Goal: Transaction & Acquisition: Purchase product/service

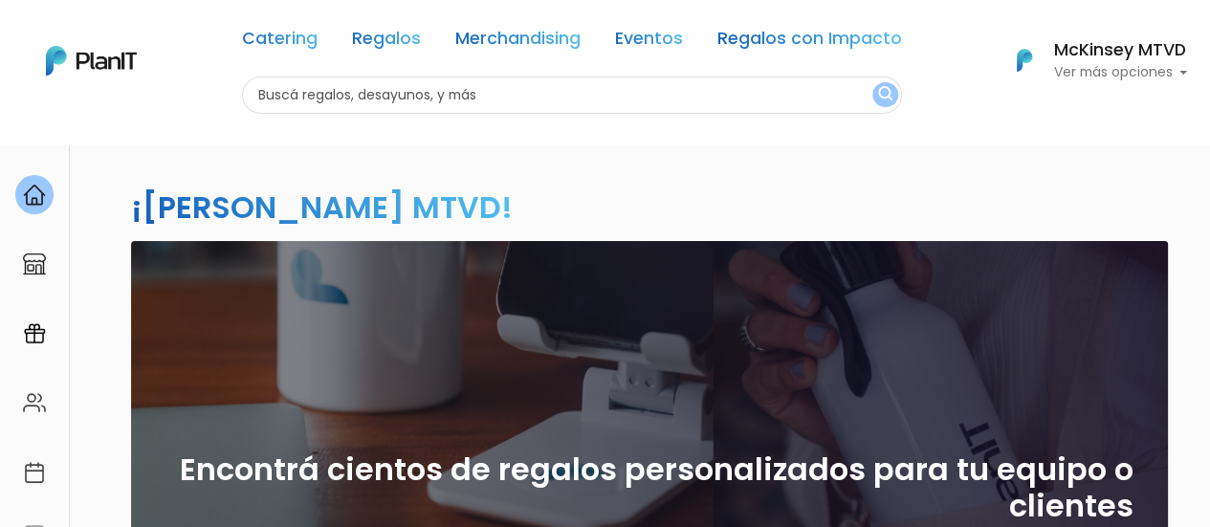
click at [704, 94] on input "text" at bounding box center [572, 95] width 660 height 37
click at [1113, 53] on h6 "McKinsey MTVD" at bounding box center [1120, 50] width 134 height 17
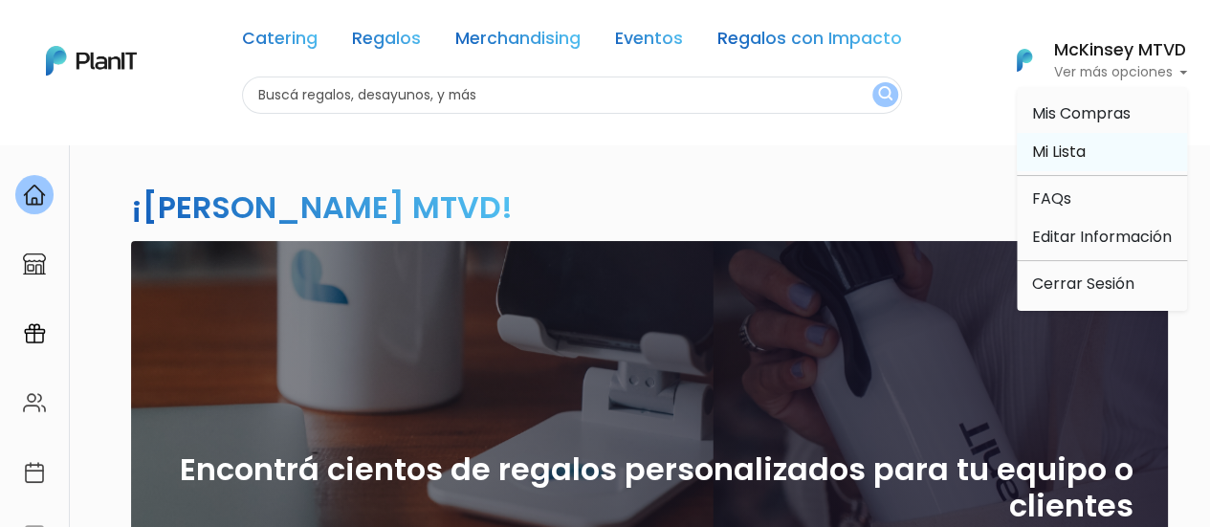
click at [1062, 150] on span "Mi Lista" at bounding box center [1059, 152] width 54 height 22
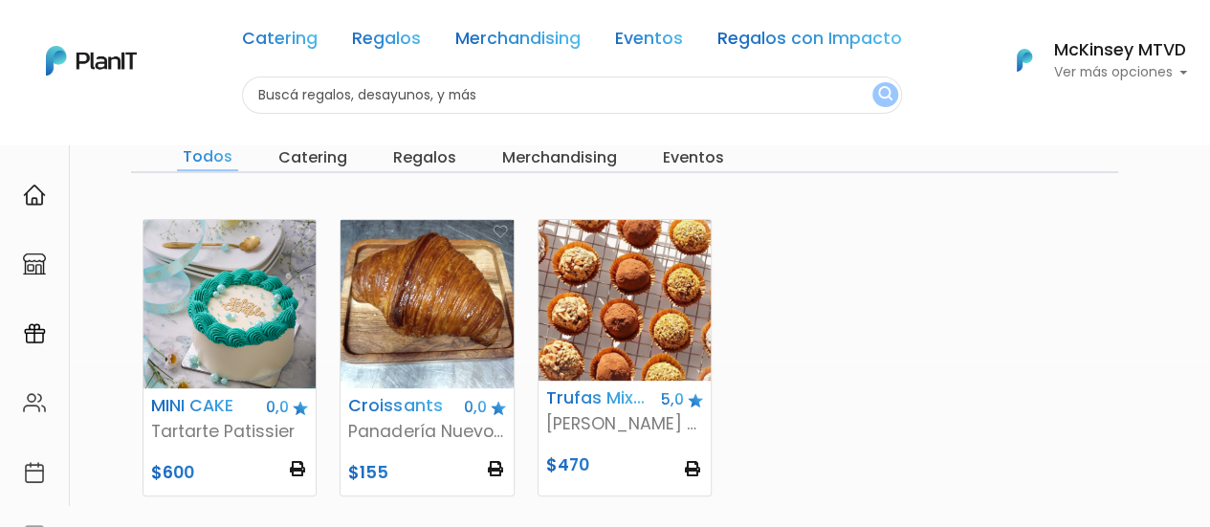
scroll to position [168, 0]
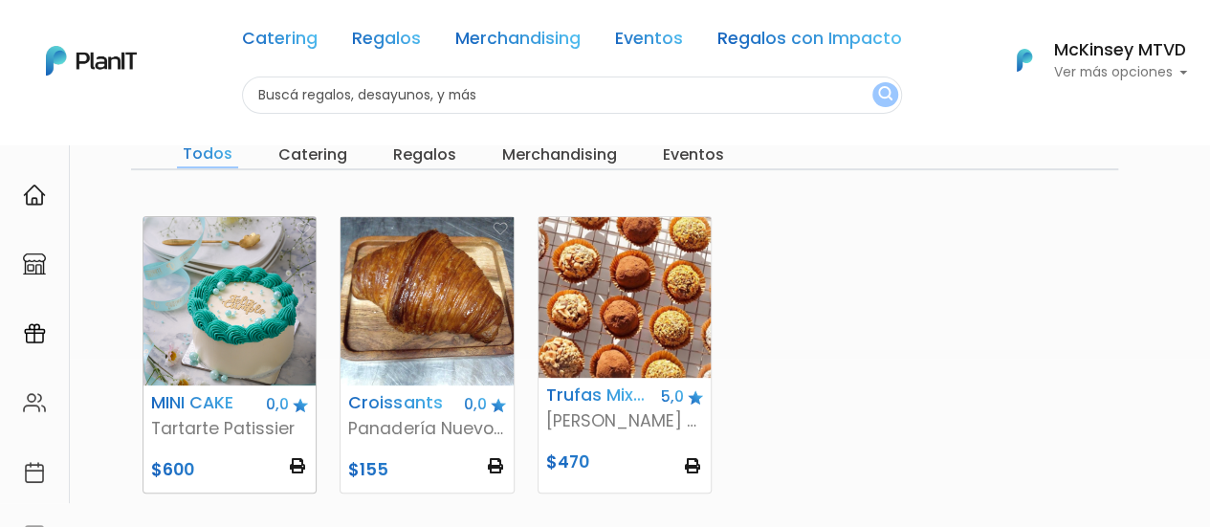
click at [187, 294] on img at bounding box center [229, 301] width 172 height 168
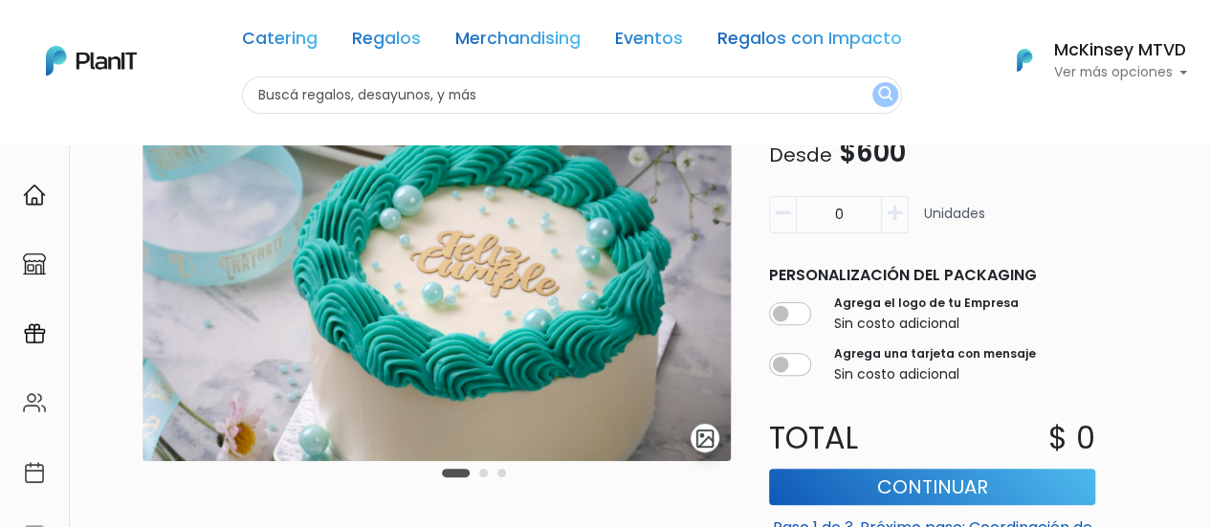
scroll to position [254, 0]
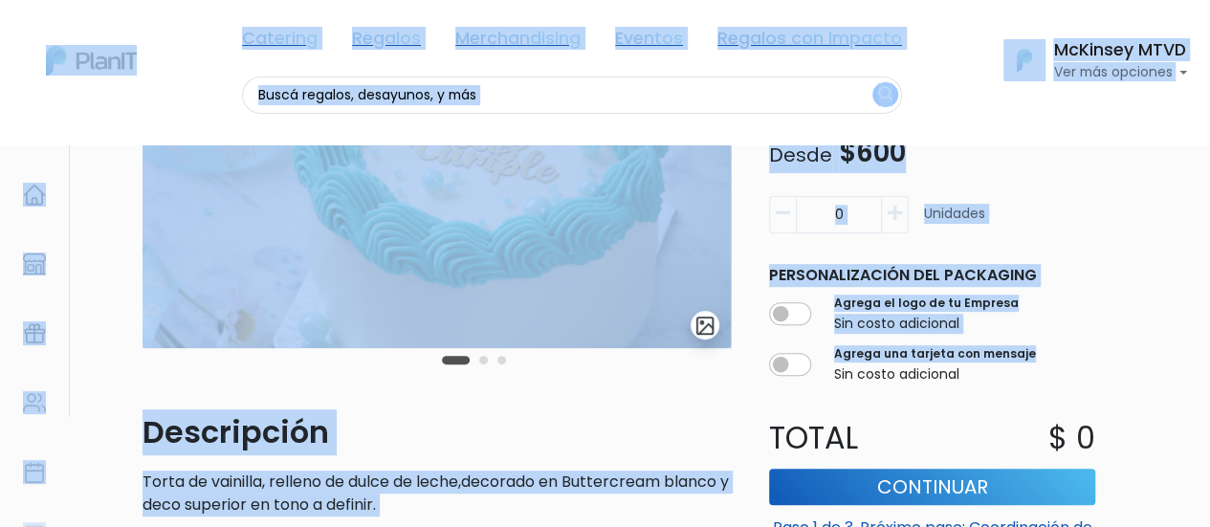
drag, startPoint x: 1209, startPoint y: 224, endPoint x: 1210, endPoint y: 280, distance: 56.4
click at [1209, 273] on html "Catering Regalos Merchandising Eventos Regalos con Impacto Catering Regalos Mer…" at bounding box center [605, 9] width 1210 height 527
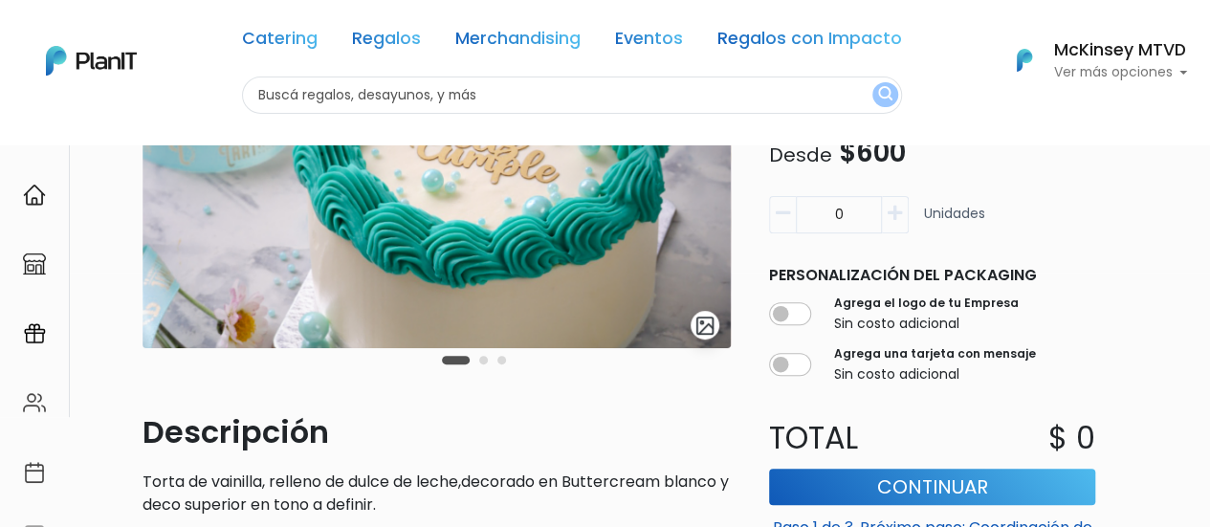
click at [1201, 253] on div "slide 2 of 3 Descripción Torta de vainilla, relleno de dulce de leche,decorado …" at bounding box center [605, 459] width 1210 height 1140
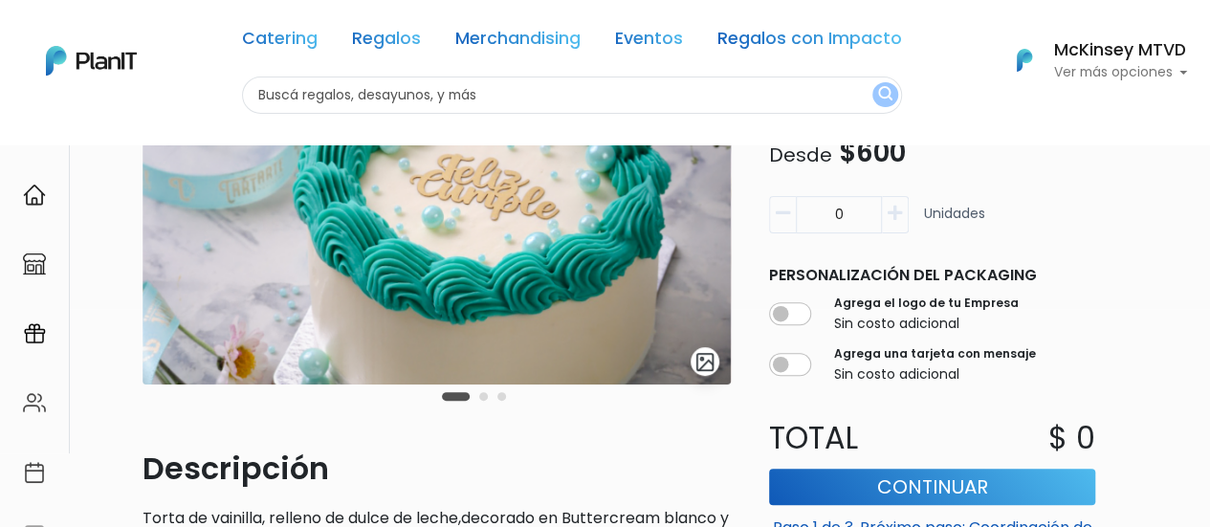
scroll to position [205, 0]
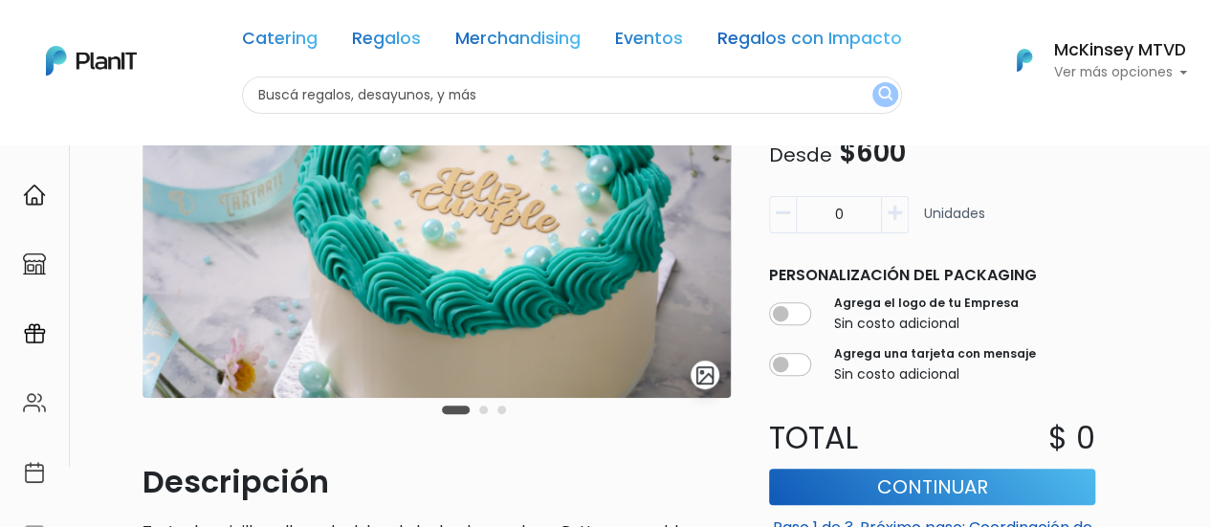
click at [616, 275] on img at bounding box center [437, 191] width 588 height 413
click at [630, 281] on img at bounding box center [437, 191] width 588 height 413
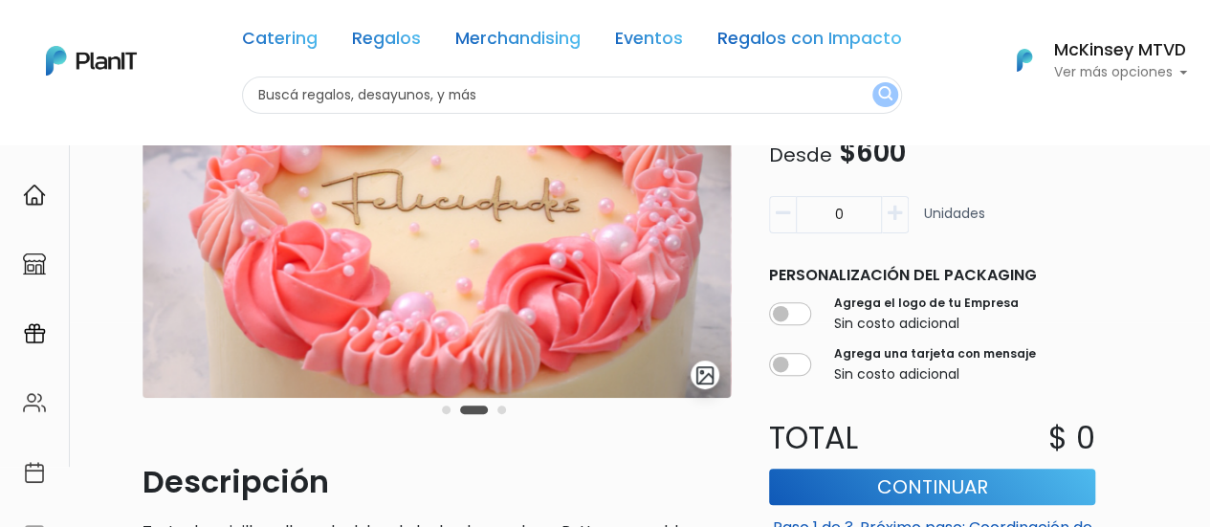
click at [630, 281] on img at bounding box center [437, 191] width 588 height 413
click at [543, 282] on img at bounding box center [437, 191] width 588 height 413
drag, startPoint x: 543, startPoint y: 282, endPoint x: 171, endPoint y: 266, distance: 372.4
click at [171, 266] on img at bounding box center [437, 191] width 588 height 413
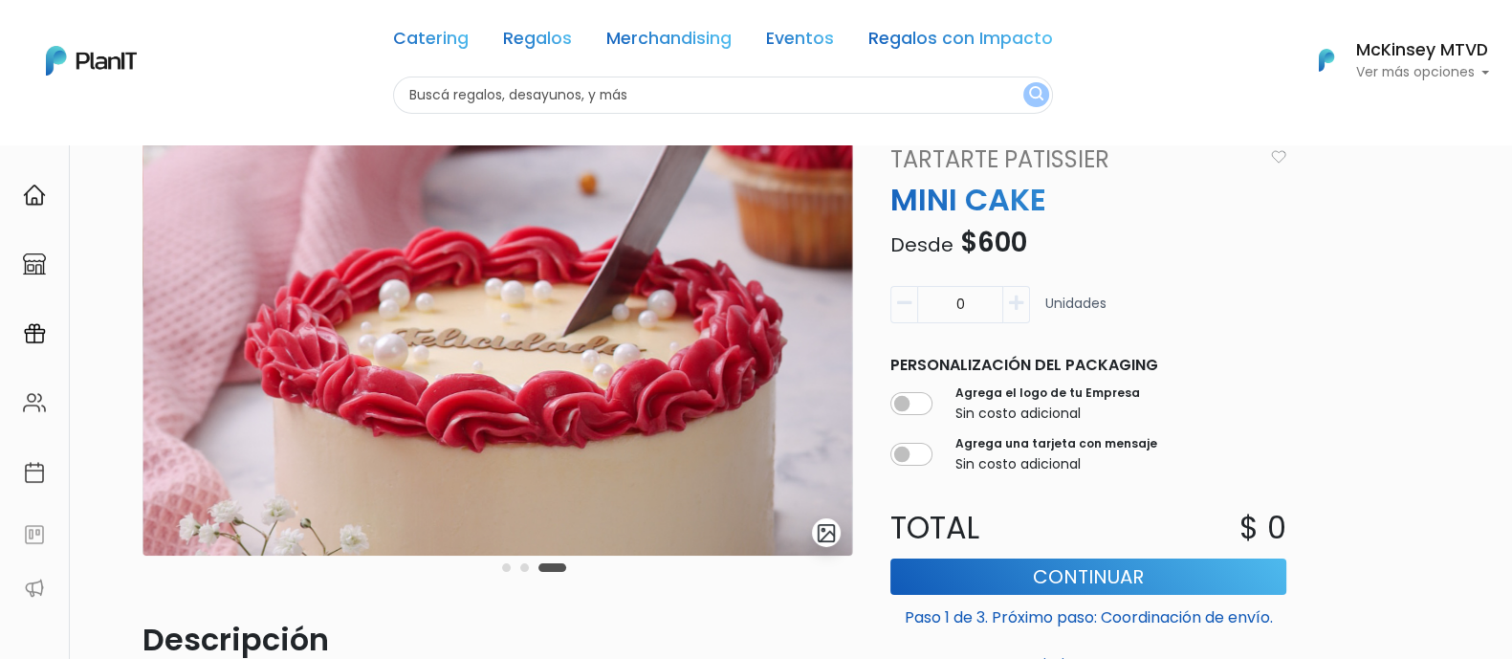
scroll to position [44, 0]
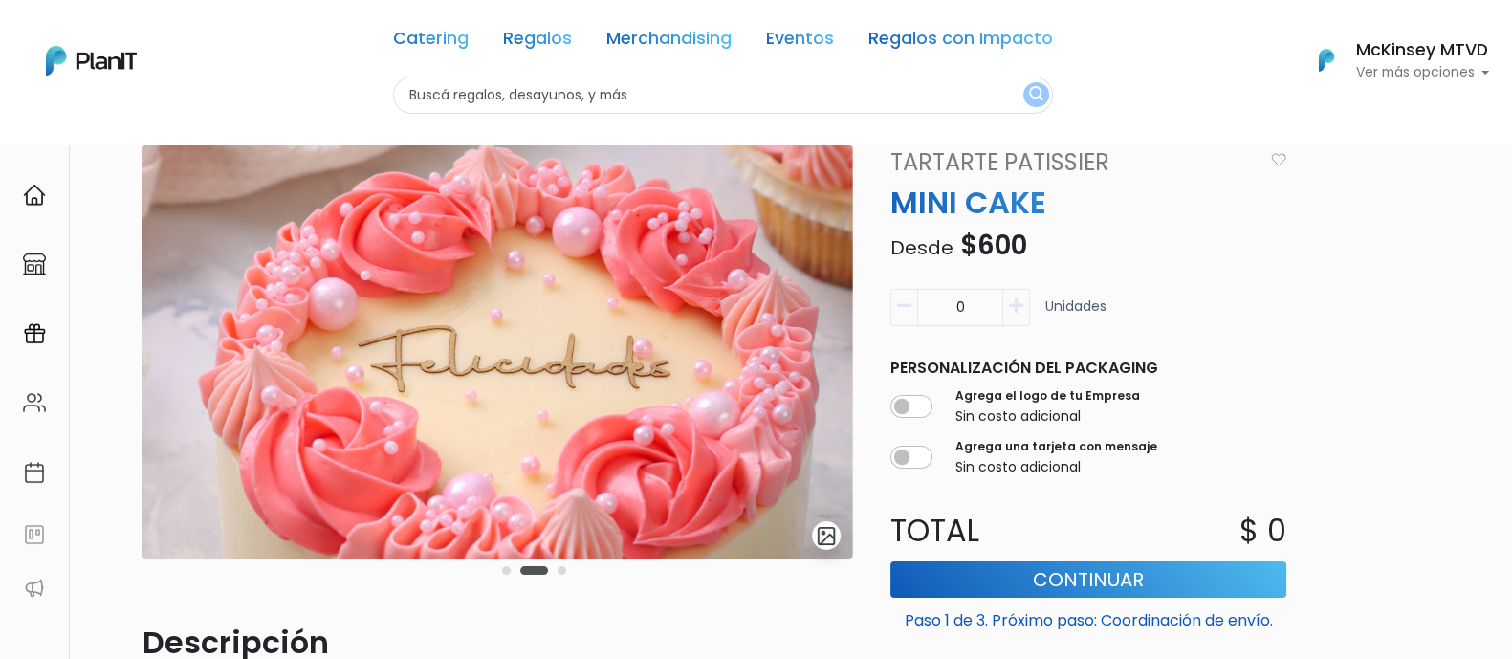
drag, startPoint x: 564, startPoint y: 429, endPoint x: 1148, endPoint y: 438, distance: 583.6
click at [1148, 438] on div "slide 3 of 3 Descripción Torta de vainilla, relleno de dulce de leche,decorado …" at bounding box center [759, 577] width 1257 height 865
drag, startPoint x: 597, startPoint y: 320, endPoint x: 1169, endPoint y: 279, distance: 573.5
click at [1169, 279] on div "slide 3 of 3 Descripción Torta de vainilla, relleno de dulce de leche,decorado …" at bounding box center [759, 577] width 1257 height 865
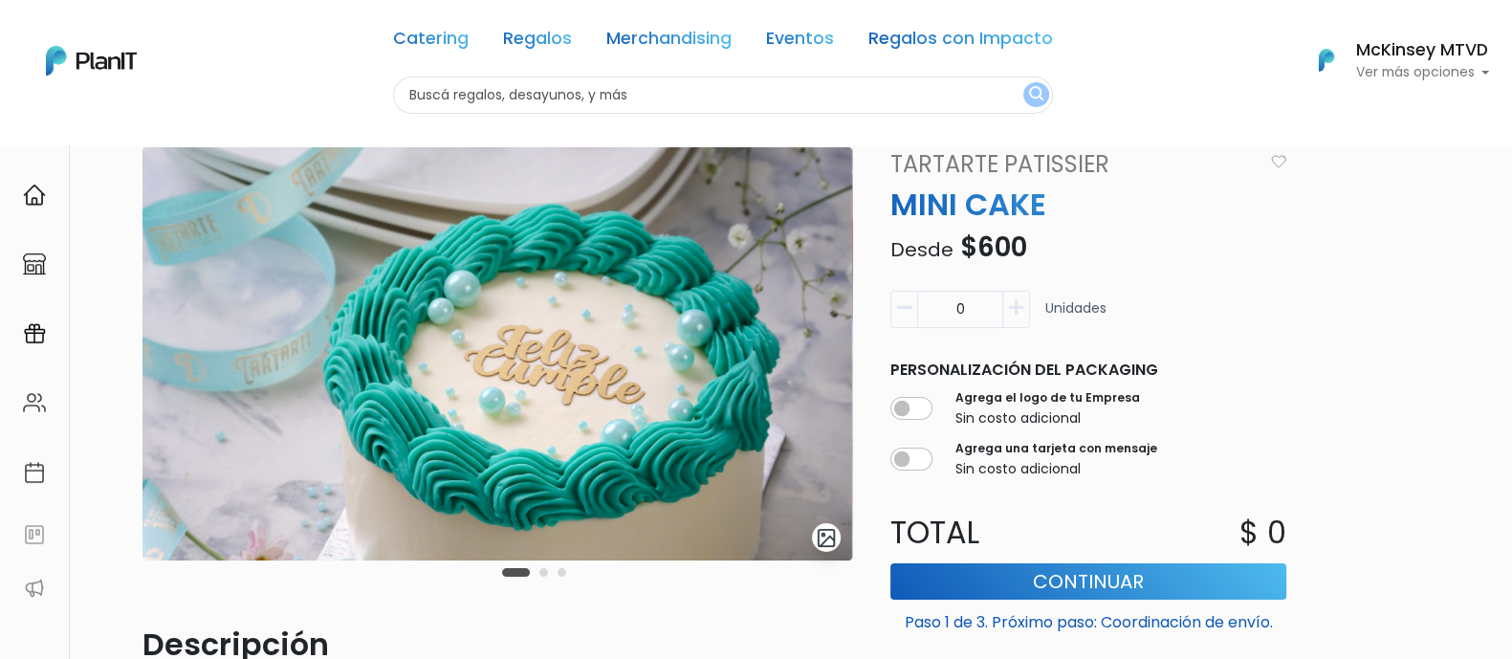
scroll to position [40, 0]
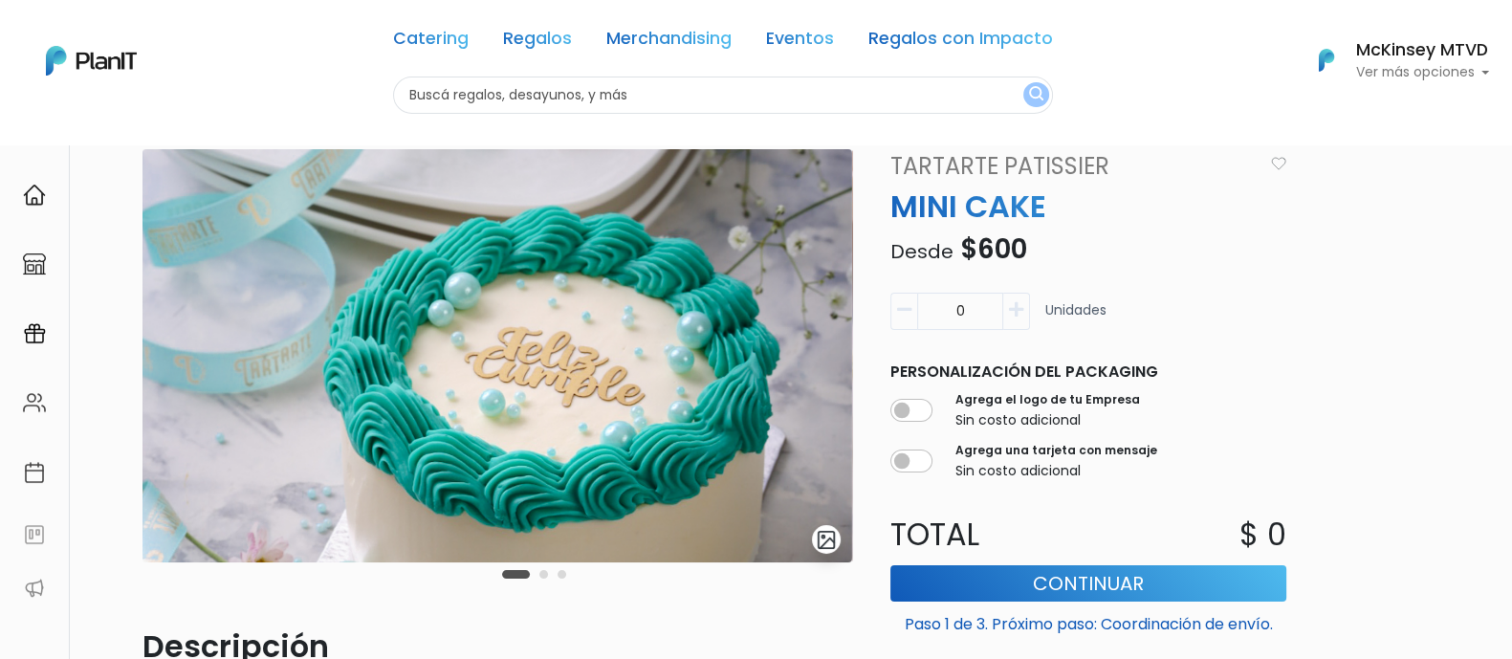
click at [793, 378] on img at bounding box center [498, 355] width 710 height 413
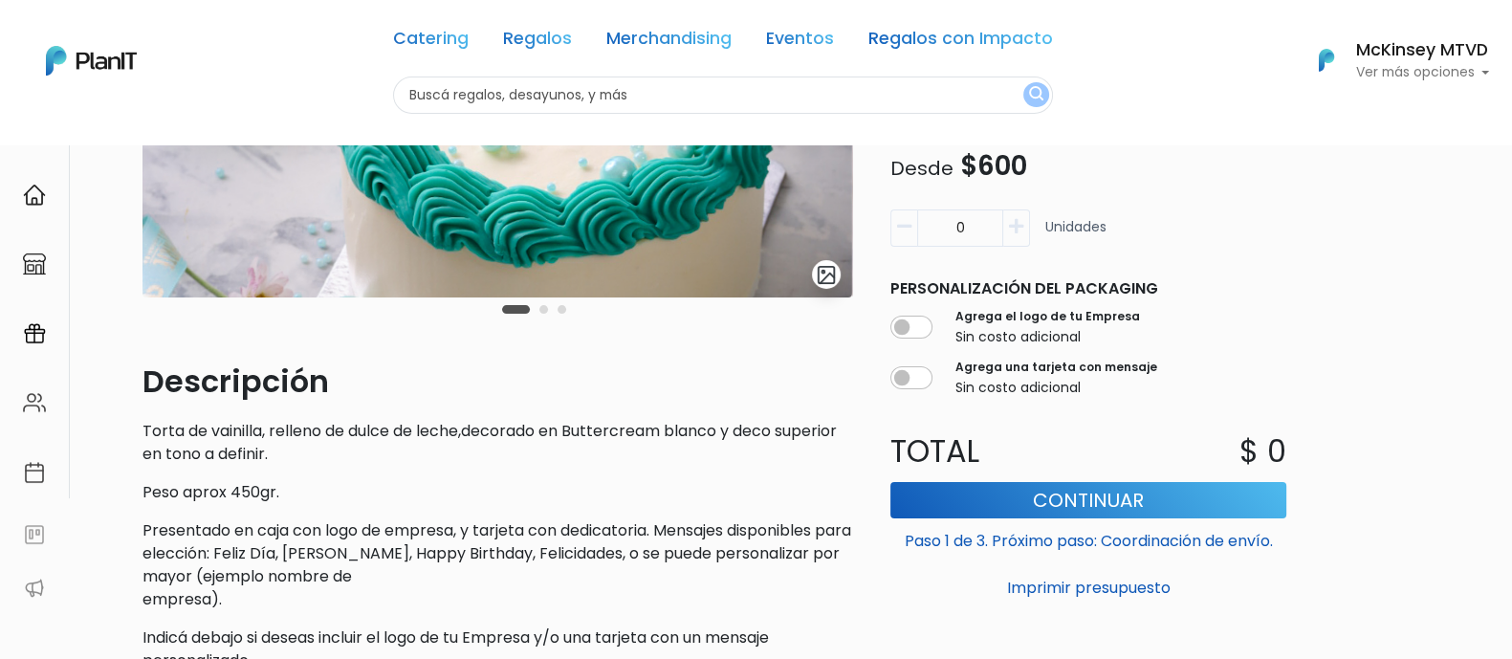
scroll to position [308, 0]
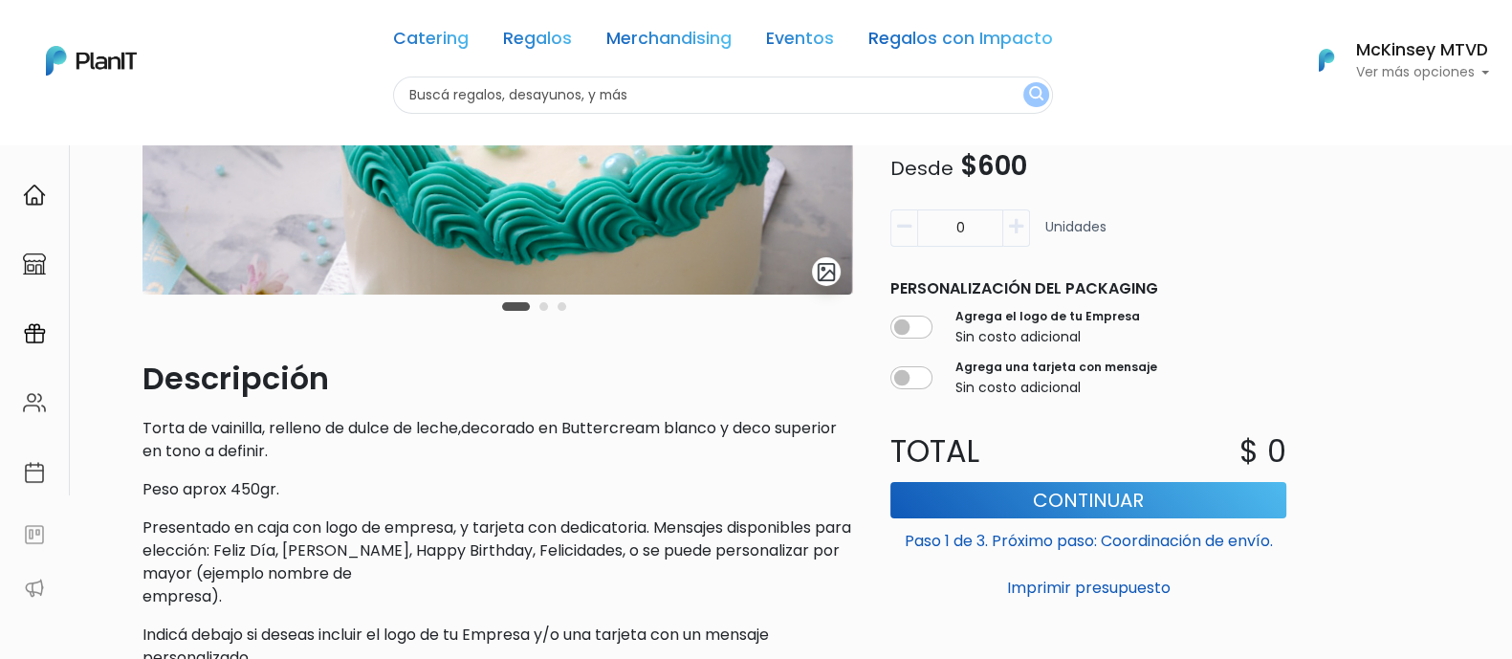
click at [789, 95] on input "text" at bounding box center [723, 95] width 660 height 37
type input "torta de cumpleaños"
click at [1023, 82] on button "submit" at bounding box center [1036, 94] width 26 height 25
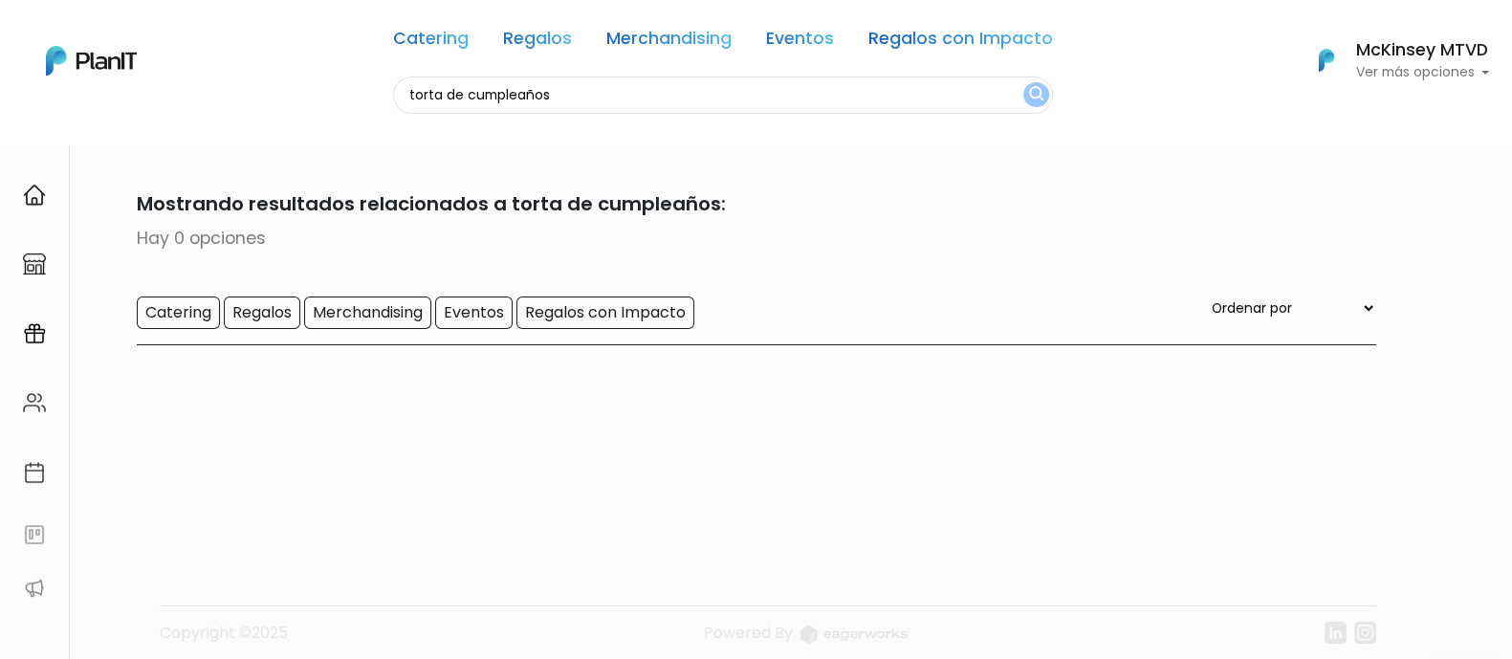
click at [519, 88] on input "torta de cumpleaños" at bounding box center [723, 95] width 660 height 37
type input "torta"
click at [1023, 82] on button "submit" at bounding box center [1036, 94] width 26 height 25
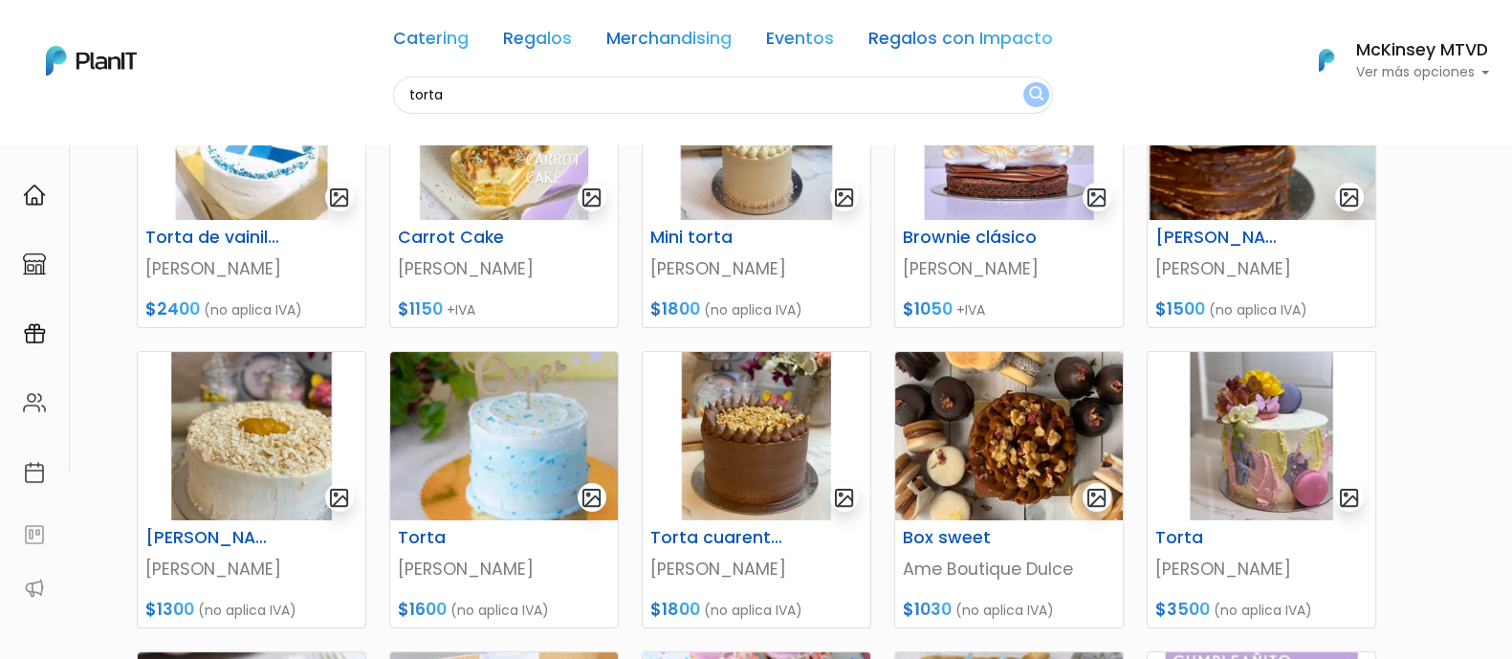
scroll to position [343, 0]
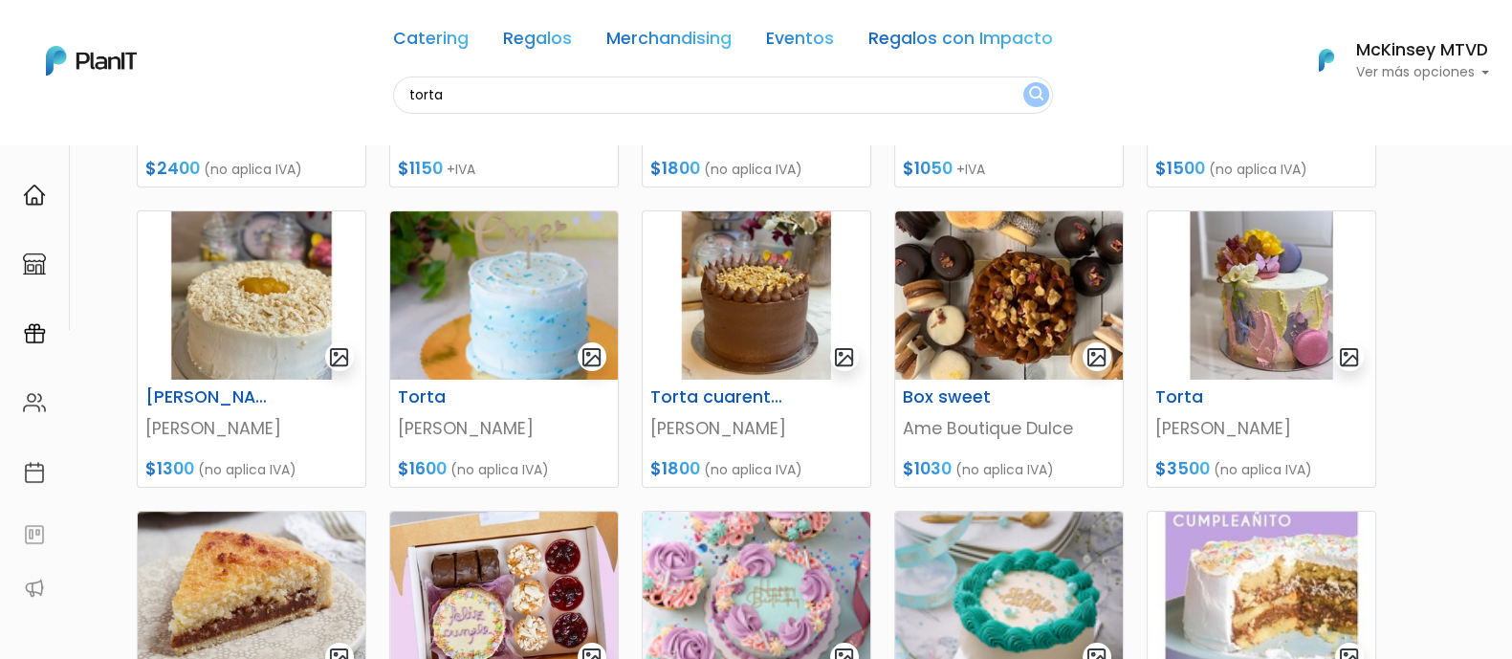
drag, startPoint x: 1526, startPoint y: 153, endPoint x: 1529, endPoint y: 333, distance: 179.9
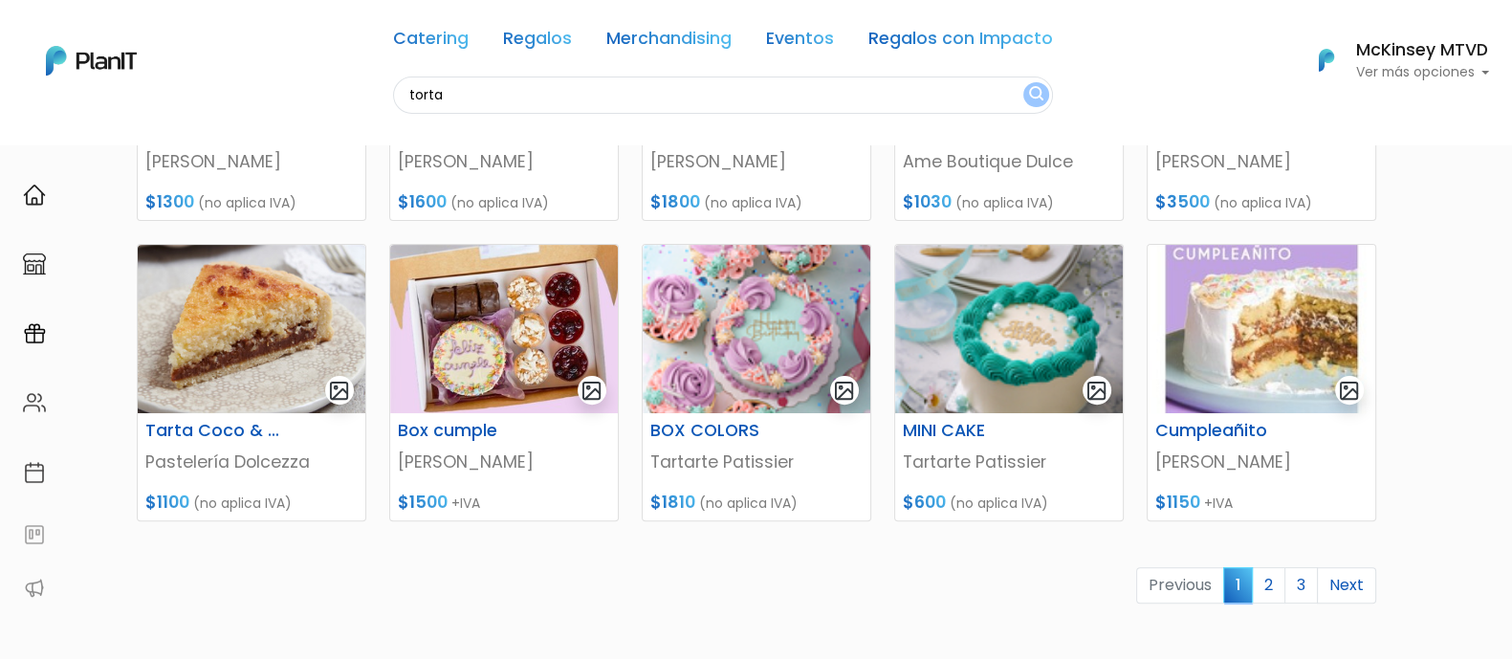
scroll to position [756, 0]
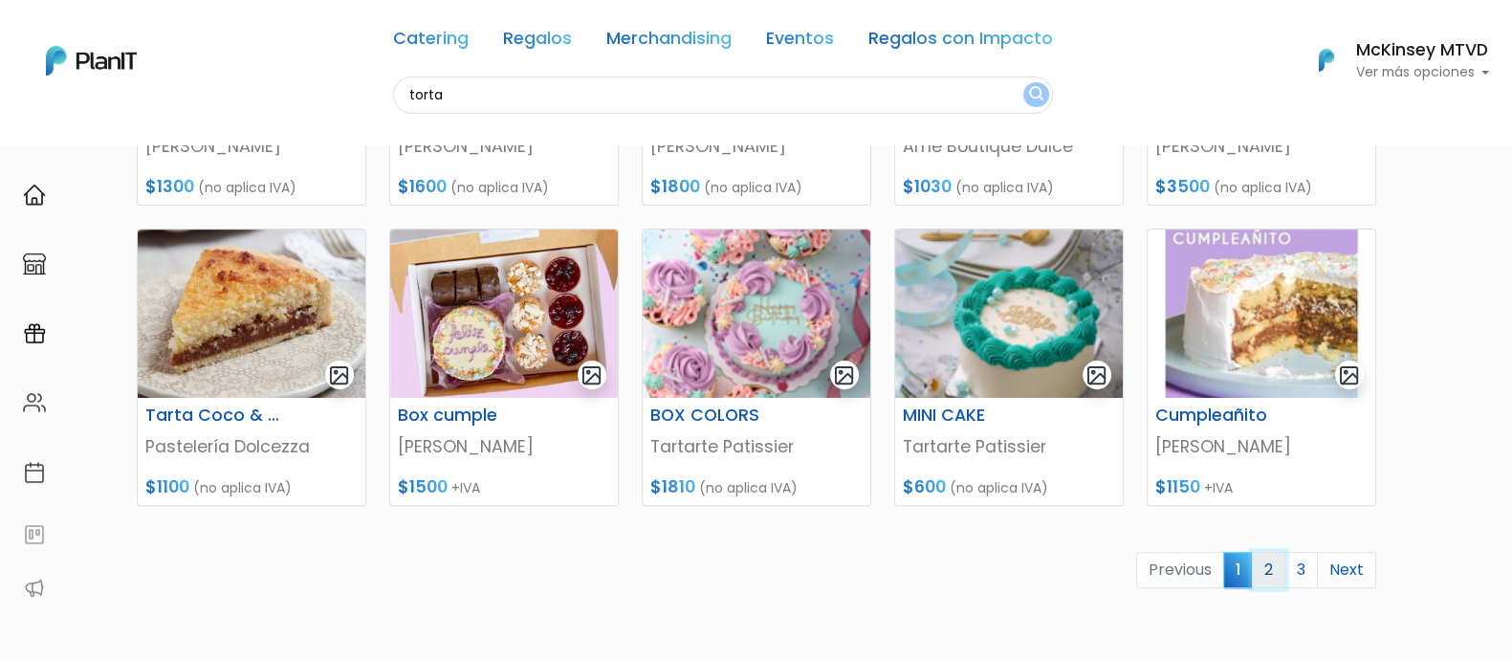
click at [1275, 560] on link "2" at bounding box center [1268, 570] width 33 height 36
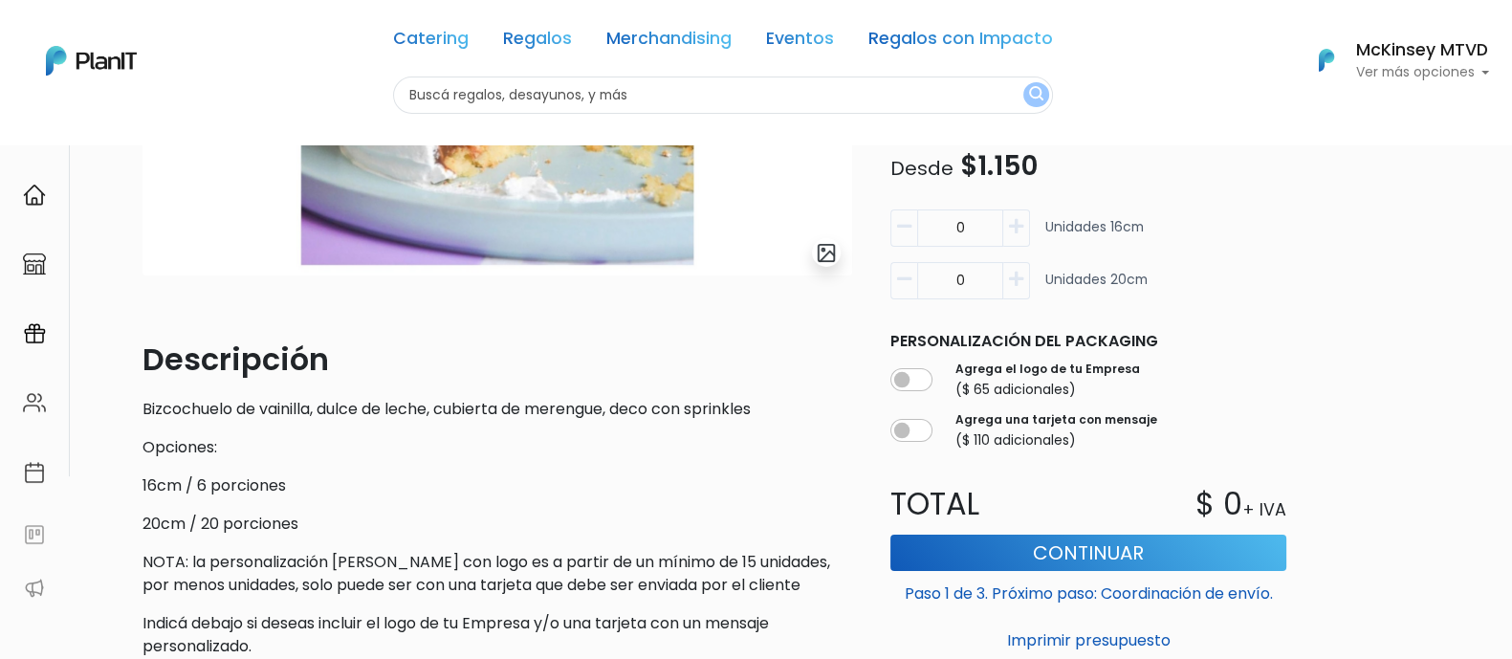
scroll to position [329, 0]
click at [1014, 280] on icon "button" at bounding box center [1016, 279] width 14 height 17
click at [899, 283] on icon "button" at bounding box center [904, 279] width 14 height 17
type input "0"
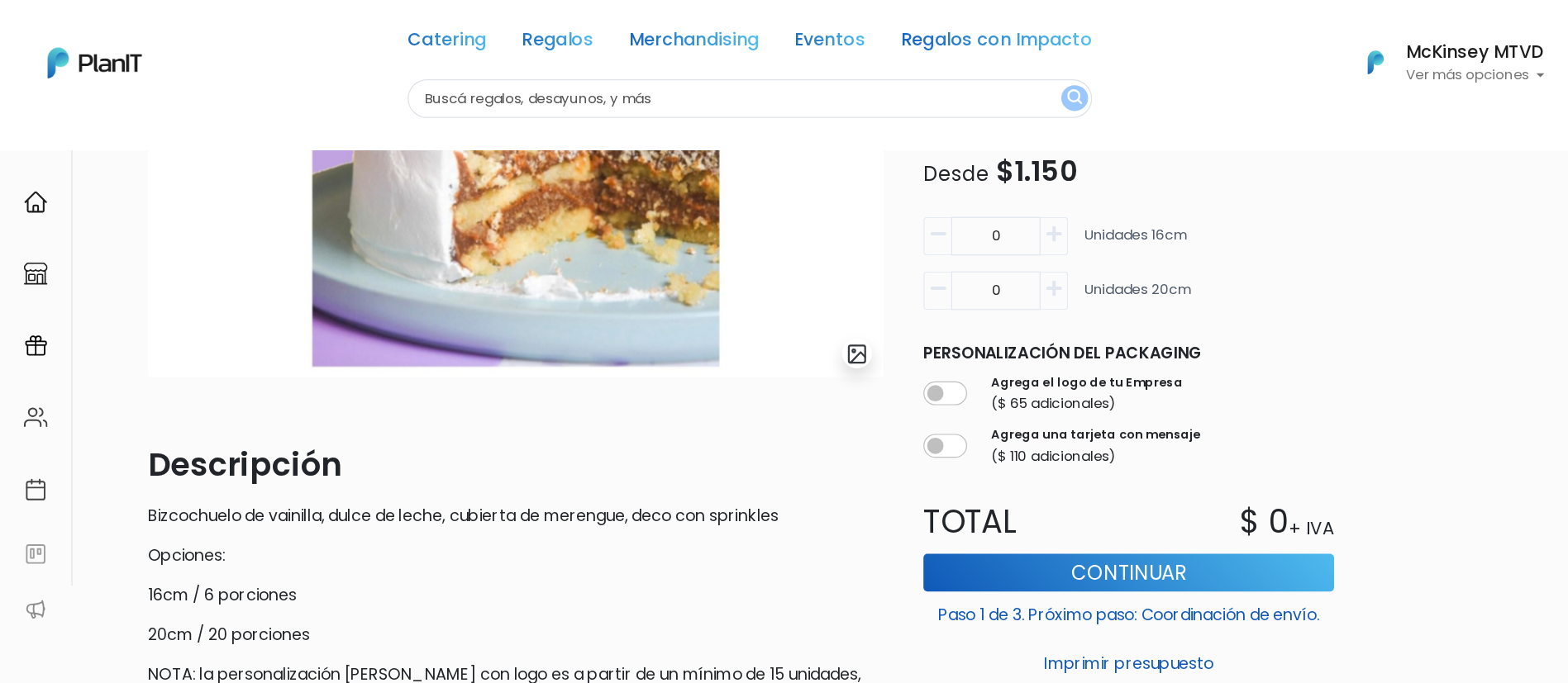
scroll to position [206, 0]
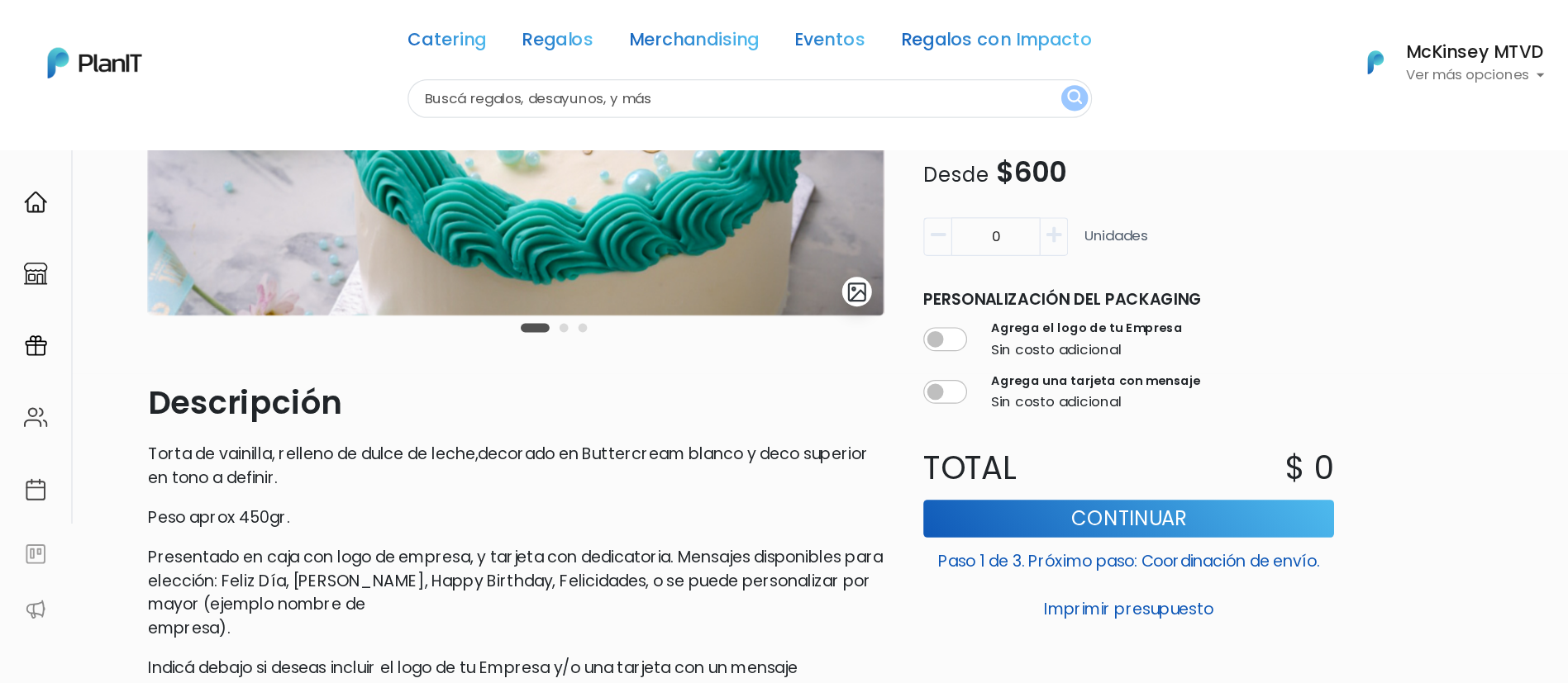
scroll to position [258, 0]
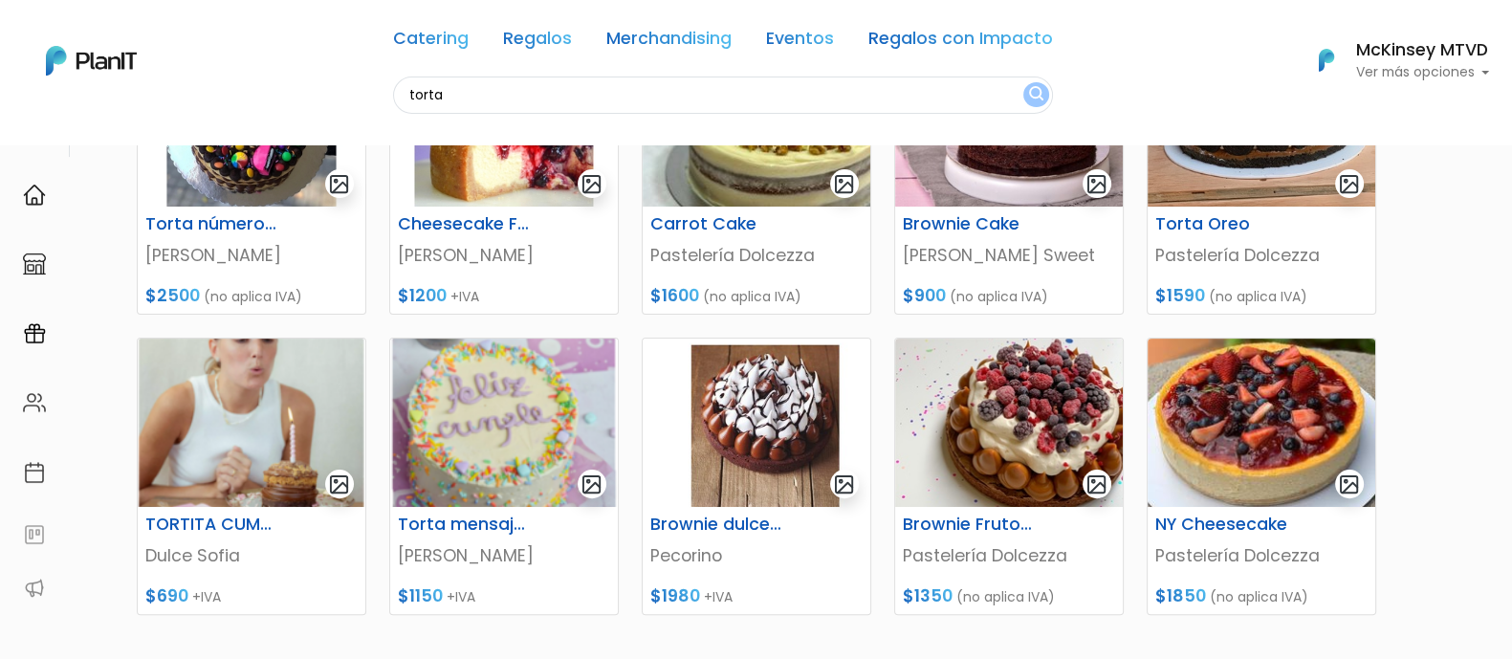
scroll to position [674, 0]
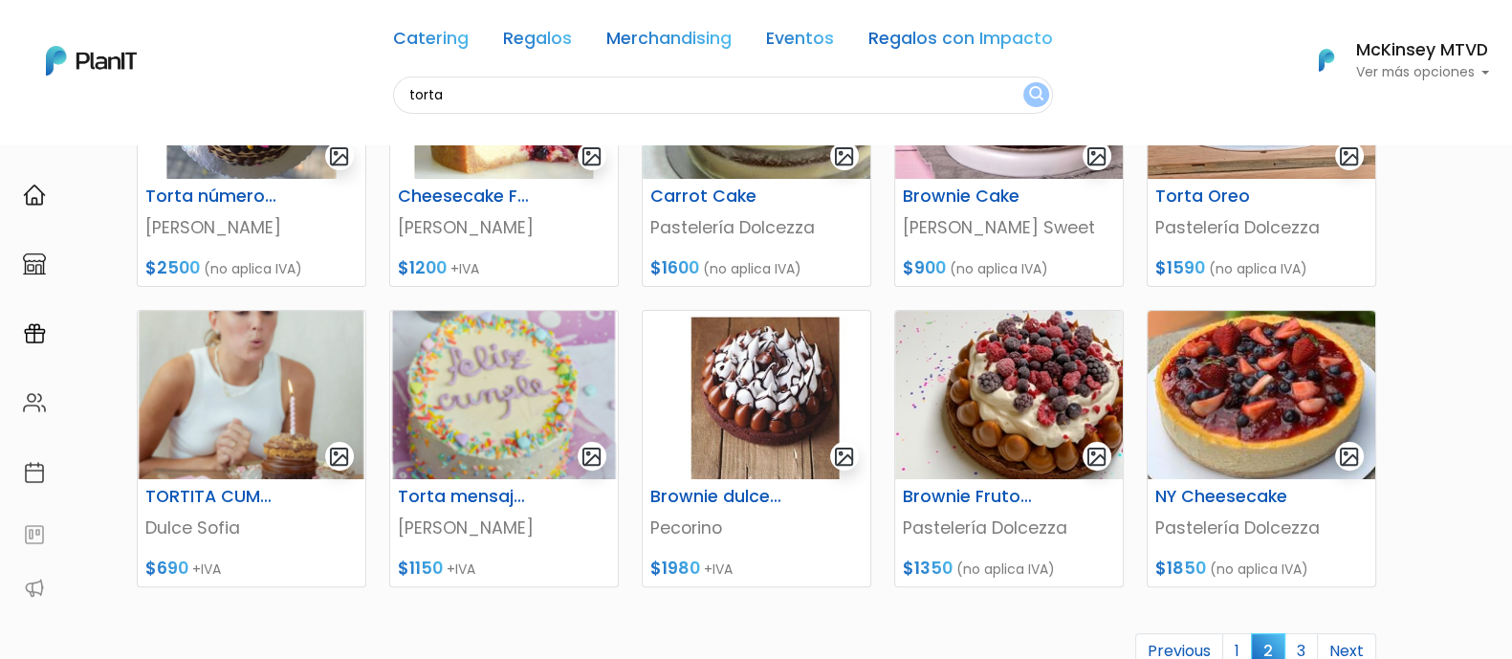
drag, startPoint x: 1526, startPoint y: 227, endPoint x: 1529, endPoint y: 482, distance: 255.4
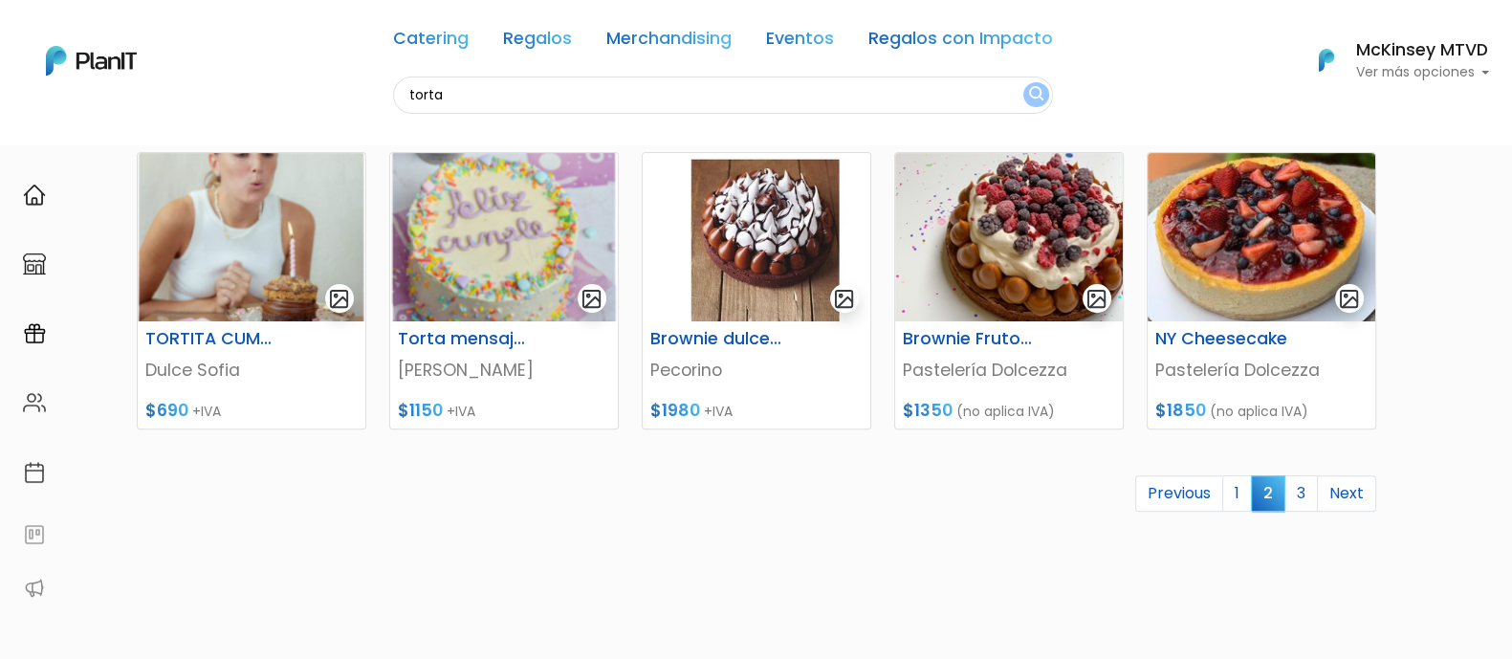
scroll to position [877, 0]
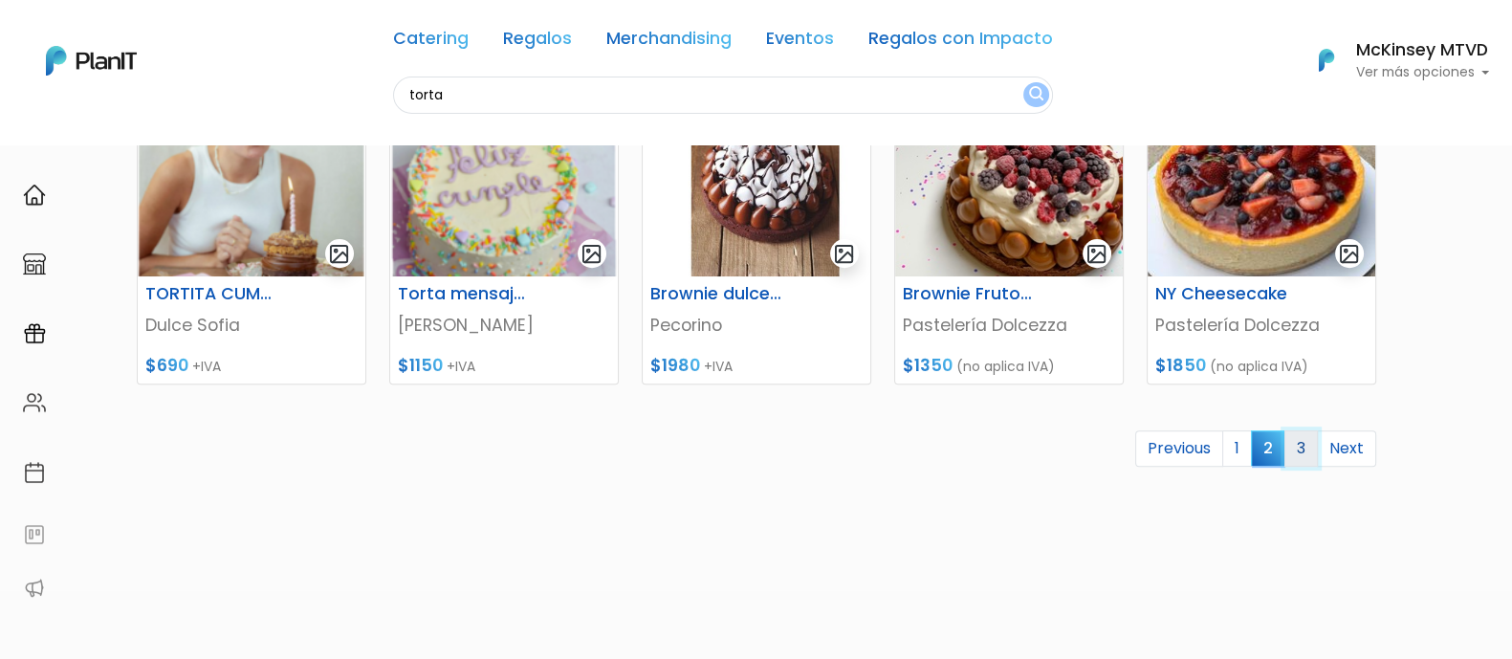
click at [1309, 445] on link "3" at bounding box center [1301, 448] width 33 height 36
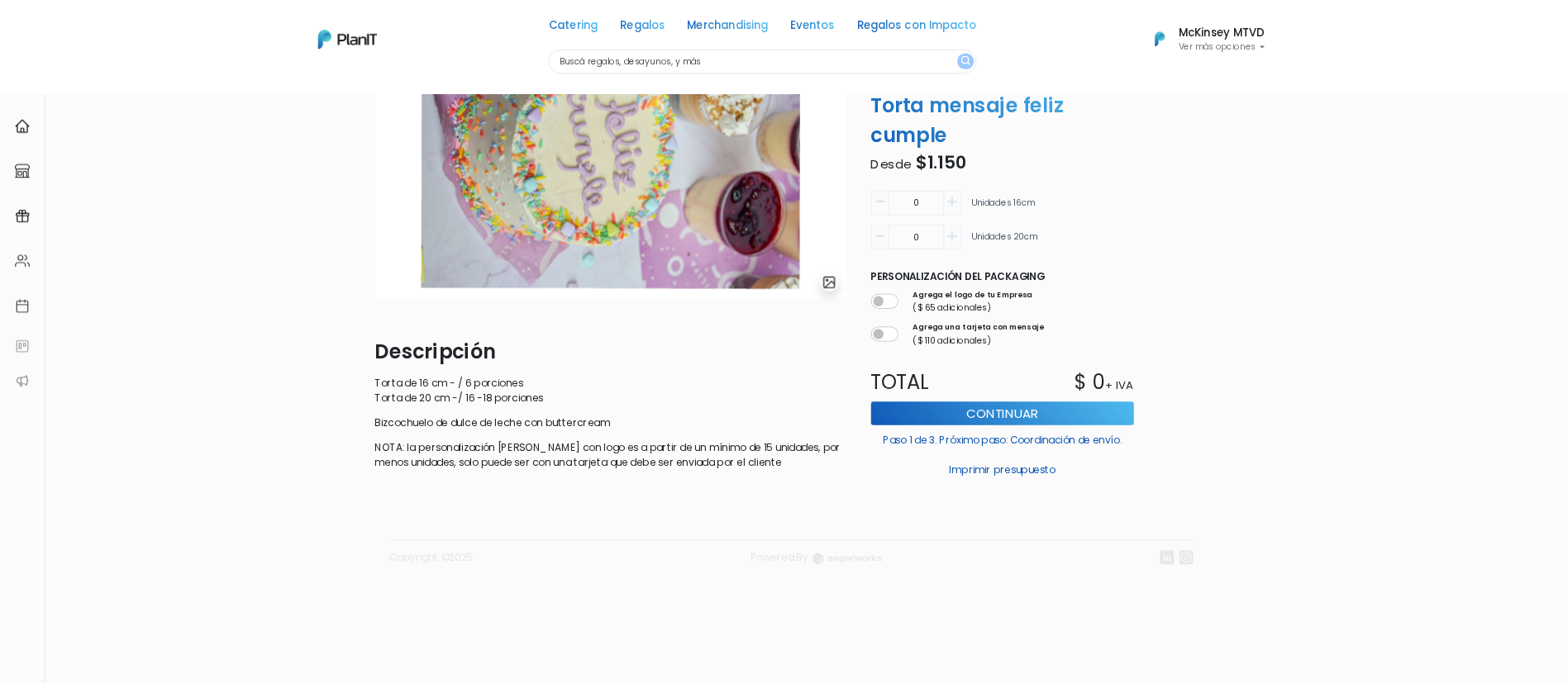
scroll to position [124, 0]
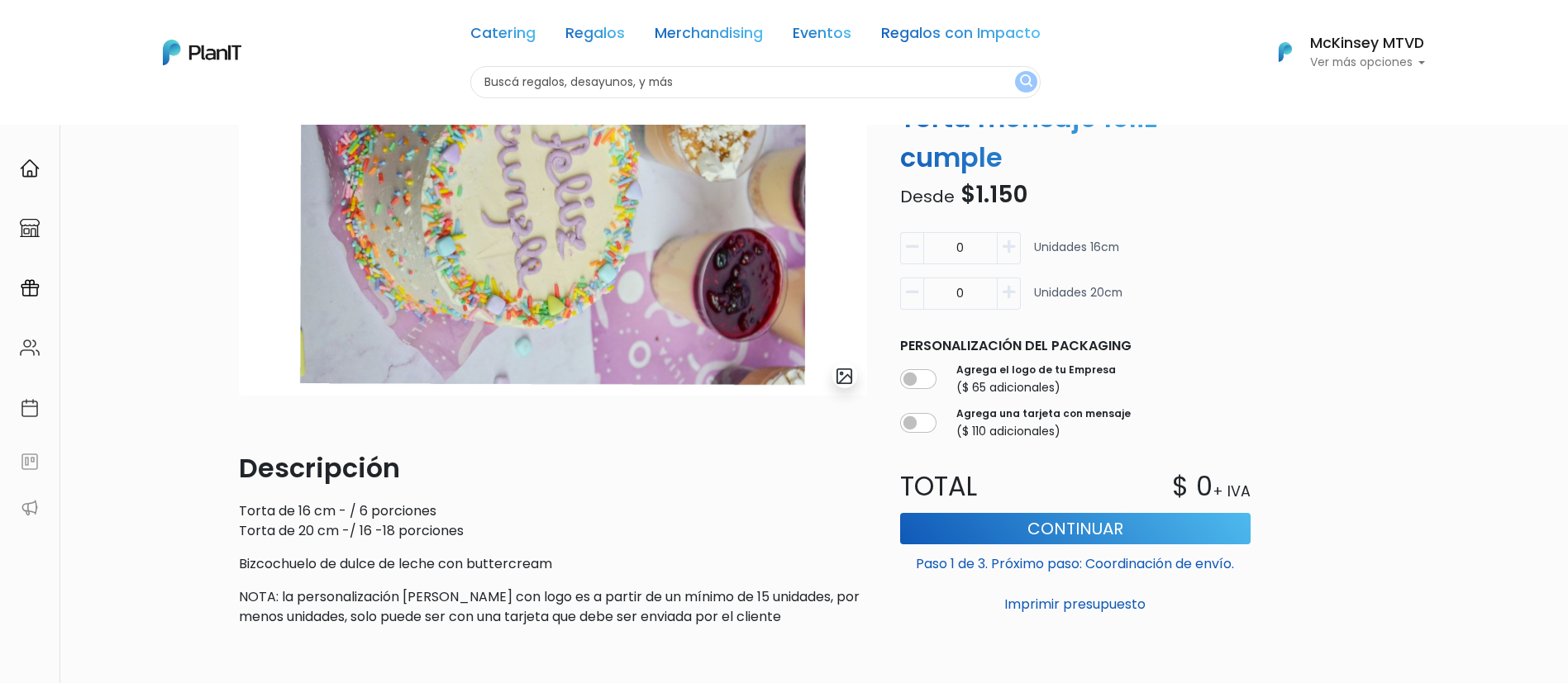
click at [630, 85] on input "text" at bounding box center [755, 82] width 570 height 32
type input "cumple"
click at [1015, 71] on button "submit" at bounding box center [1026, 81] width 22 height 22
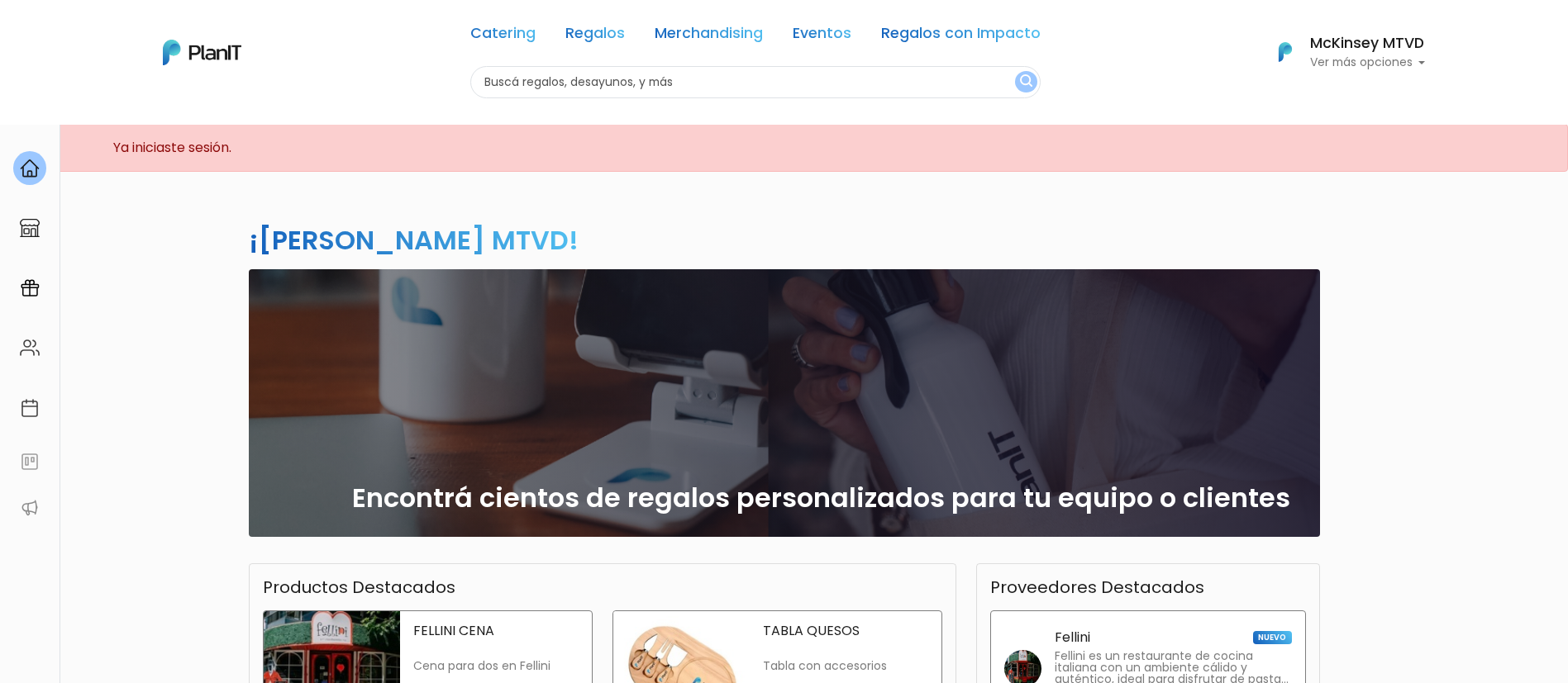
click at [867, 85] on input "text" at bounding box center [755, 82] width 570 height 32
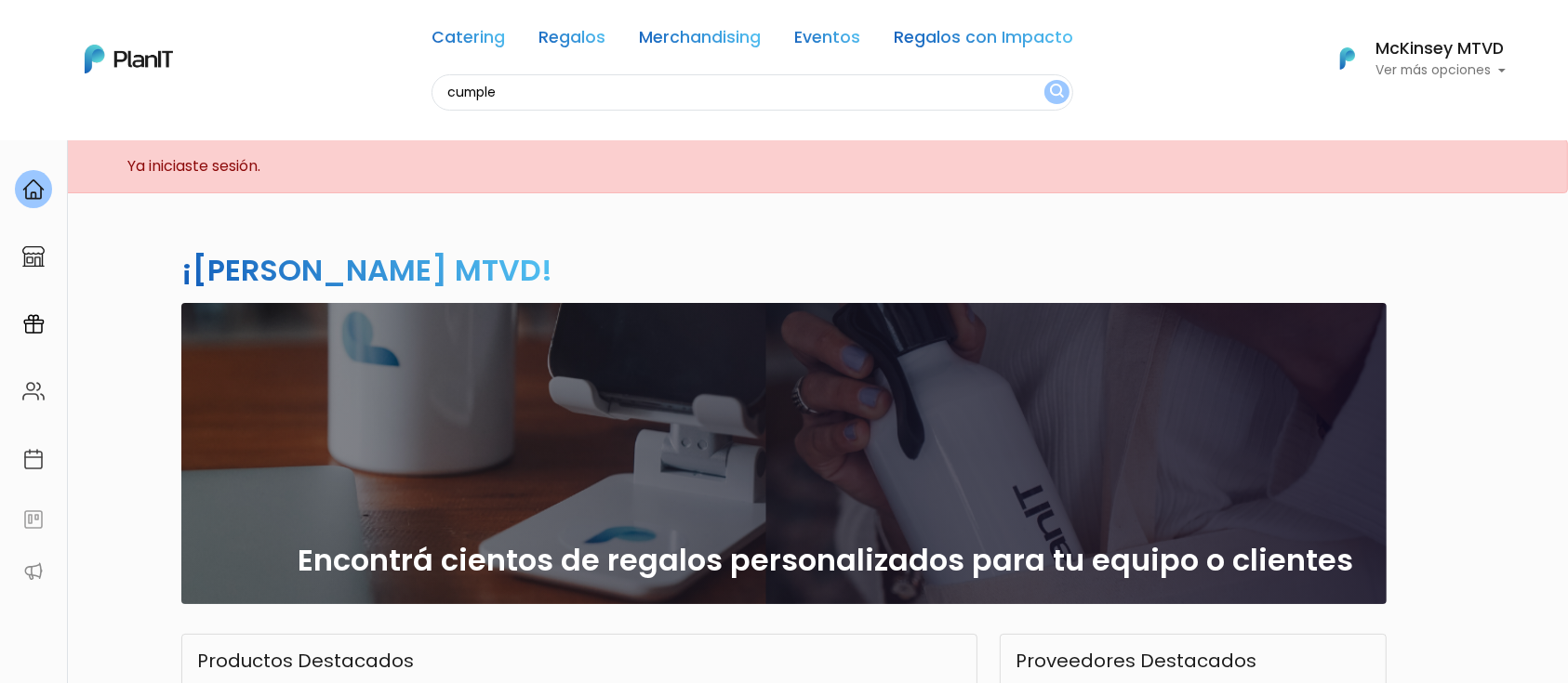
type input "cumple"
click at [1044, 80] on button "submit" at bounding box center [1057, 91] width 25 height 24
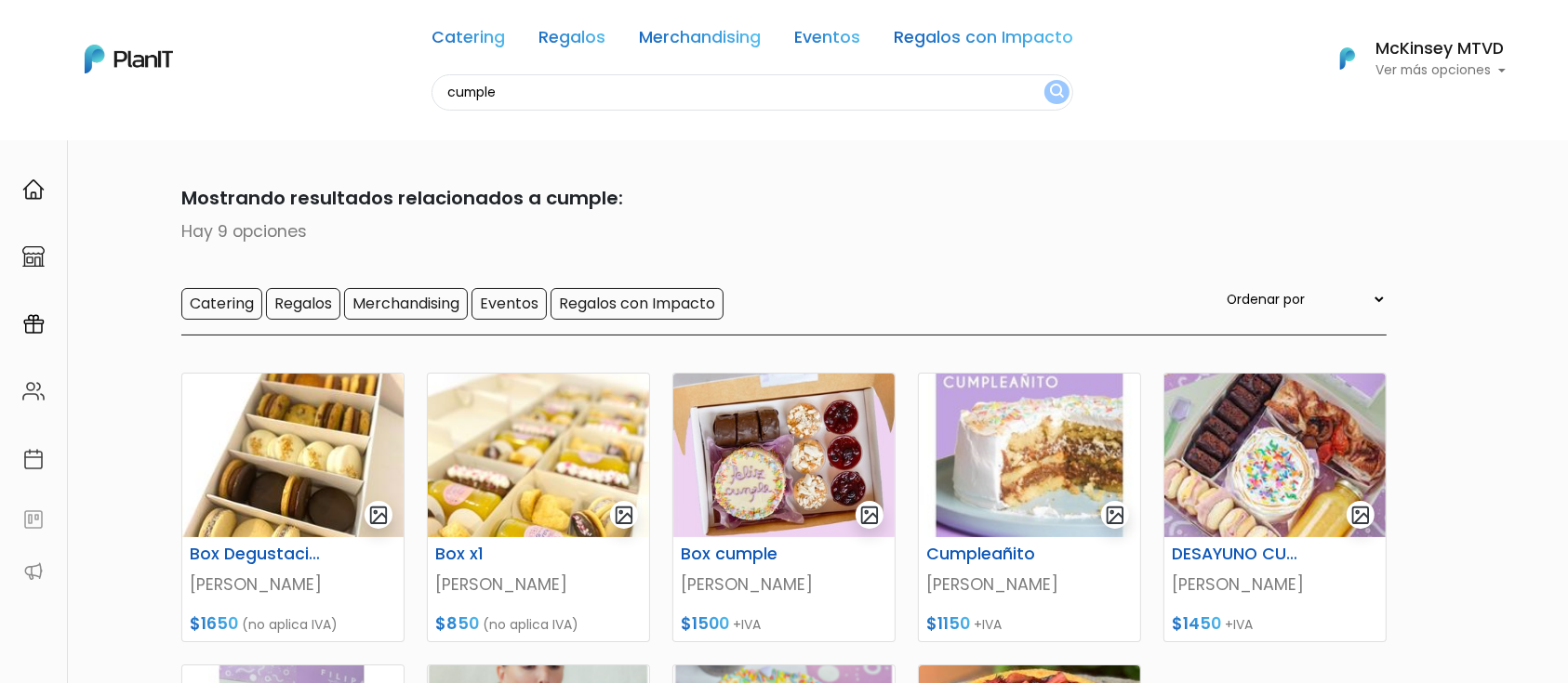
click at [768, 92] on input "cumple" at bounding box center [752, 92] width 642 height 36
type input "cumpleaños"
click at [1044, 80] on button "submit" at bounding box center [1057, 91] width 25 height 24
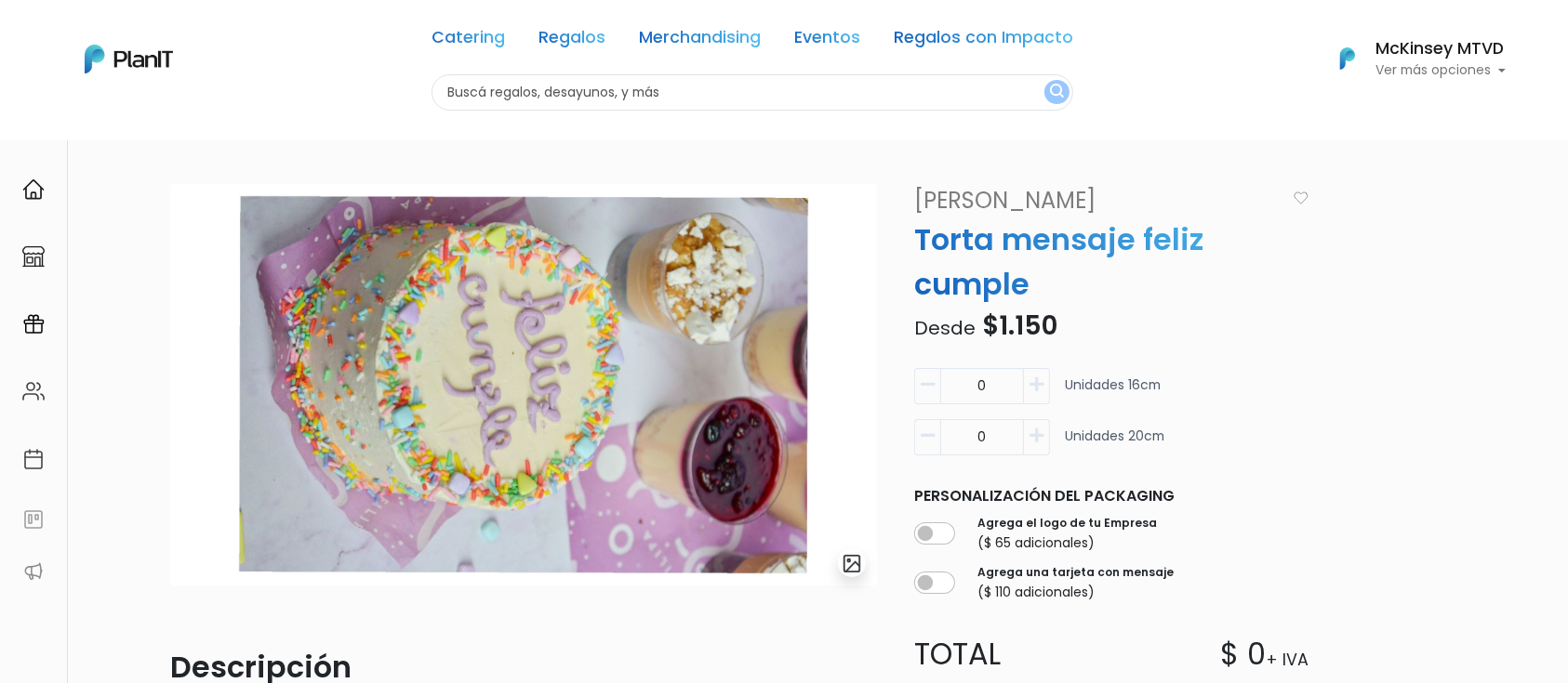
click at [953, 197] on link "[PERSON_NAME]" at bounding box center [1094, 200] width 382 height 33
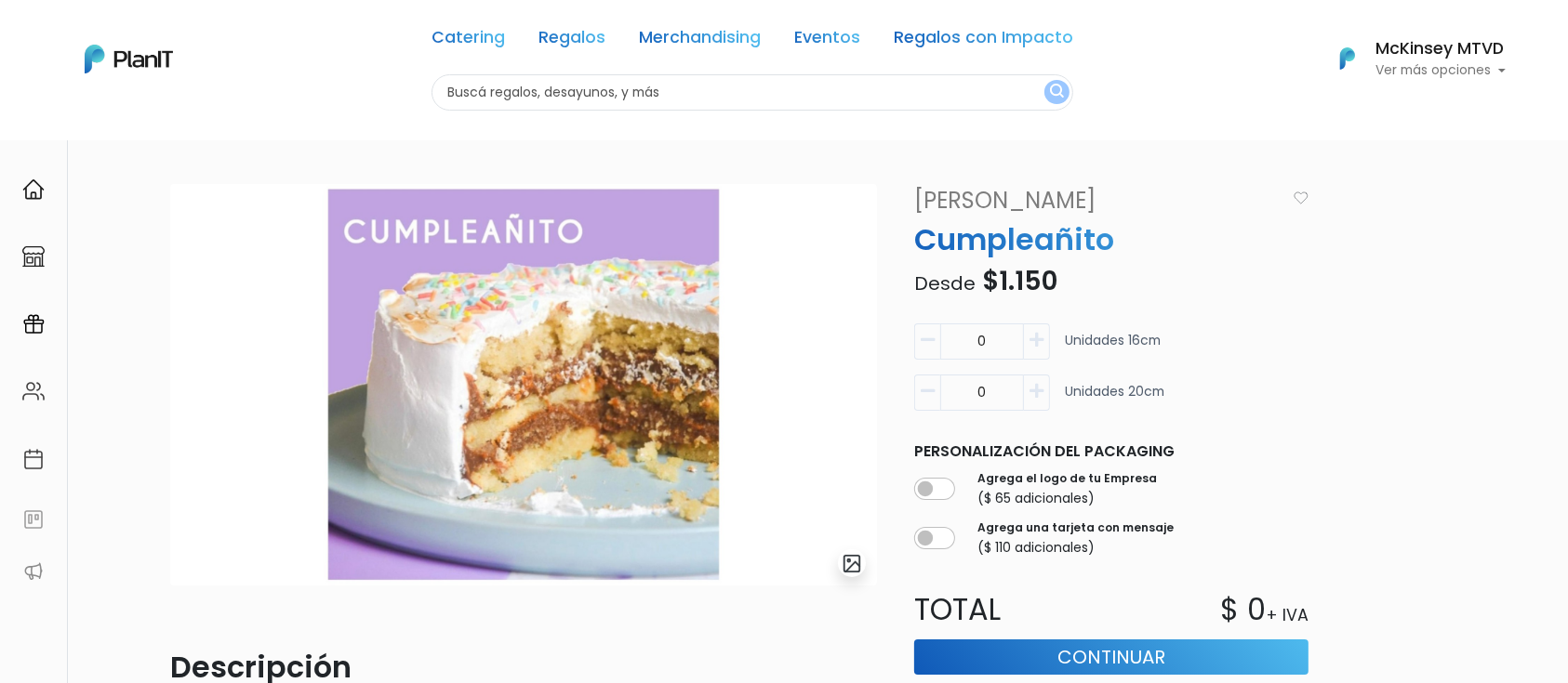
scroll to position [116, 0]
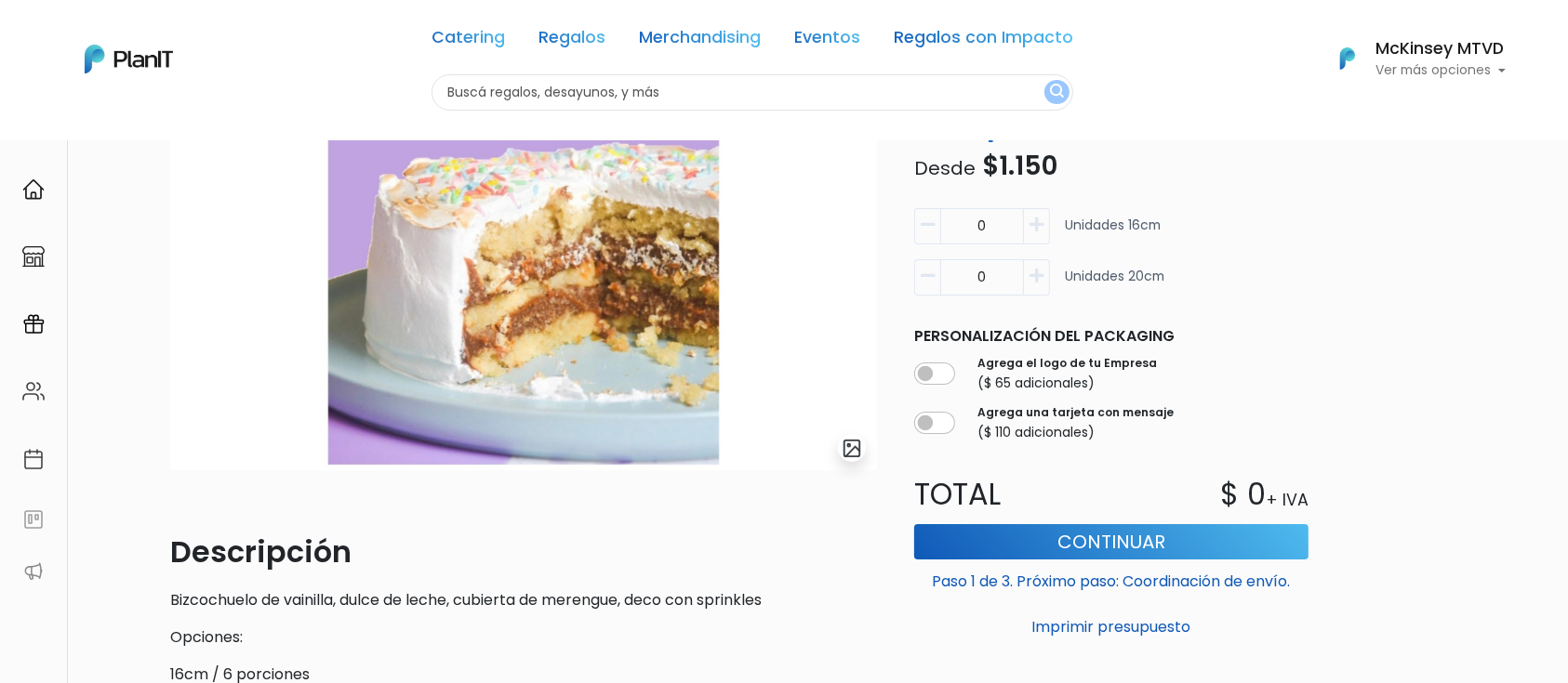
click at [1042, 274] on icon "button" at bounding box center [1036, 275] width 14 height 17
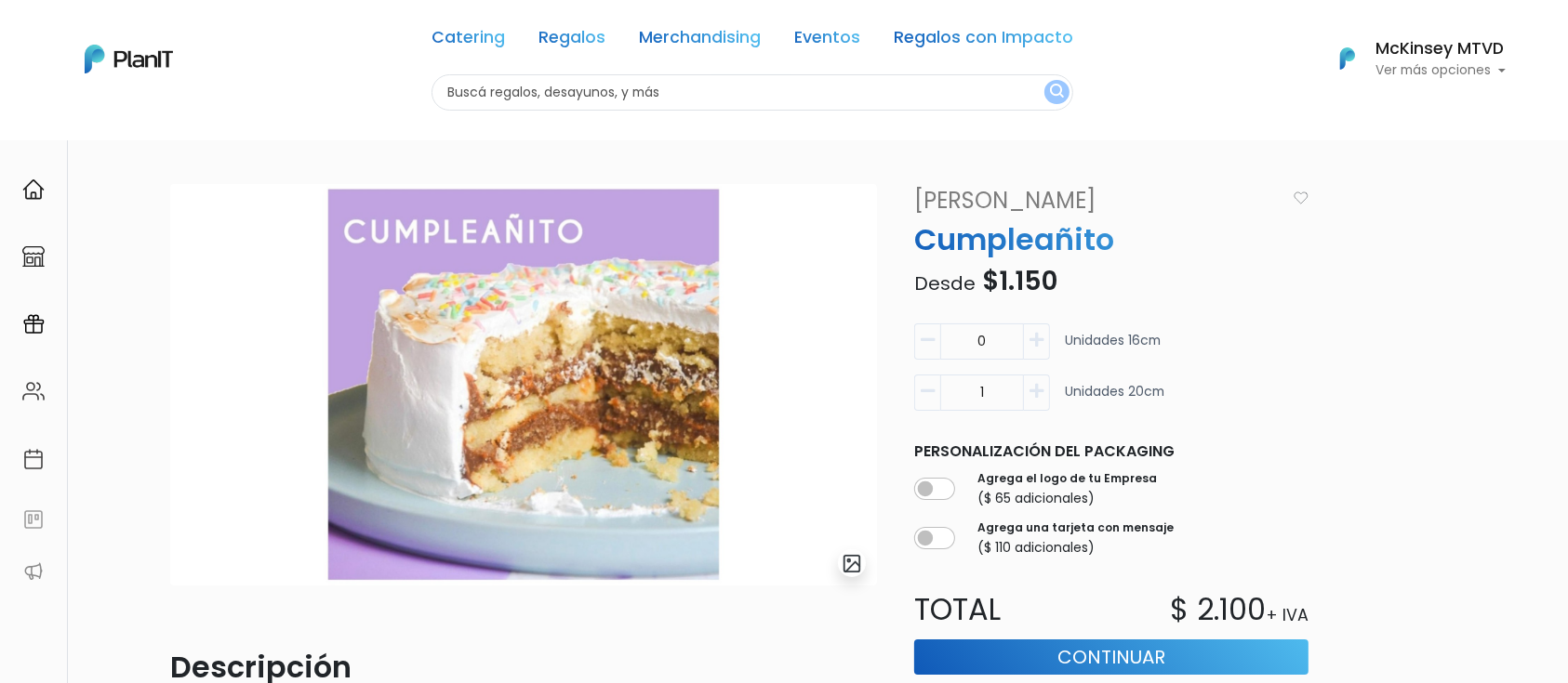
scroll to position [11, 0]
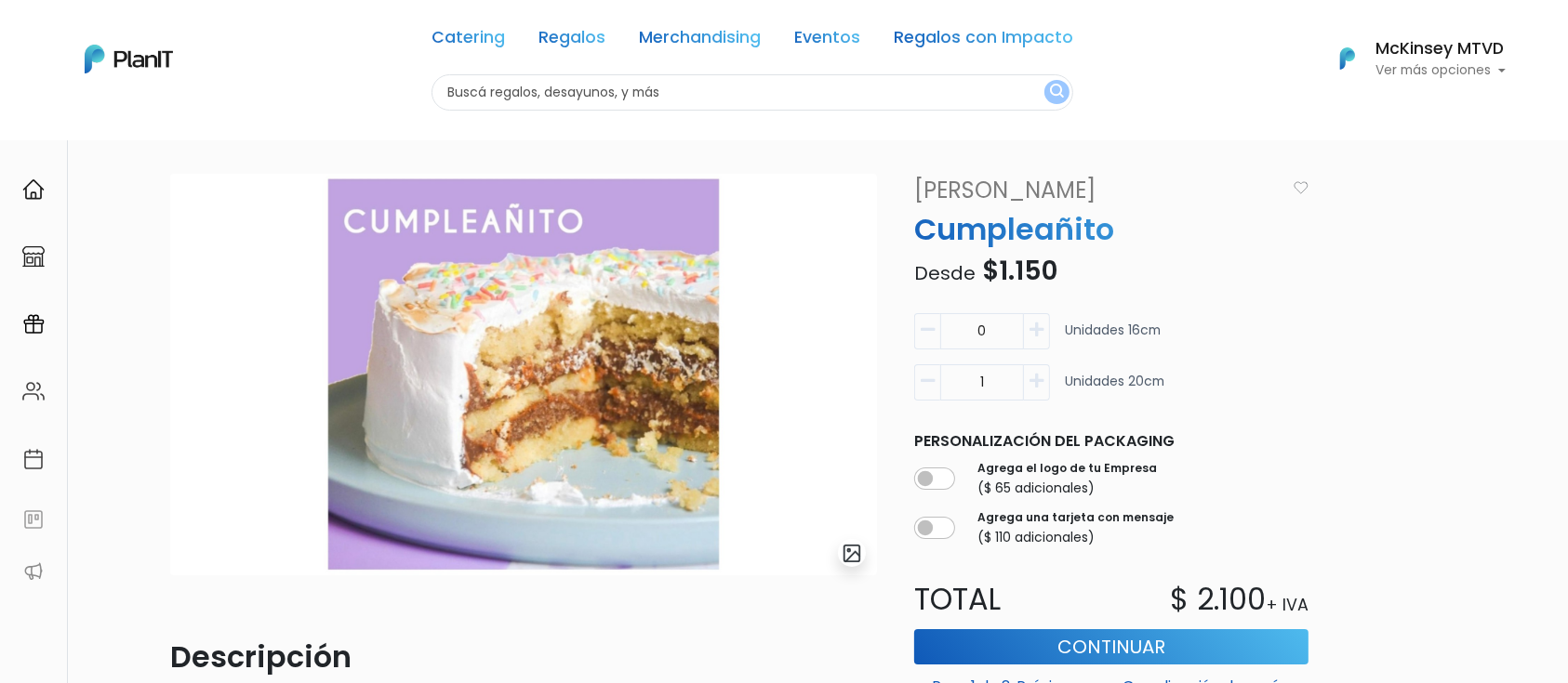
click at [921, 383] on icon "button" at bounding box center [927, 381] width 14 height 17
type input "0"
click at [1030, 332] on icon "button" at bounding box center [1036, 329] width 14 height 17
click at [933, 328] on icon "button" at bounding box center [927, 329] width 14 height 17
type input "0"
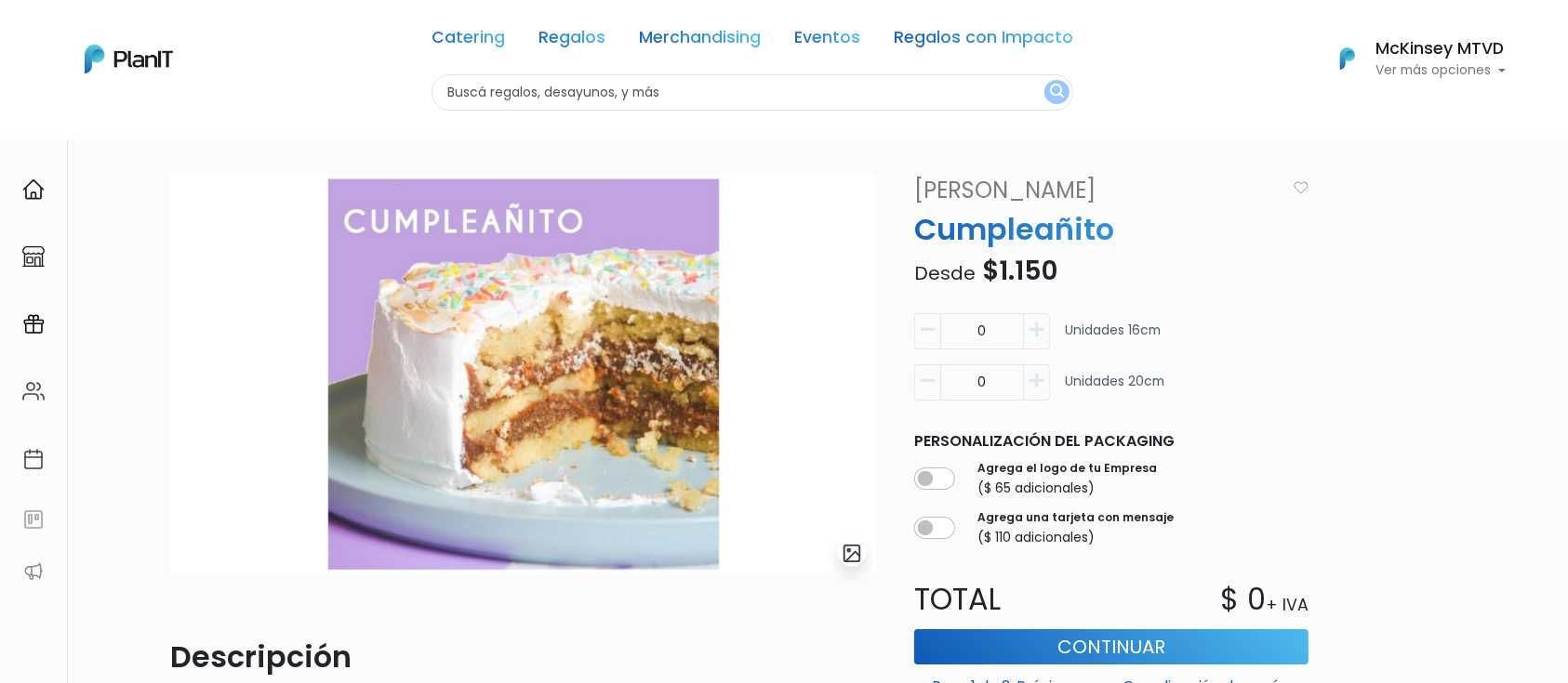
click at [930, 374] on icon "button" at bounding box center [927, 381] width 14 height 17
click at [1046, 380] on button "button" at bounding box center [1036, 382] width 26 height 36
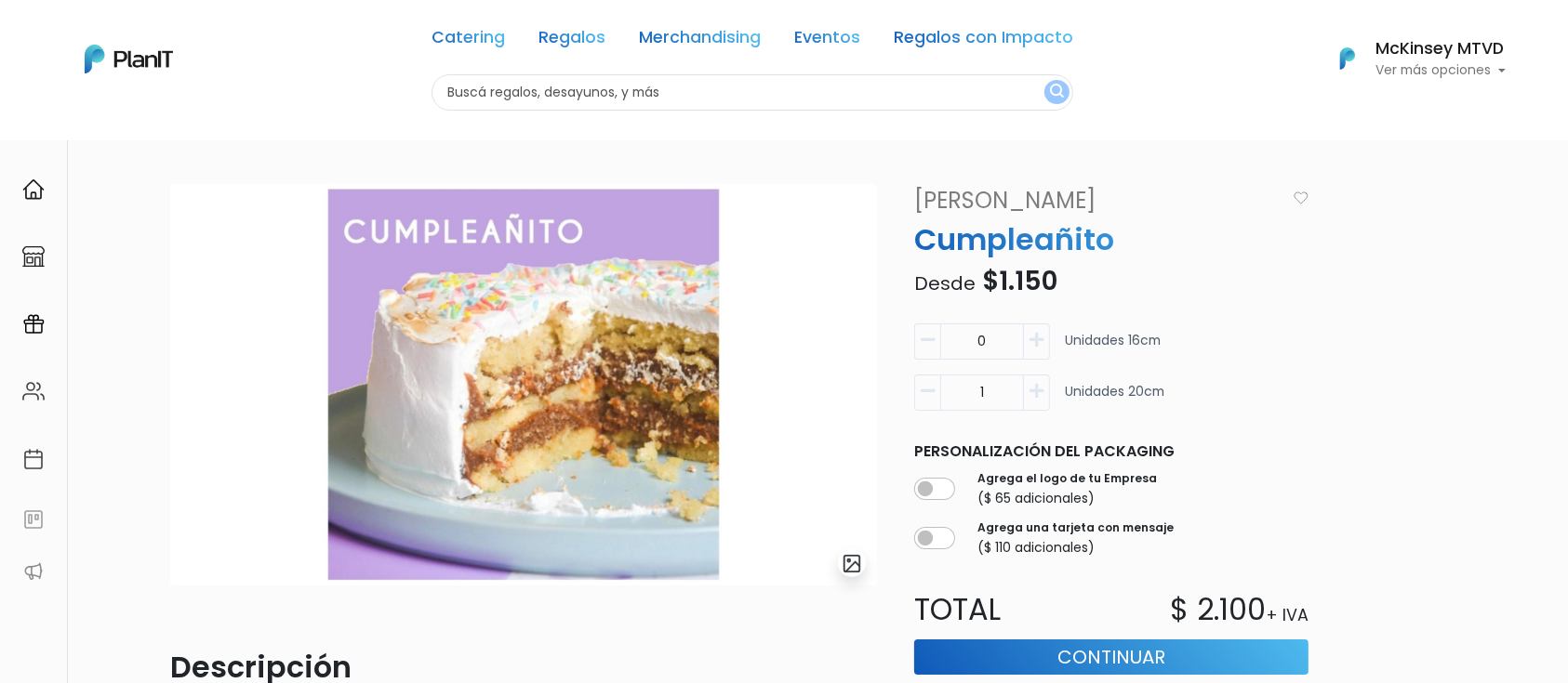
drag, startPoint x: 1326, startPoint y: 194, endPoint x: 1272, endPoint y: 226, distance: 62.8
click at [1326, 194] on div "slide 1 of 1 Descripción Bizcochuelo de vainilla, dulce de leche, cubierta de m…" at bounding box center [784, 607] width 1250 height 847
click at [921, 389] on icon "button" at bounding box center [927, 391] width 14 height 17
type input "0"
click at [1041, 338] on icon "button" at bounding box center [1036, 339] width 14 height 17
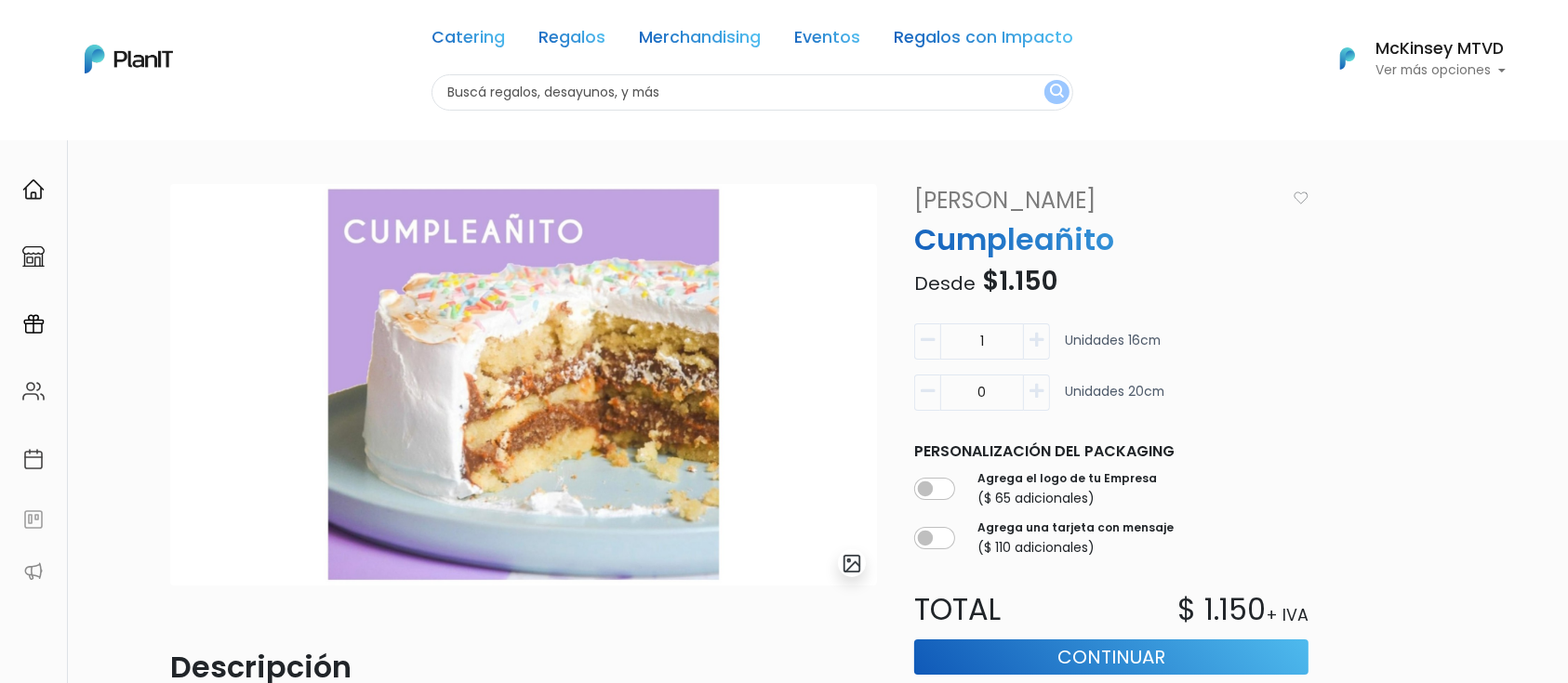
click at [923, 347] on icon "button" at bounding box center [927, 339] width 14 height 17
type input "0"
click at [1040, 395] on icon "button" at bounding box center [1036, 391] width 14 height 17
type input "1"
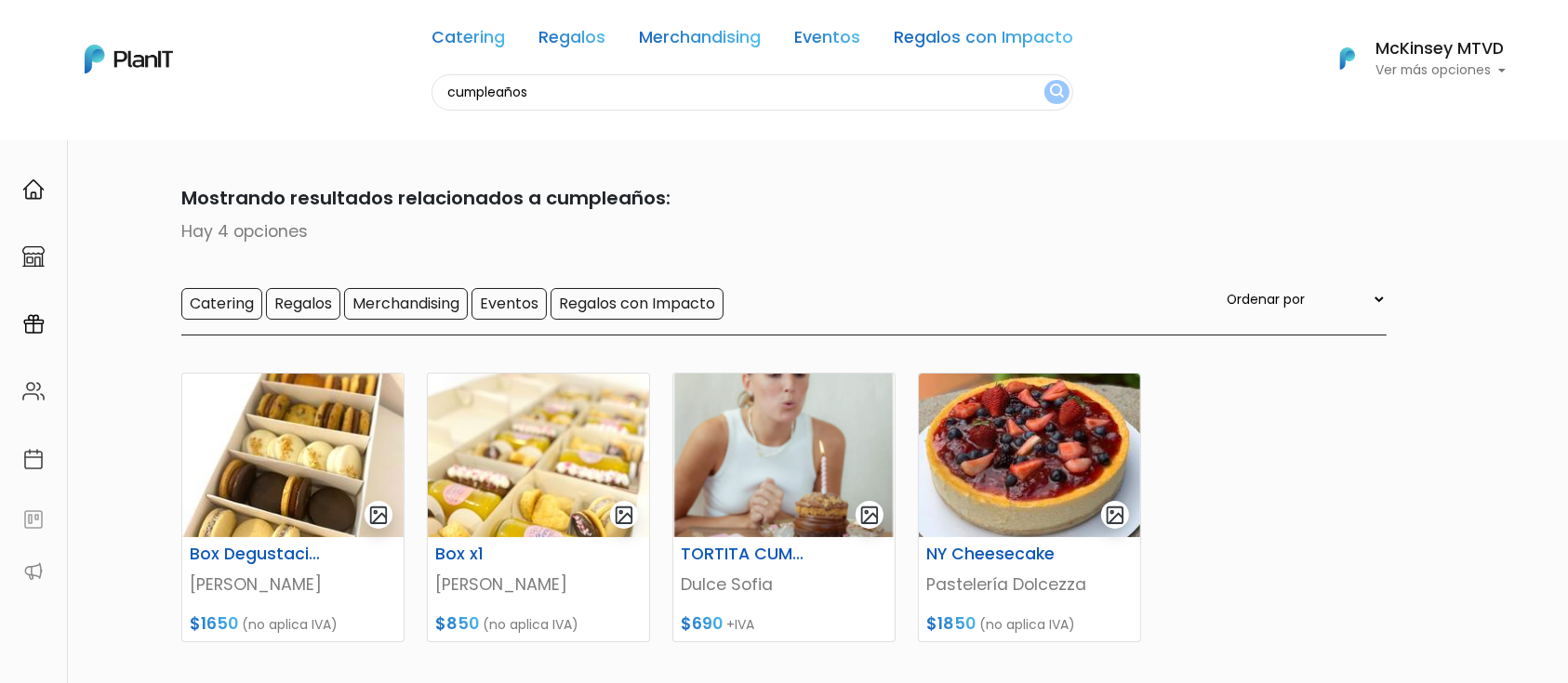
click at [768, 92] on input "cumpleaños" at bounding box center [752, 92] width 642 height 36
type input "cumpleañit"
click at [1044, 80] on button "submit" at bounding box center [1057, 91] width 25 height 24
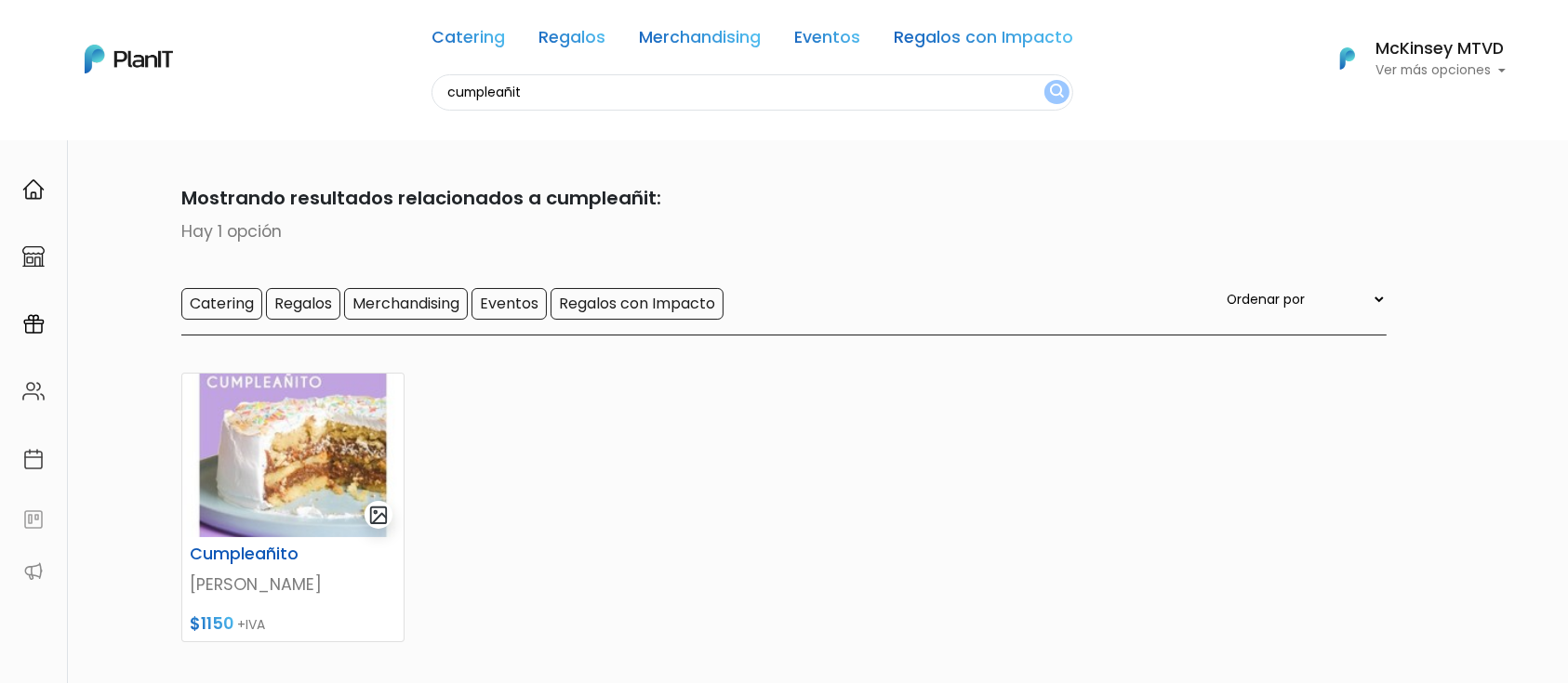
click at [768, 92] on input "cumpleañit" at bounding box center [752, 92] width 642 height 36
type input "r"
type input "totra"
click at [1044, 80] on button "submit" at bounding box center [1057, 91] width 25 height 24
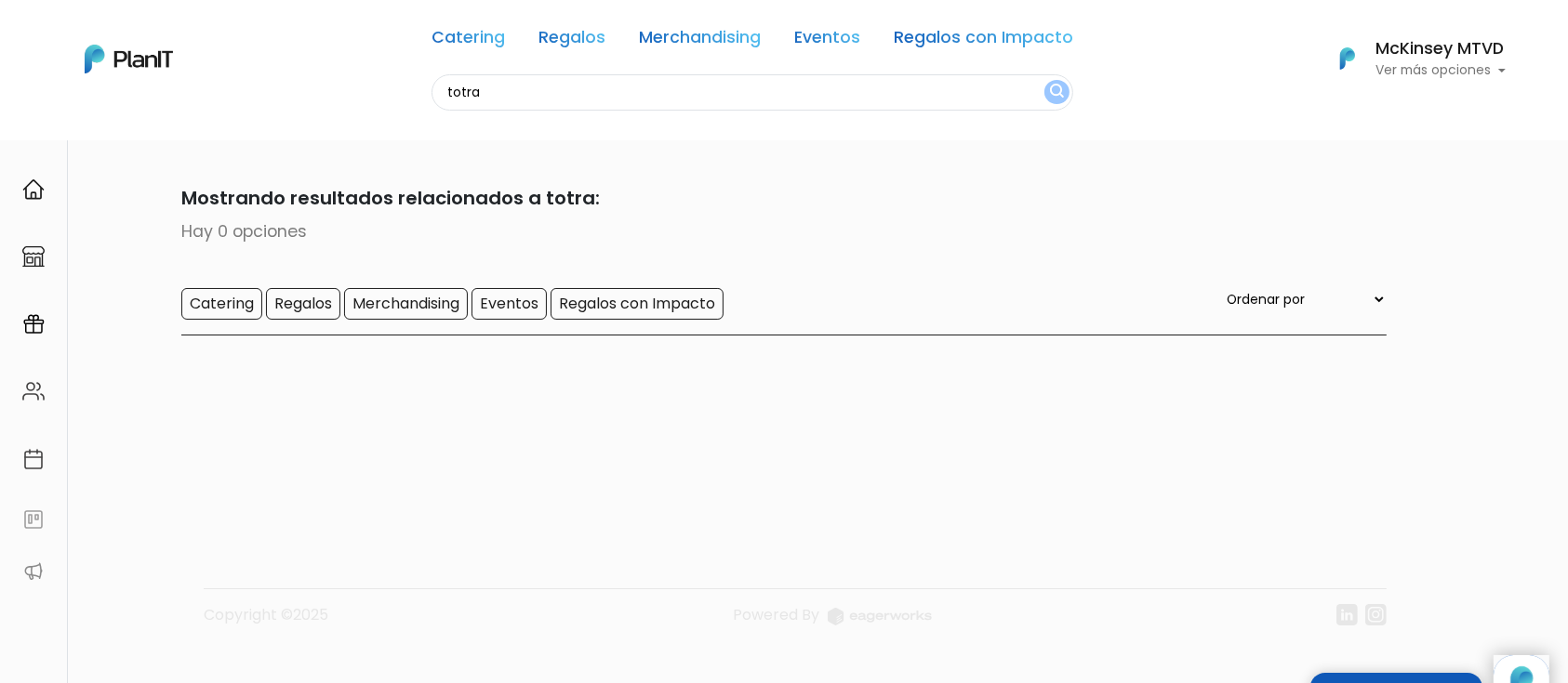
click at [768, 92] on input "totra" at bounding box center [752, 92] width 642 height 36
type input "torta"
click at [1044, 80] on button "submit" at bounding box center [1057, 91] width 25 height 24
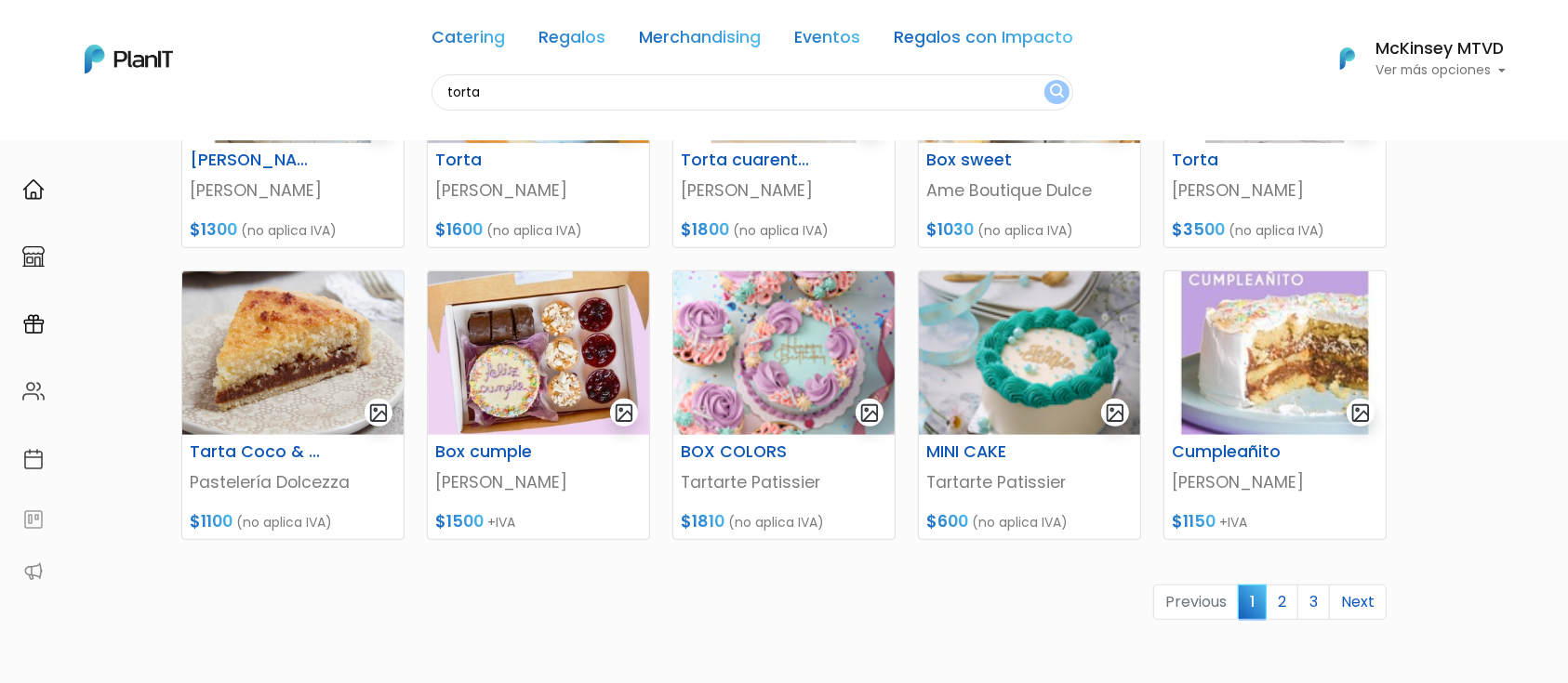
scroll to position [768, 0]
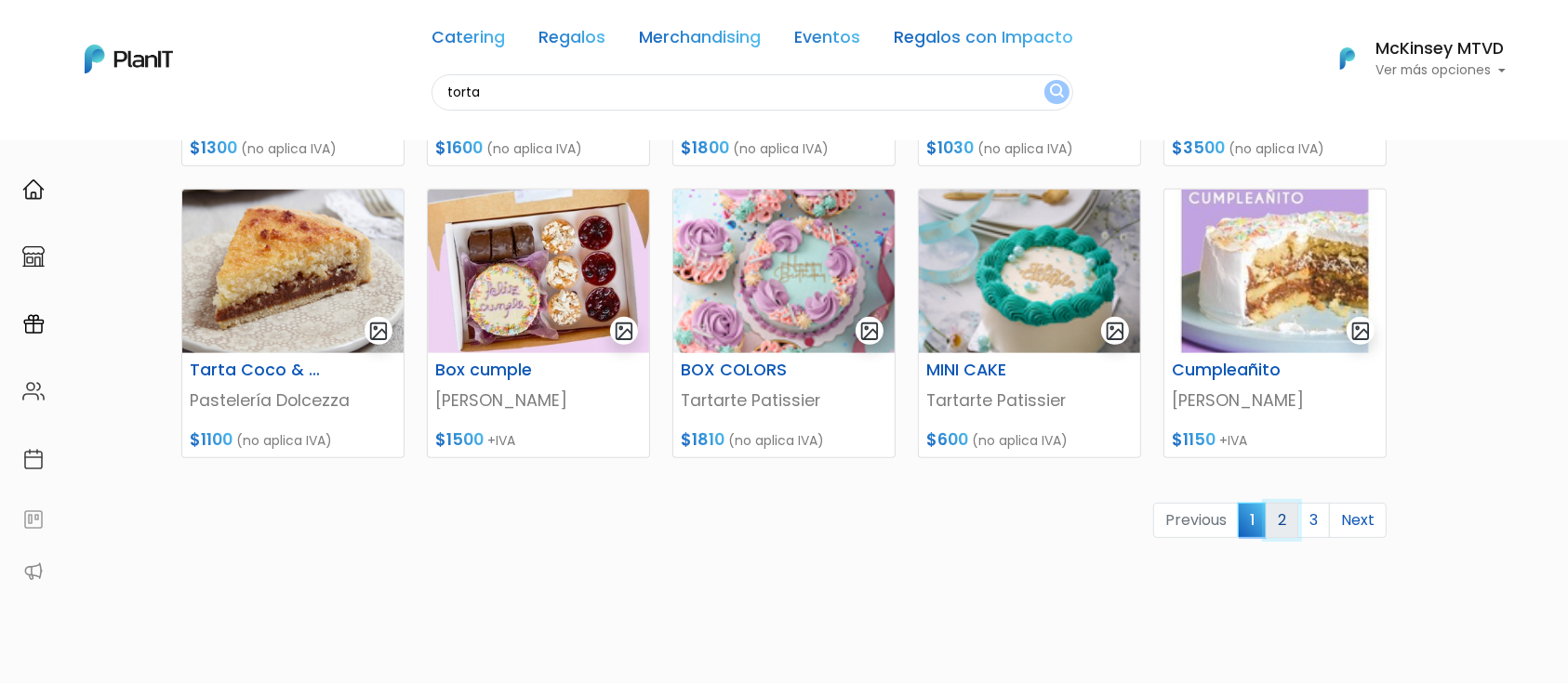
click at [1280, 511] on link "2" at bounding box center [1281, 520] width 32 height 35
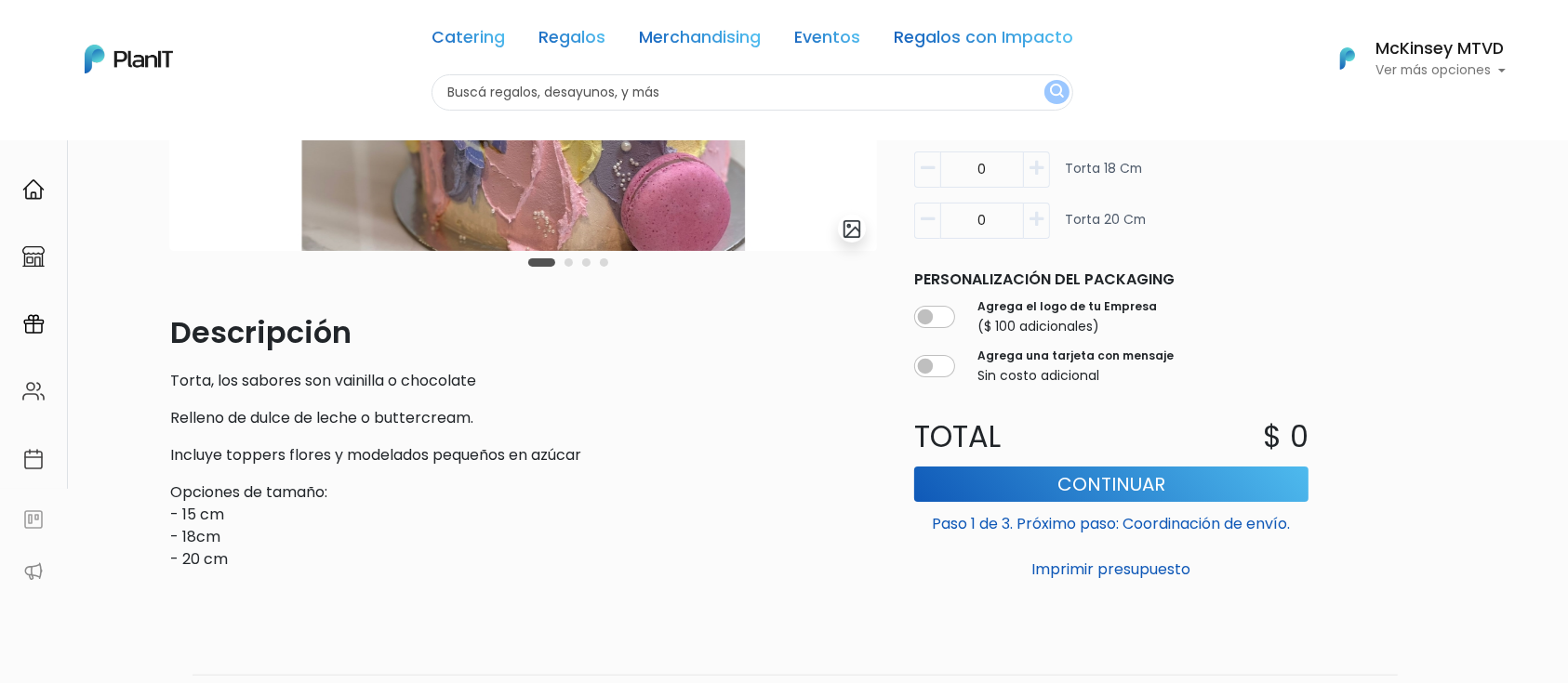
scroll to position [341, 0]
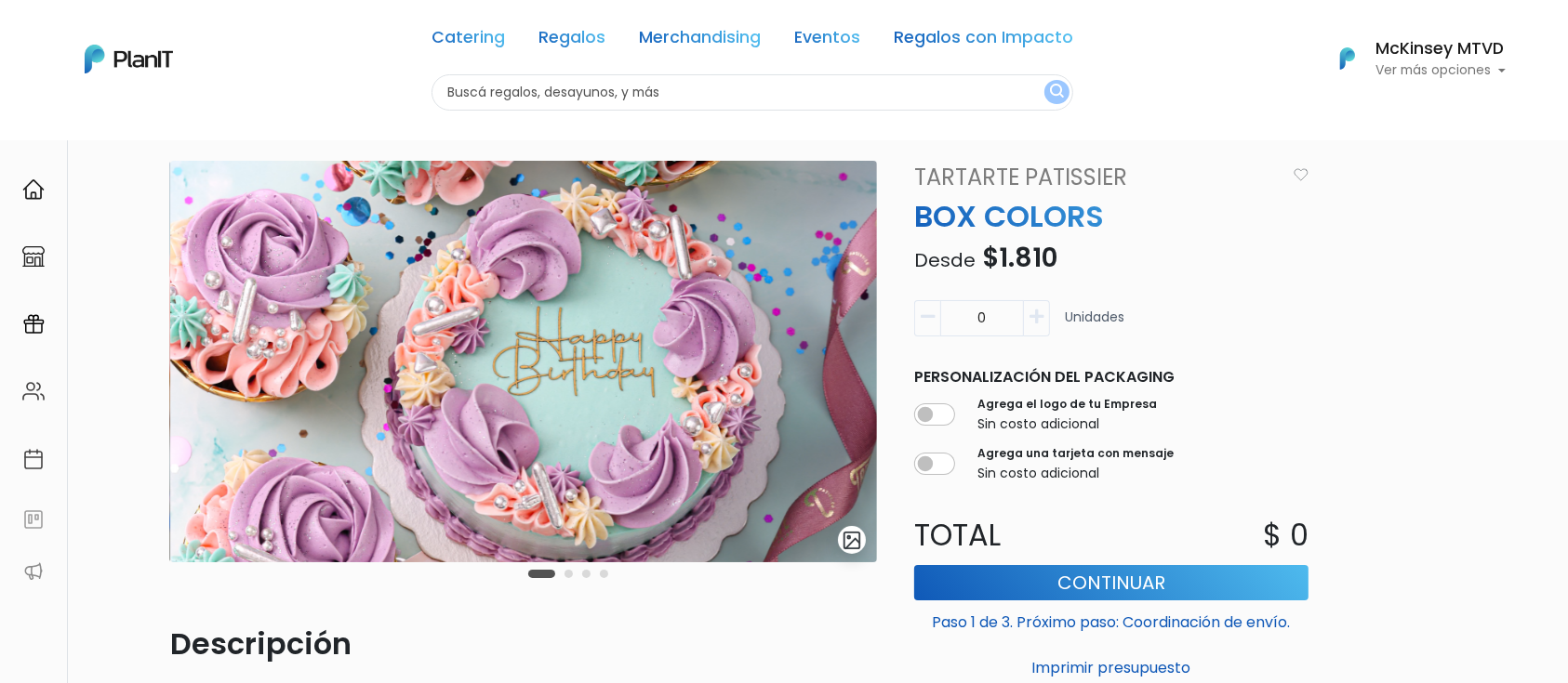
scroll to position [20, 0]
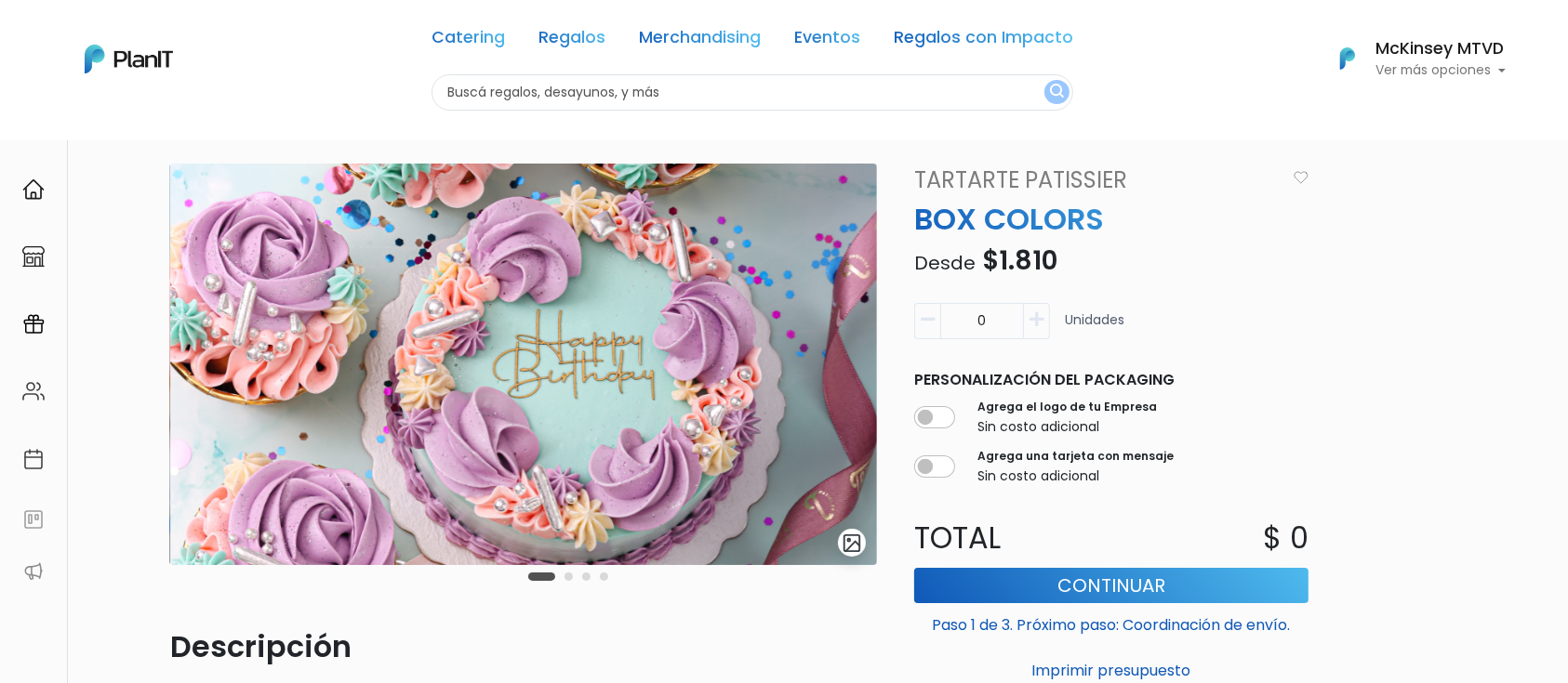
click at [998, 177] on link "Tartarte Patissier" at bounding box center [1094, 180] width 382 height 33
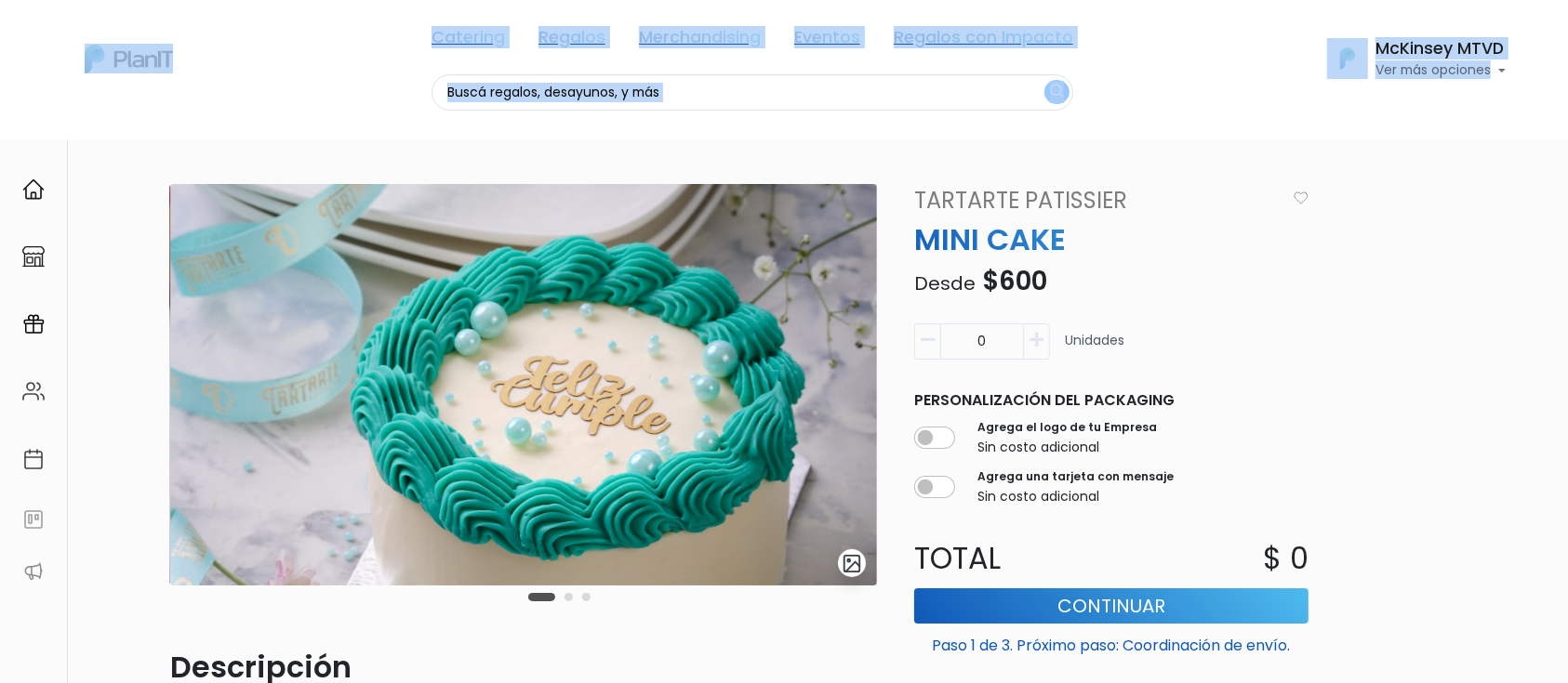
drag, startPoint x: 1567, startPoint y: 79, endPoint x: 1574, endPoint y: 160, distance: 81.3
click at [1567, 160] on html "Catering Regalos Merchandising Eventos Regalos con Impacto Catering Regalos Mer…" at bounding box center [784, 341] width 1568 height 683
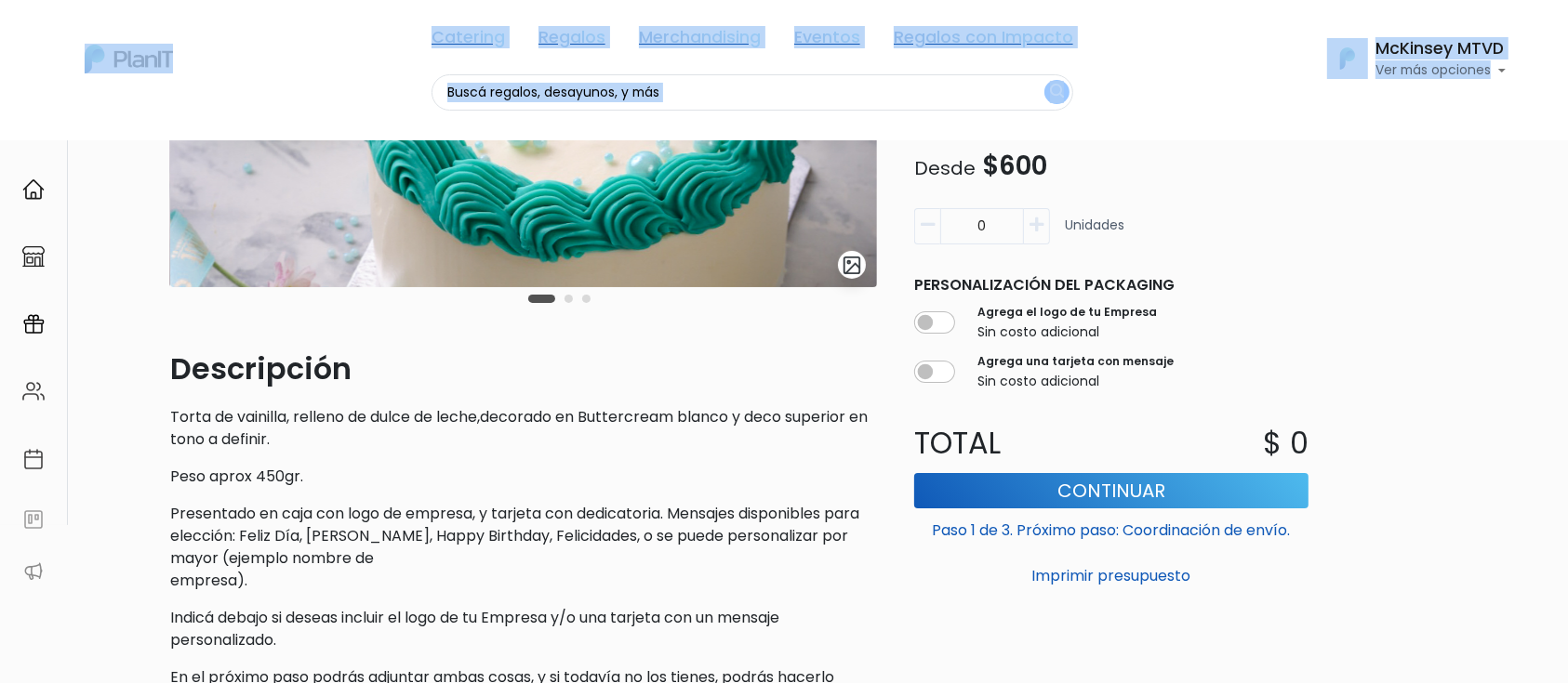
scroll to position [301, 0]
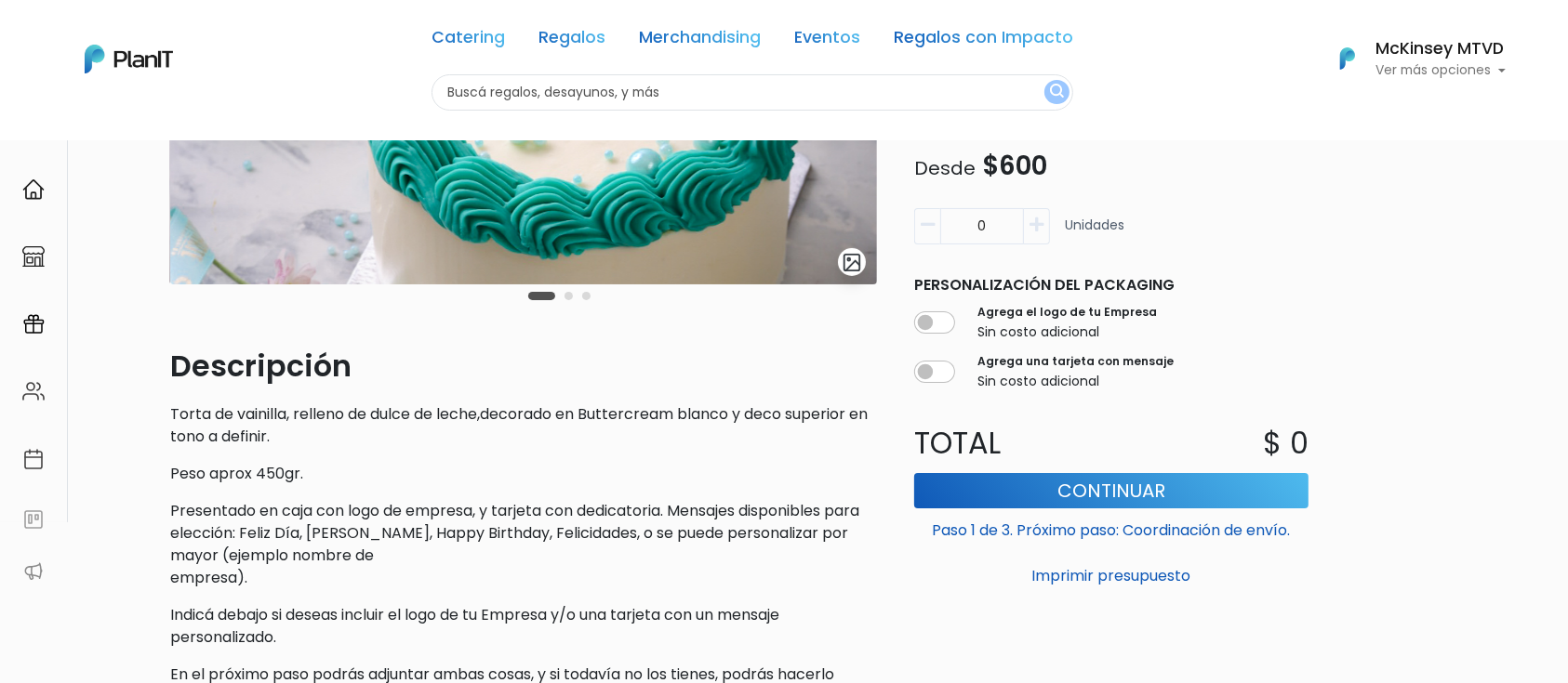
click at [1494, 281] on div "slide 2 of 3 Descripción Torta de vainilla, relleno de dulce de leche,decorado …" at bounding box center [784, 381] width 1568 height 1085
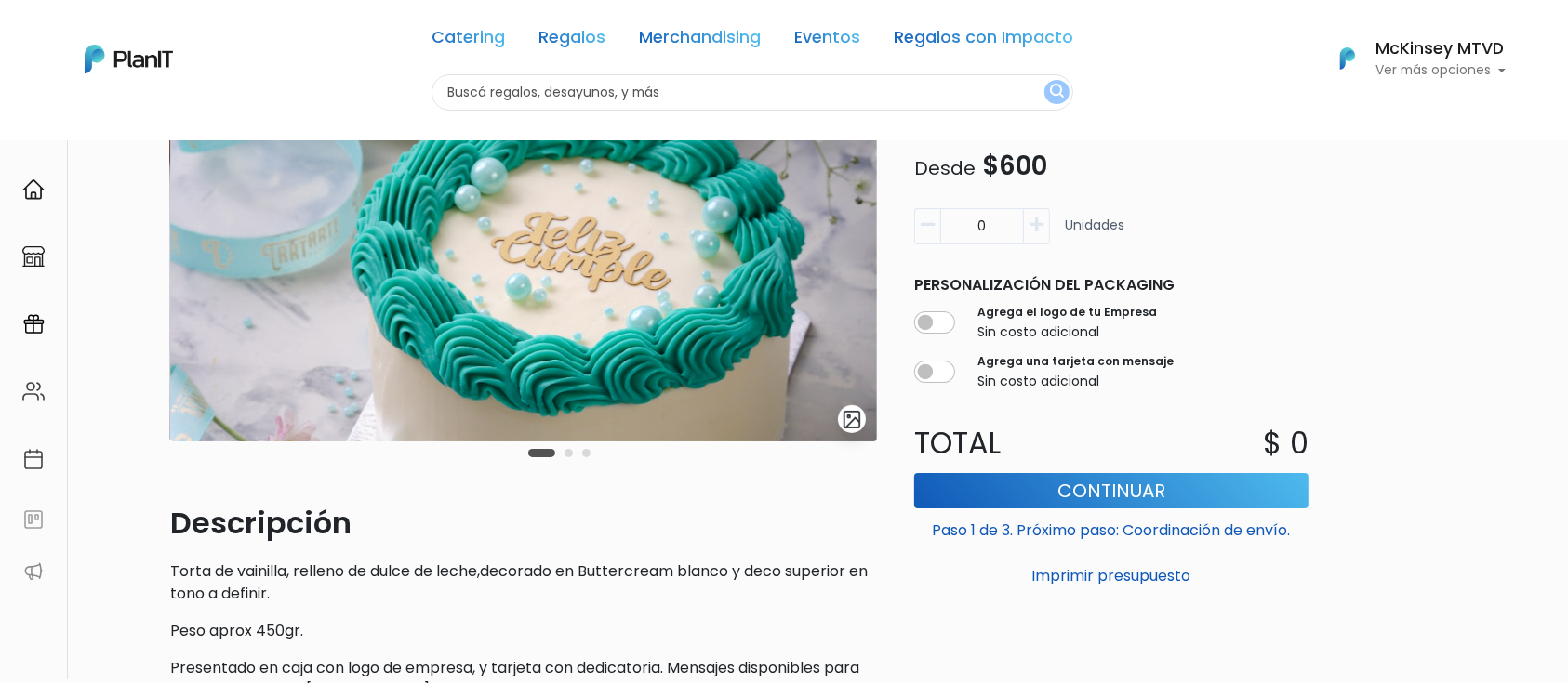
scroll to position [142, 0]
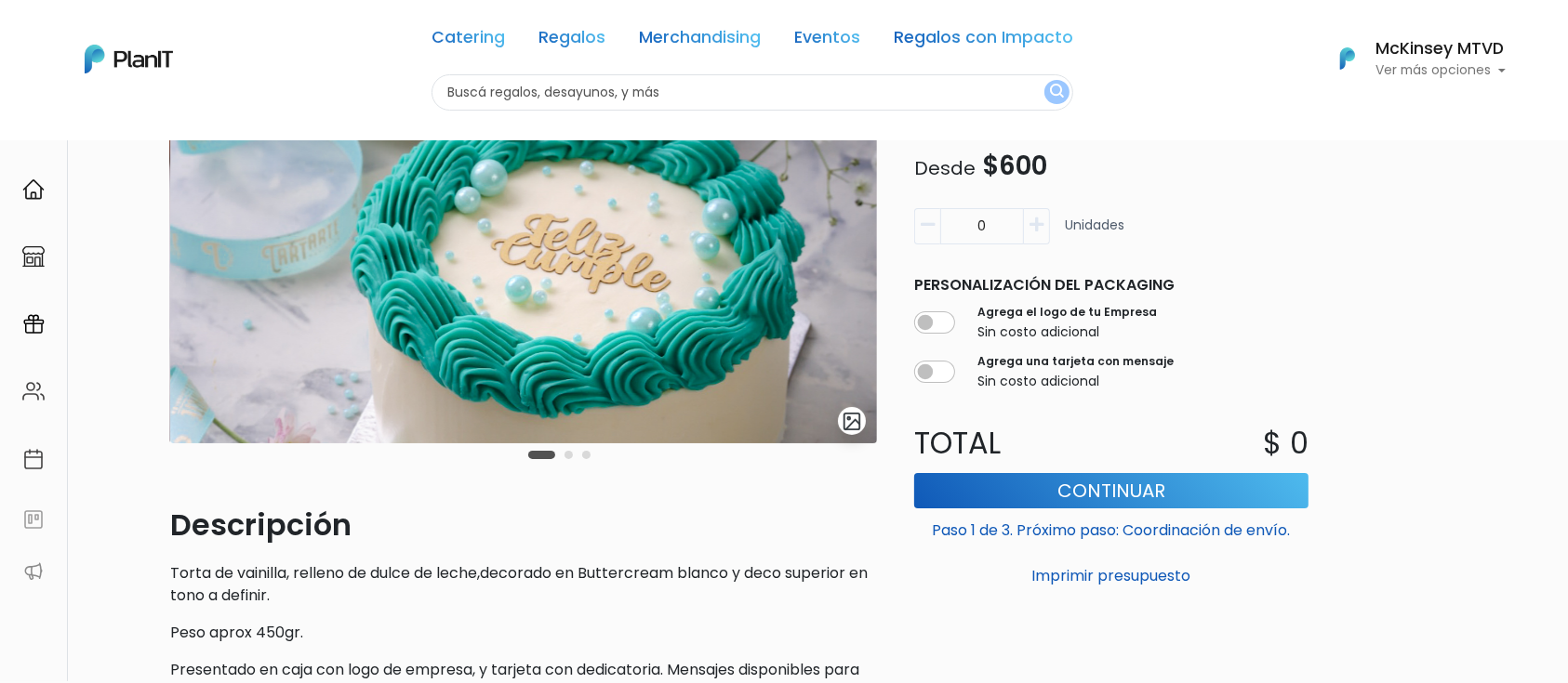
click at [542, 233] on img at bounding box center [523, 242] width 707 height 401
click at [748, 283] on img at bounding box center [523, 242] width 707 height 401
click at [854, 423] on img "submit" at bounding box center [853, 422] width 21 height 21
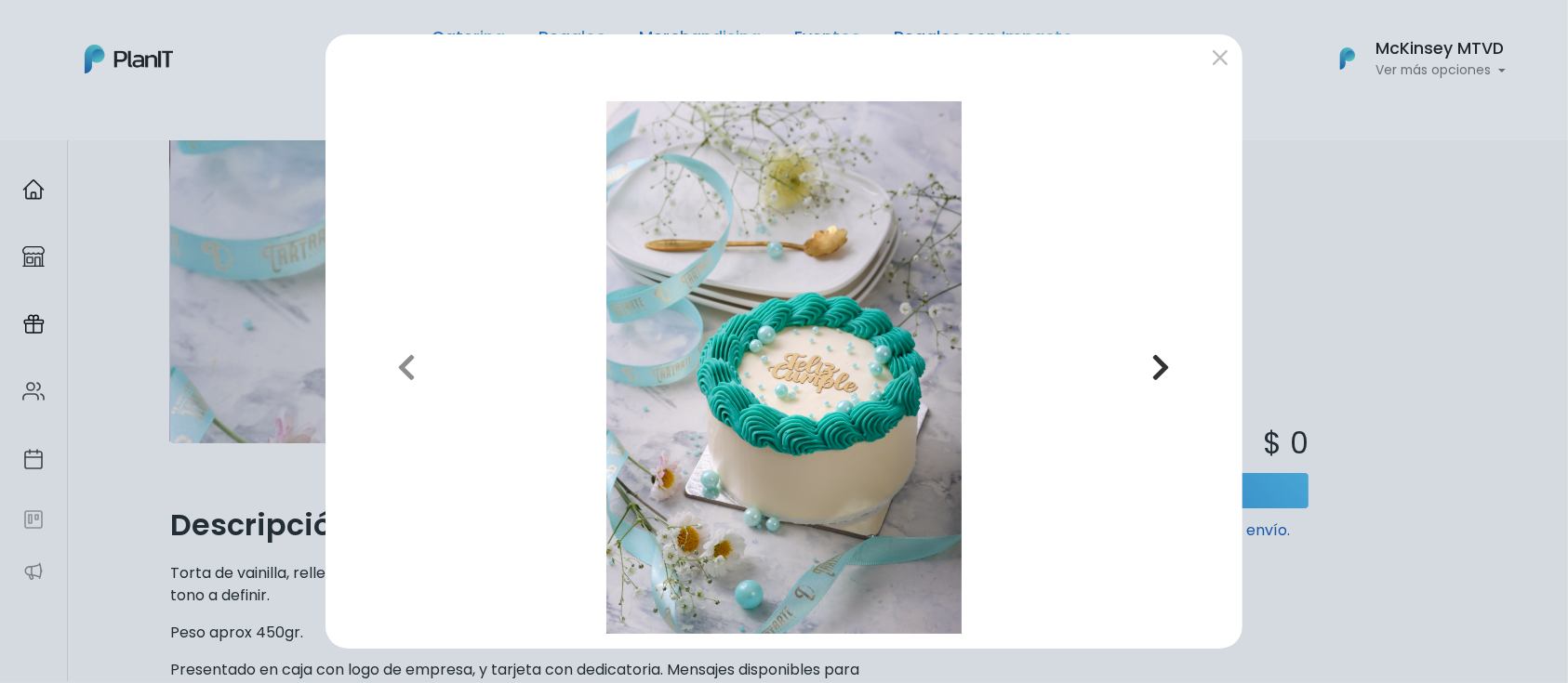
click at [1173, 370] on button "Next" at bounding box center [1161, 367] width 133 height 532
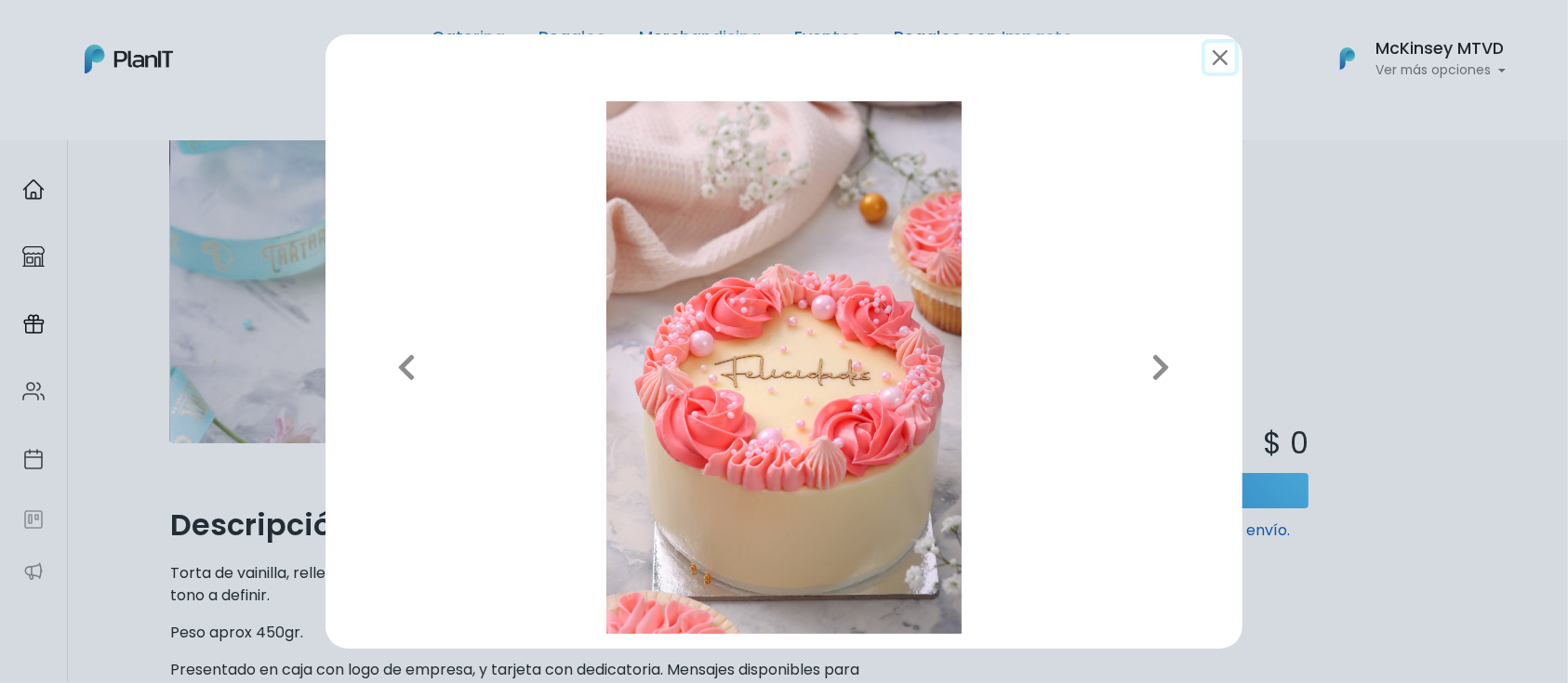
click at [1218, 66] on button "submit" at bounding box center [1220, 57] width 30 height 30
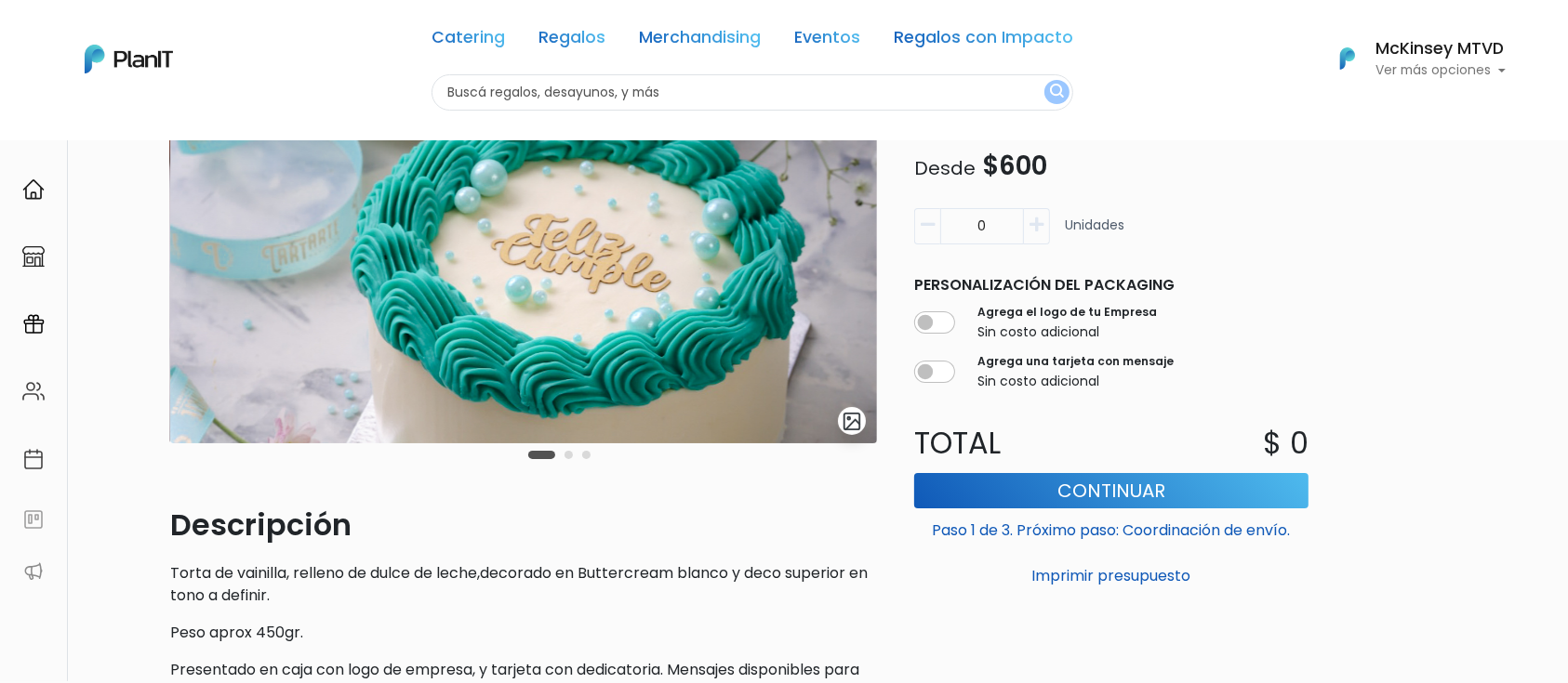
scroll to position [0, 0]
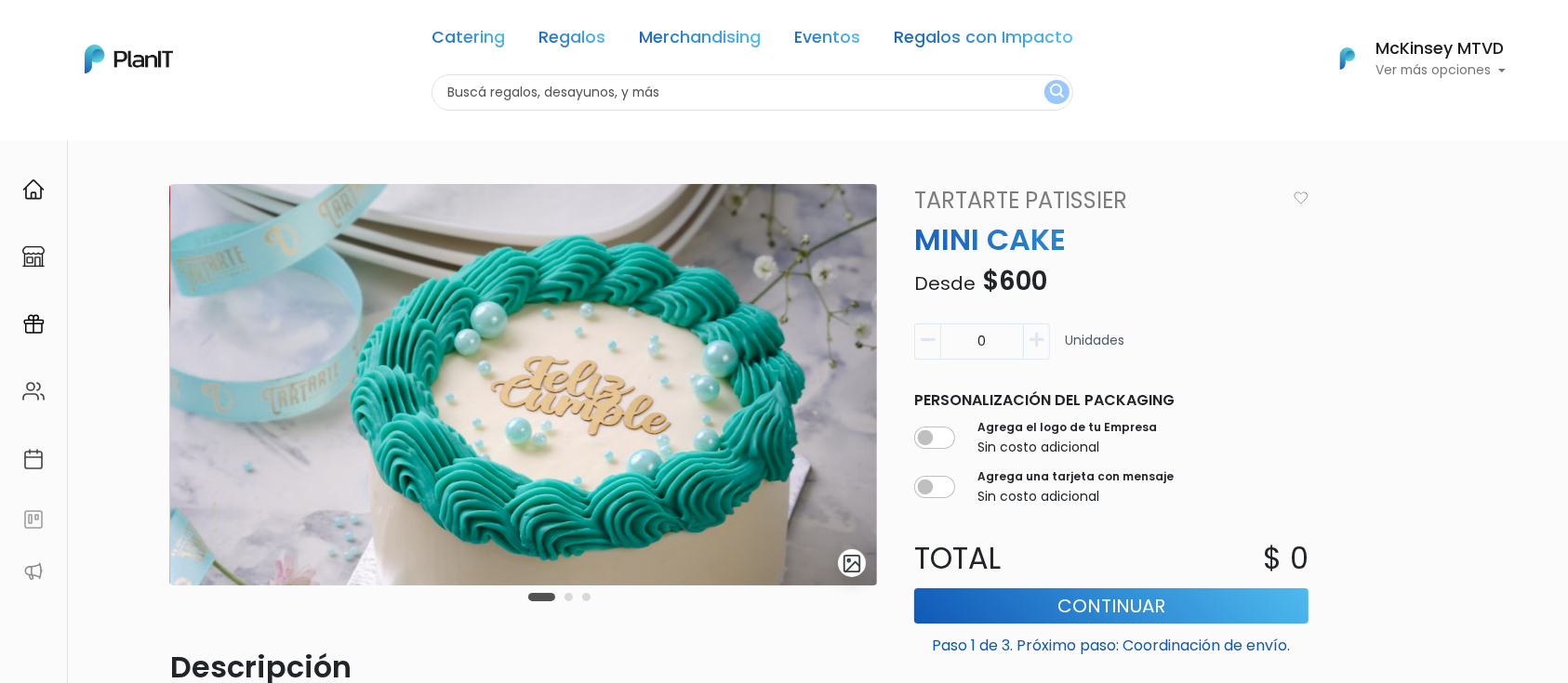
click at [564, 374] on img at bounding box center [523, 384] width 707 height 401
click at [847, 576] on form at bounding box center [852, 563] width 28 height 28
click at [851, 570] on img "submit" at bounding box center [853, 563] width 21 height 21
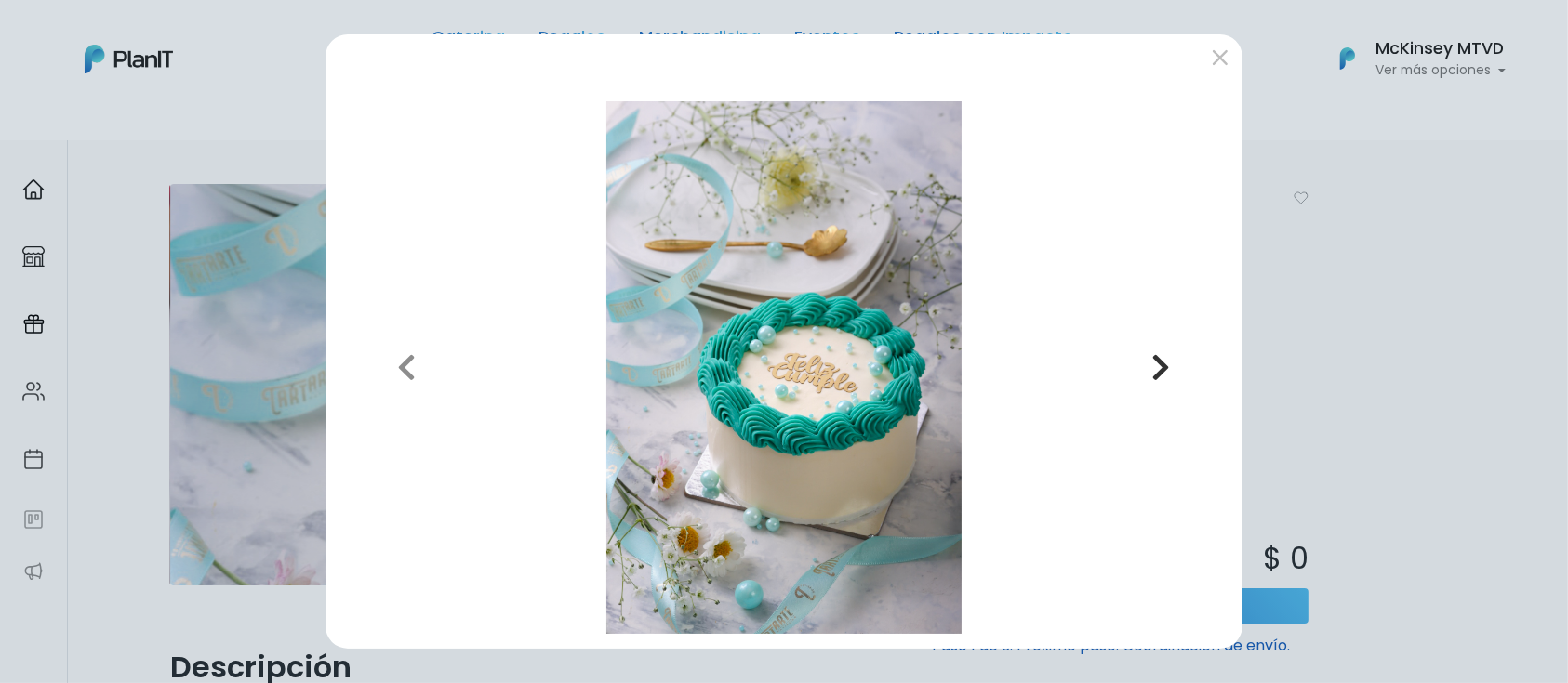
click at [1162, 384] on button "Next" at bounding box center [1161, 367] width 133 height 532
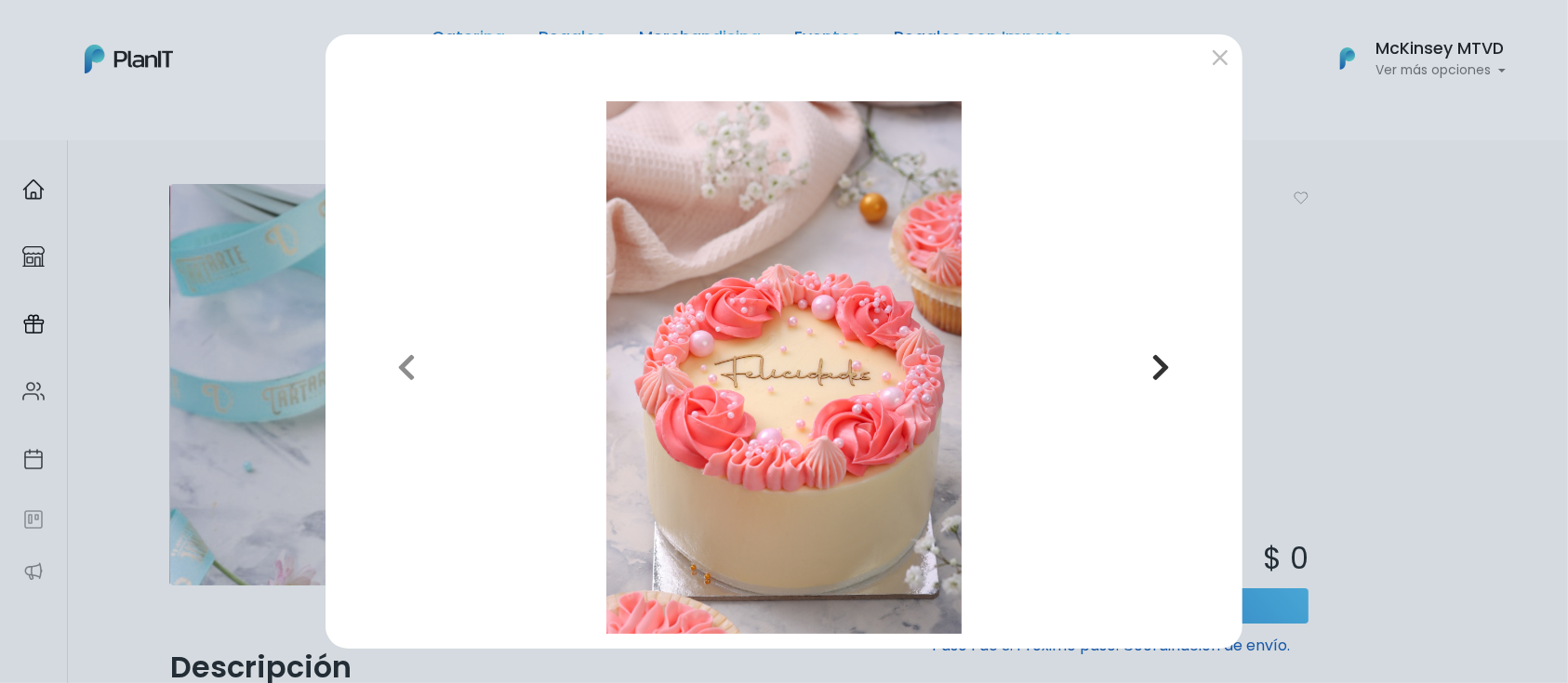
click at [1162, 384] on button "Next" at bounding box center [1161, 367] width 133 height 532
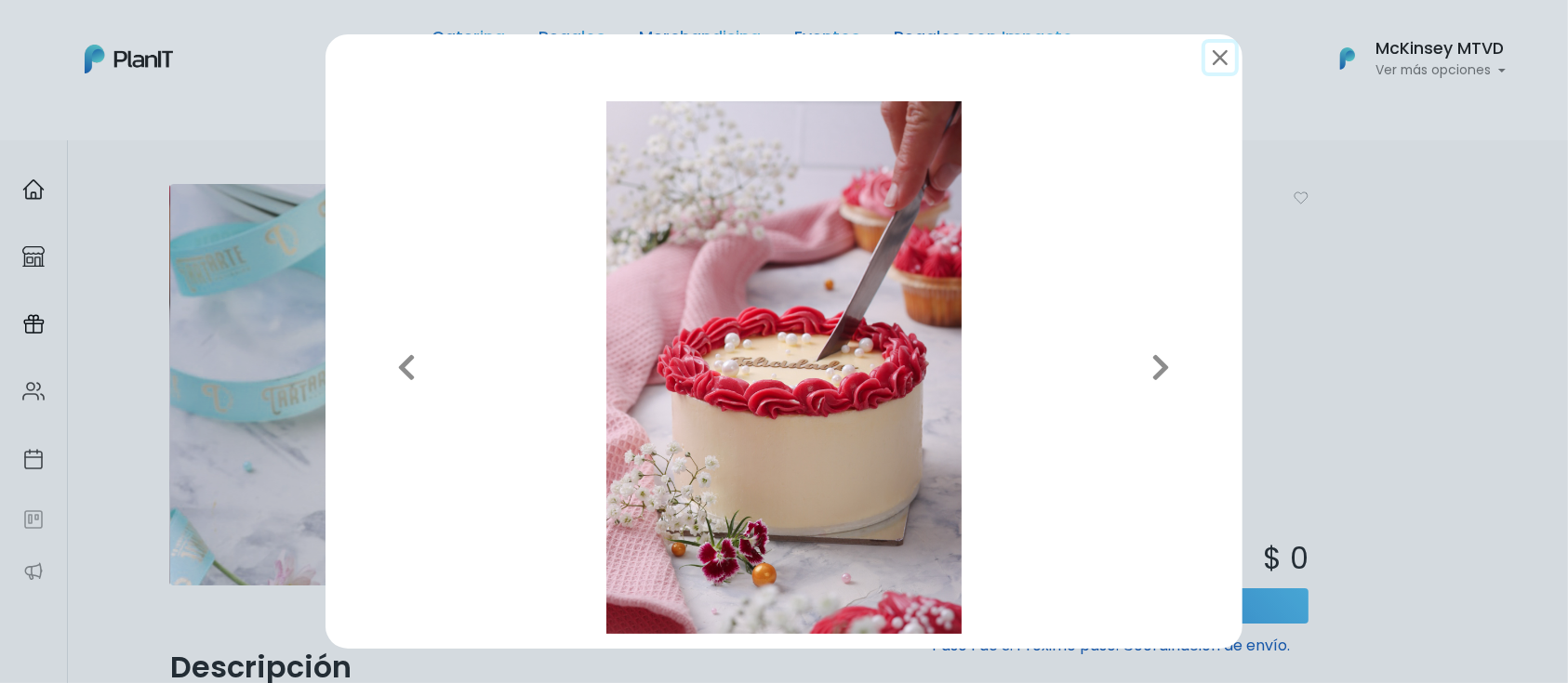
click at [1229, 63] on button "submit" at bounding box center [1220, 57] width 30 height 30
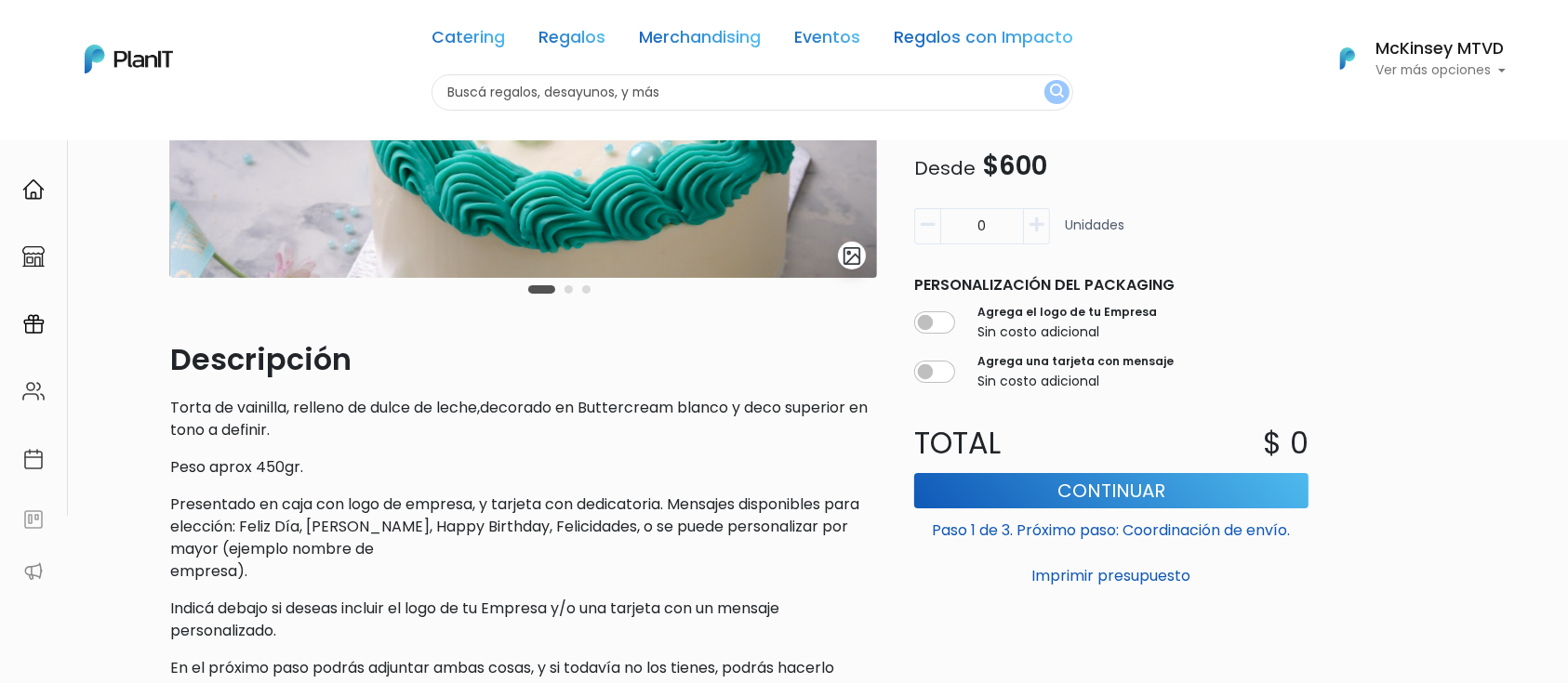
scroll to position [312, 0]
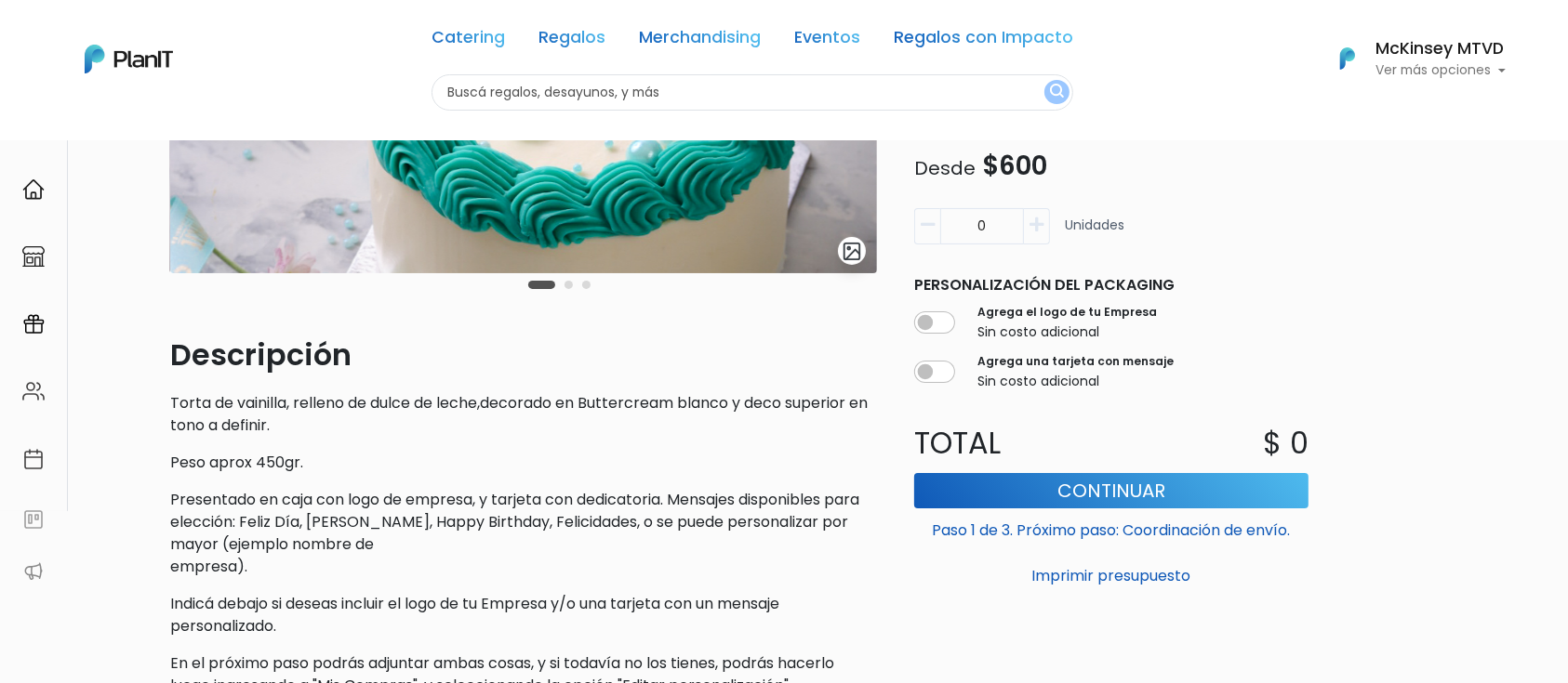
click at [708, 545] on p "Presentado en caja con logo de empresa, y tarjeta con dedicatoria. Mensajes dis…" at bounding box center [523, 533] width 707 height 89
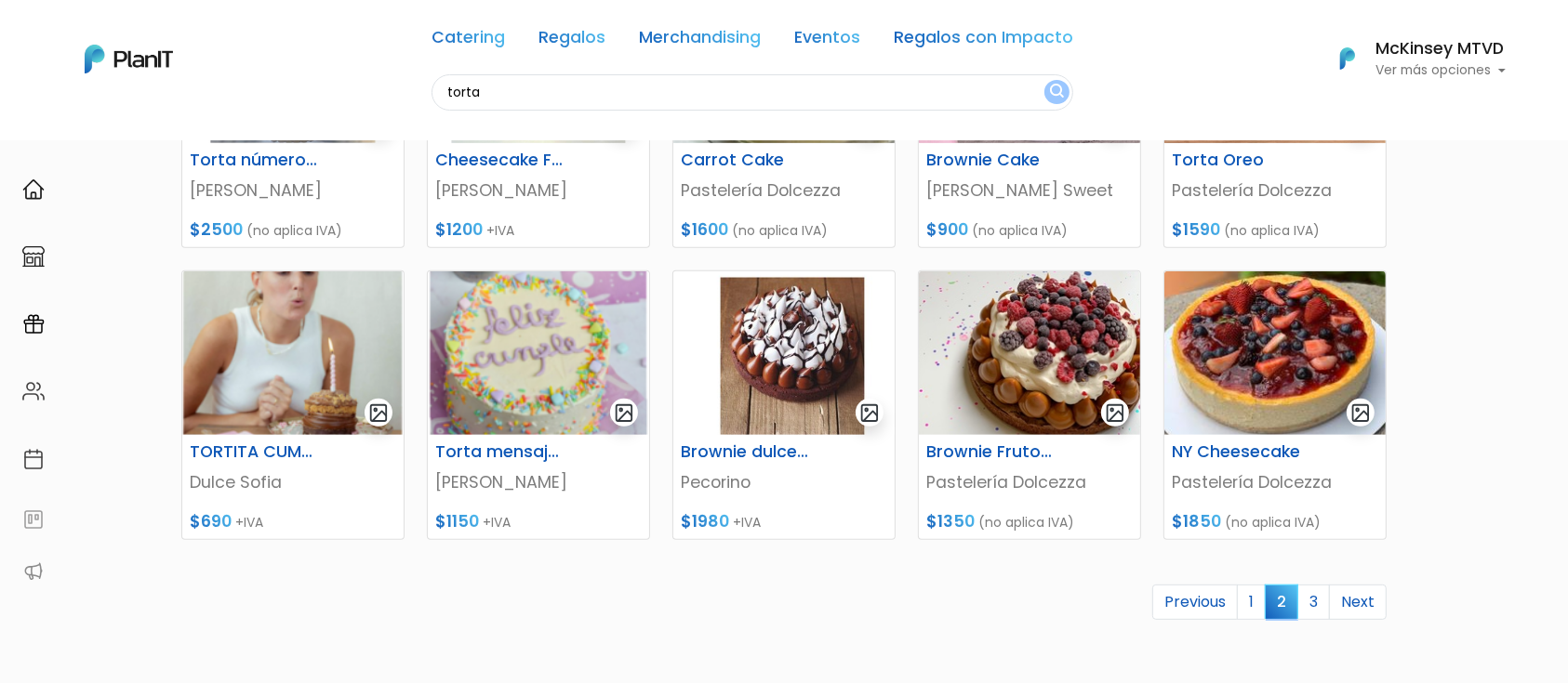
scroll to position [688, 0]
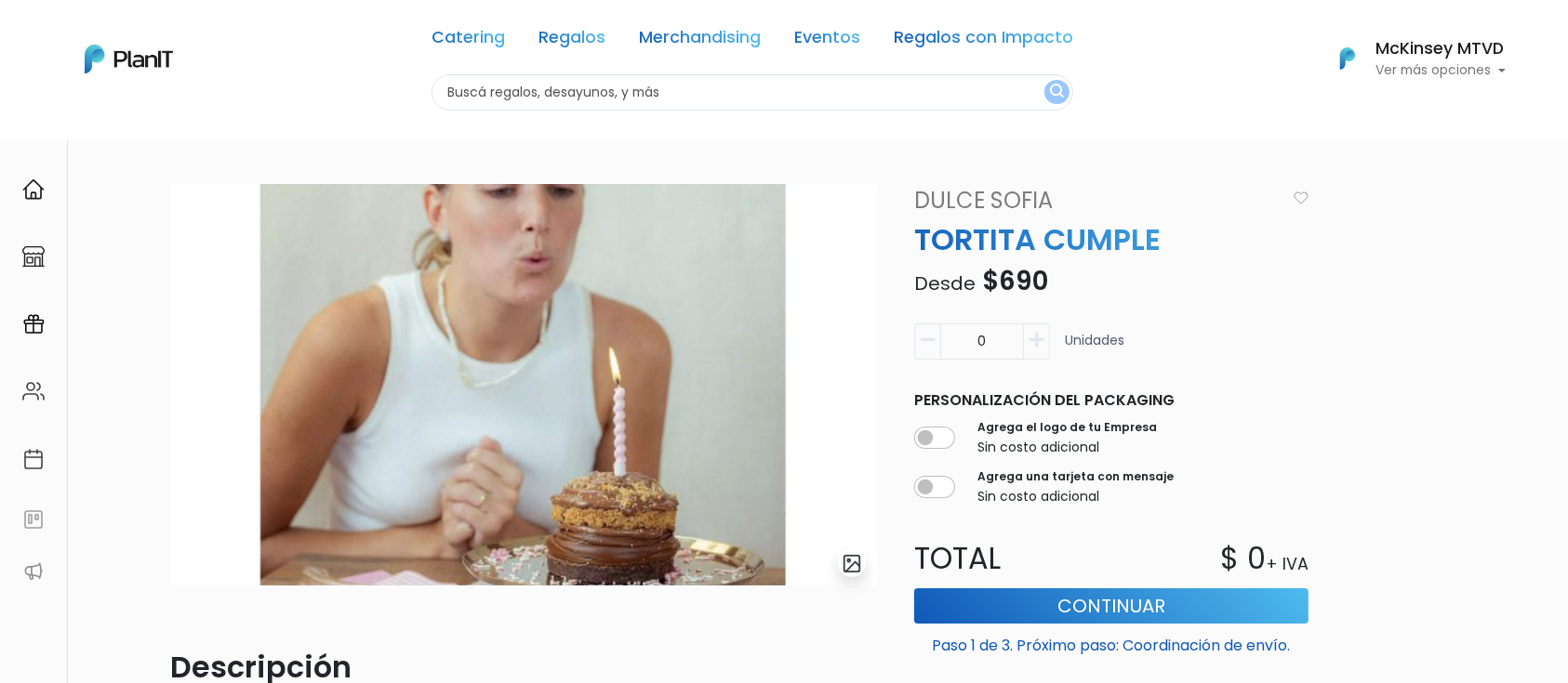
click at [988, 203] on link "Dulce Sofia" at bounding box center [1094, 200] width 382 height 33
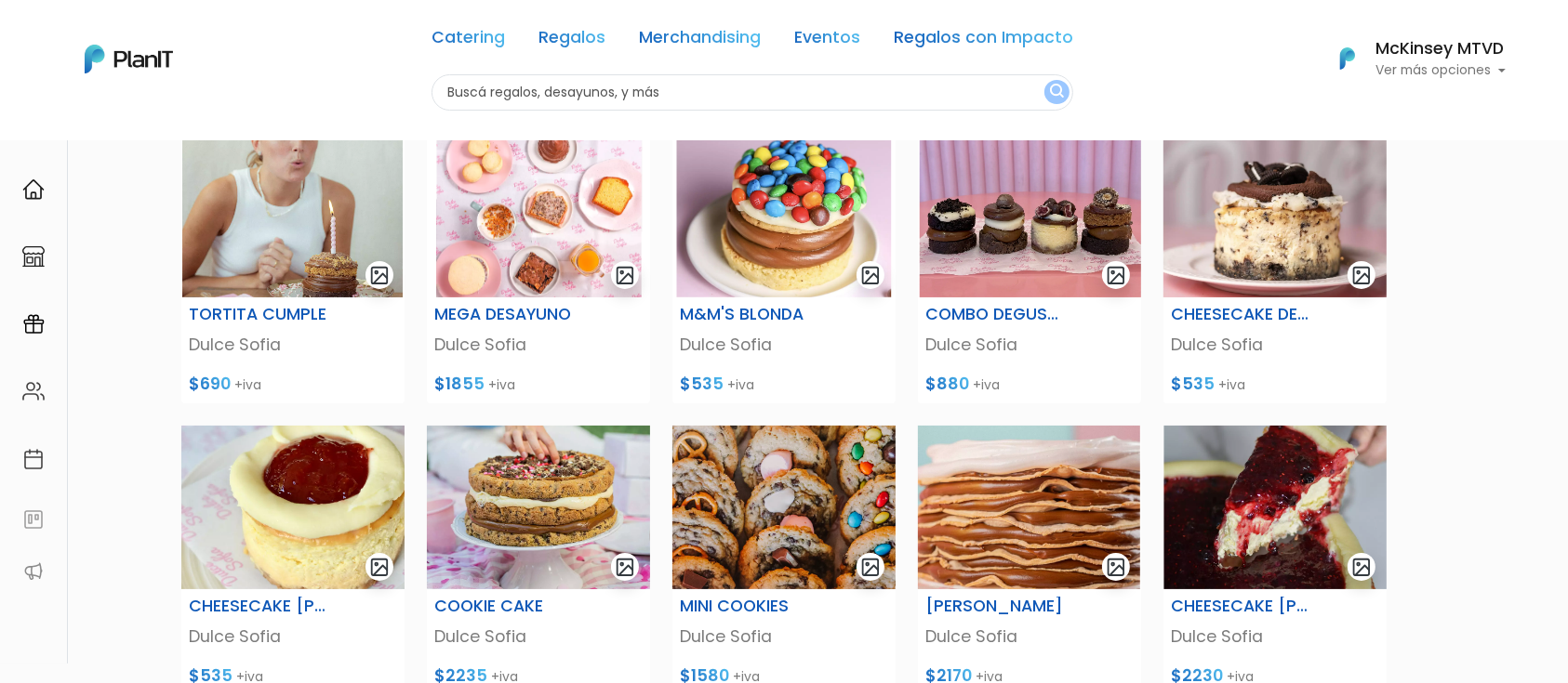
scroll to position [149, 0]
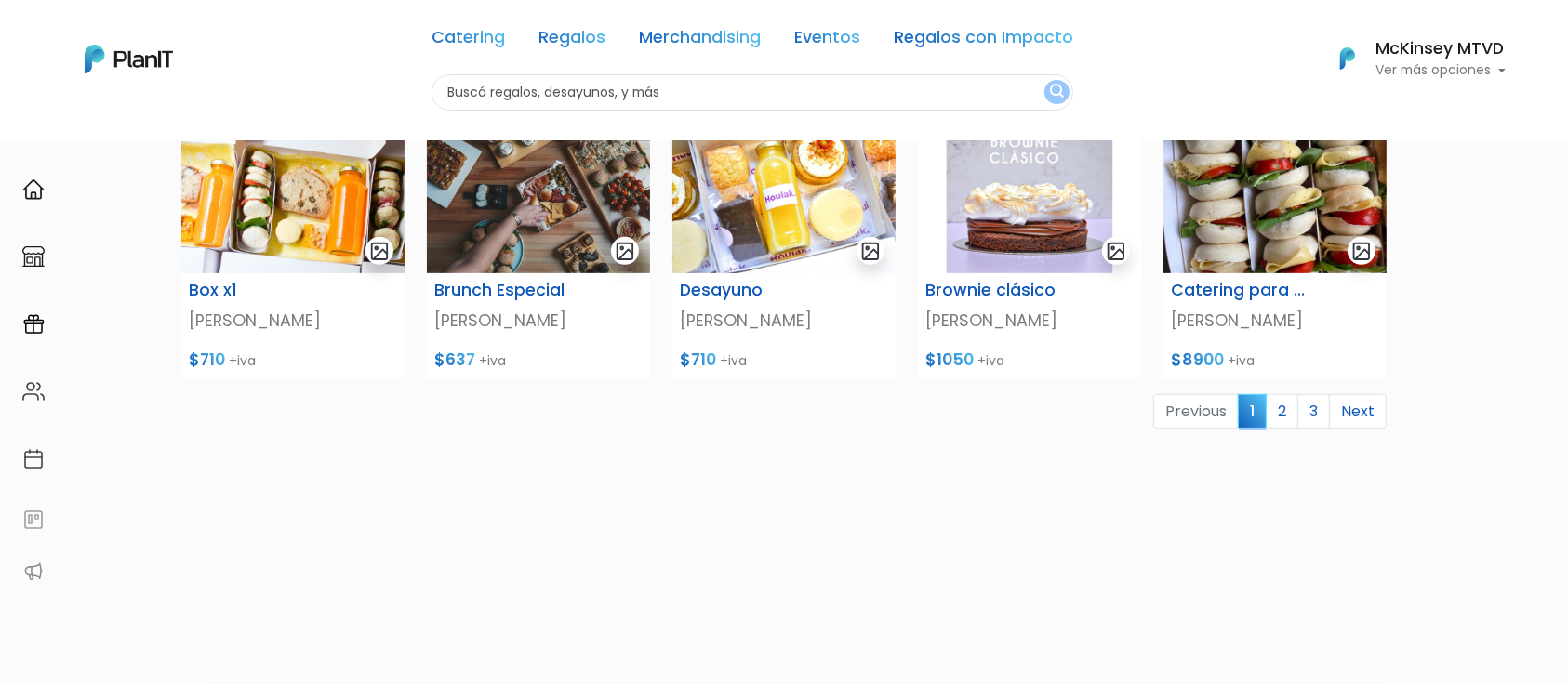
scroll to position [770, 0]
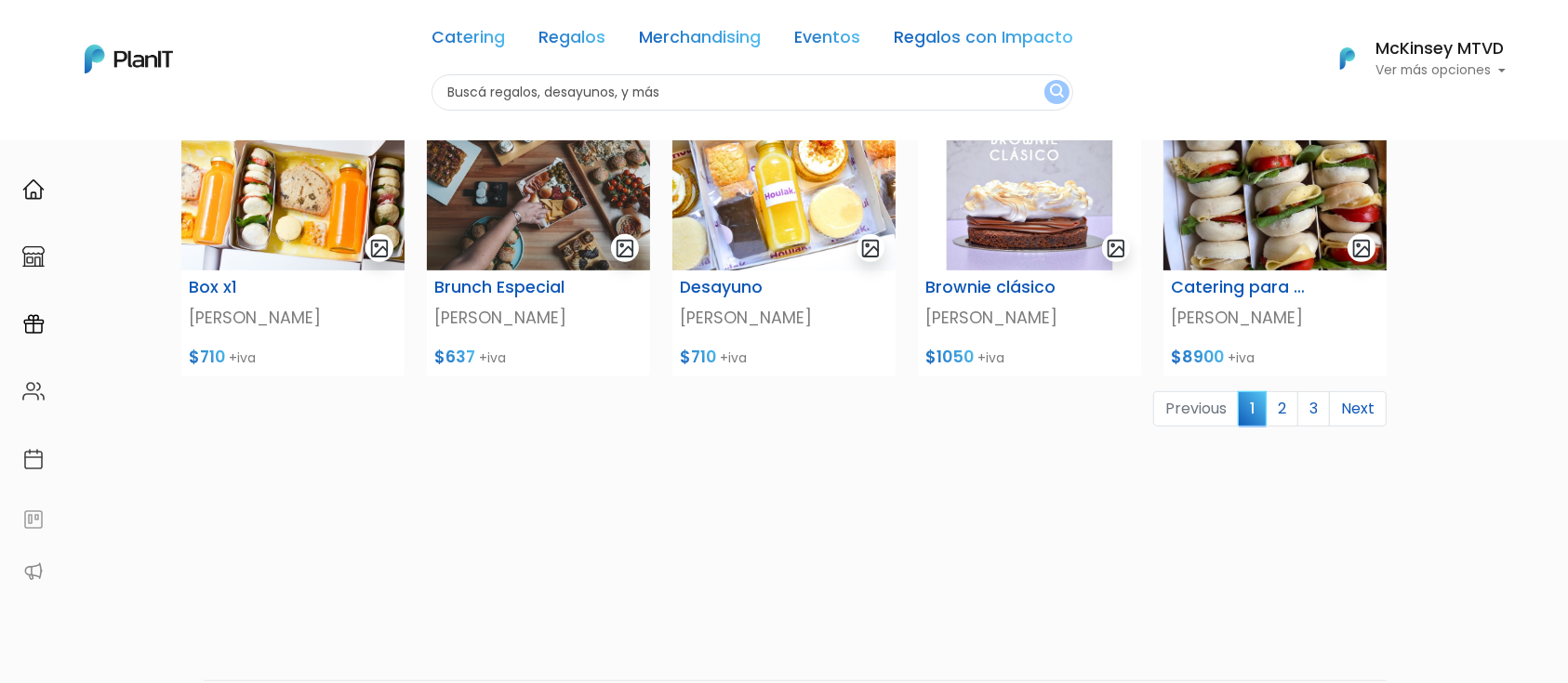
drag, startPoint x: 1585, startPoint y: 136, endPoint x: 1585, endPoint y: 460, distance: 324.0
click at [1278, 405] on link "2" at bounding box center [1281, 409] width 32 height 35
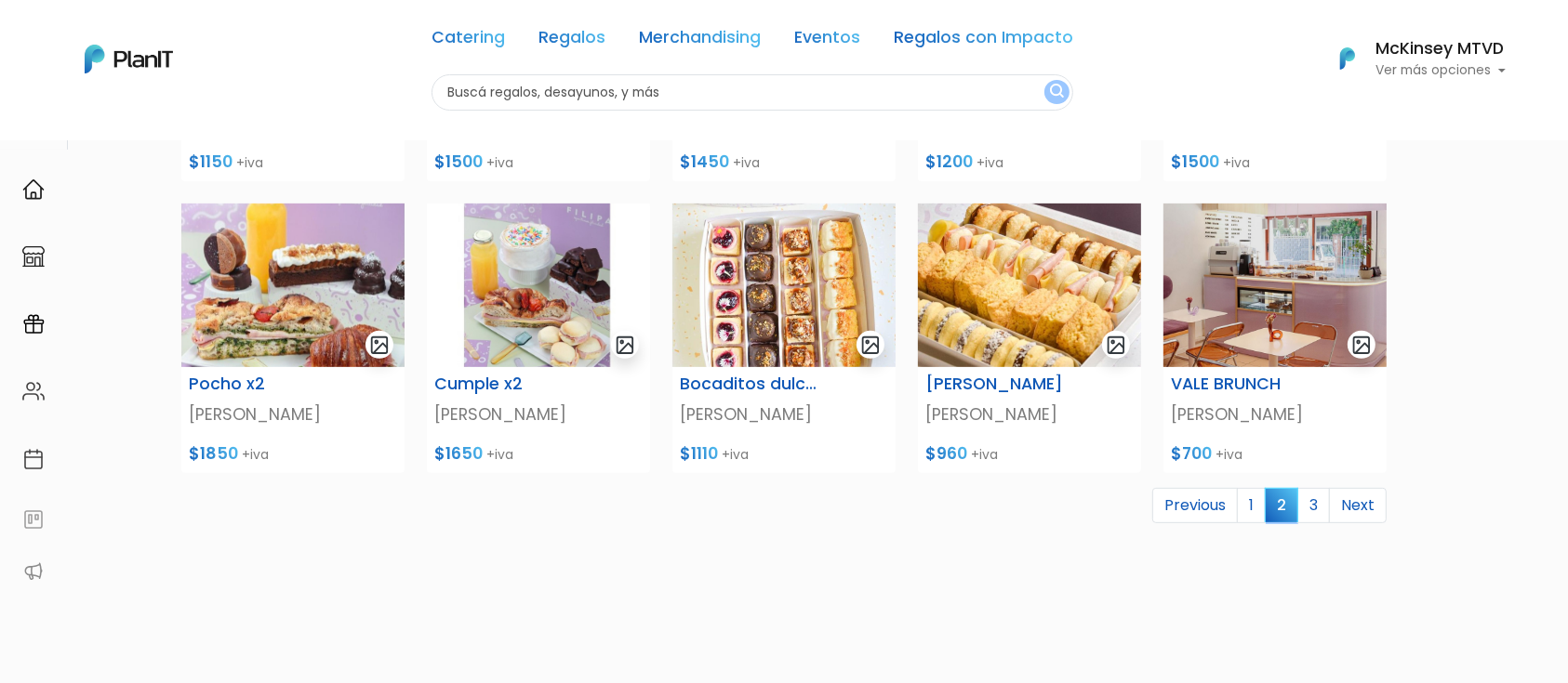
scroll to position [682, 0]
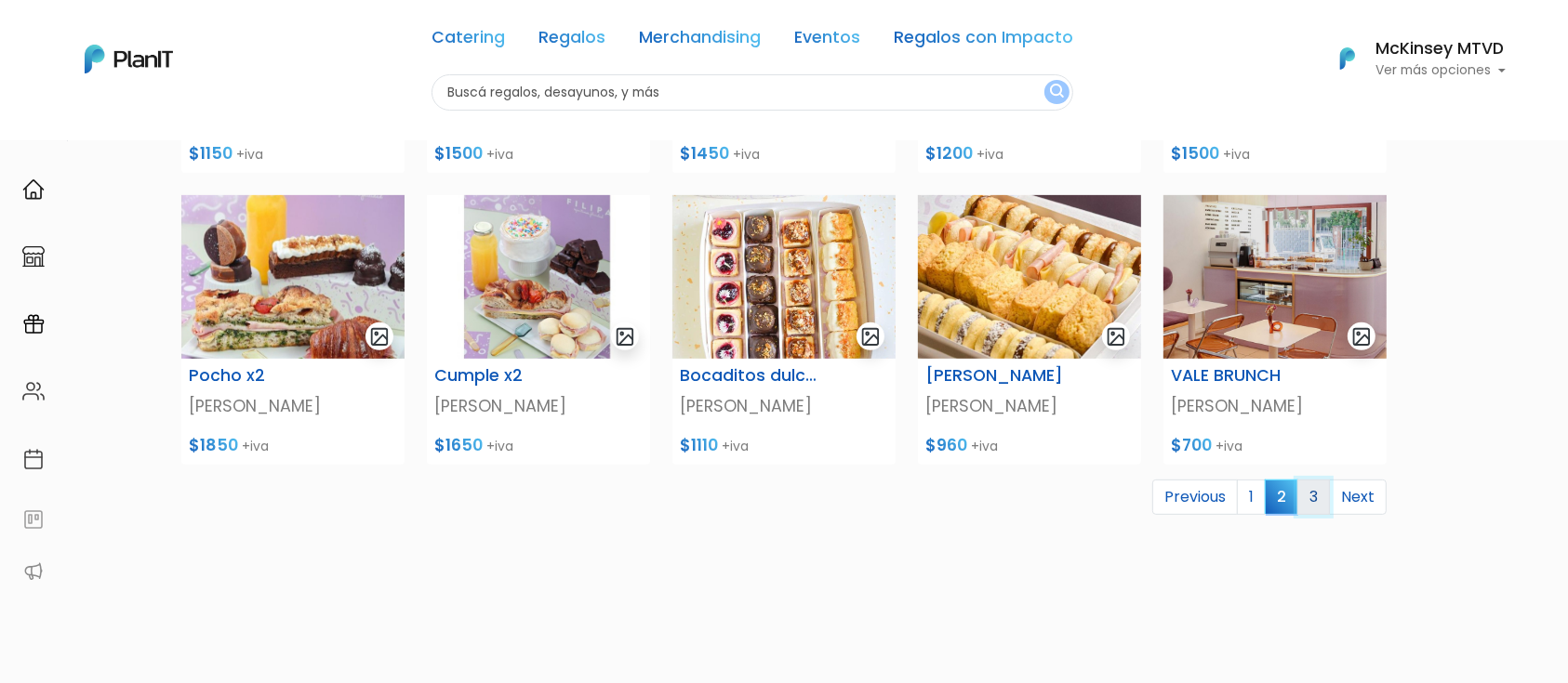
click at [1313, 487] on link "3" at bounding box center [1312, 497] width 32 height 35
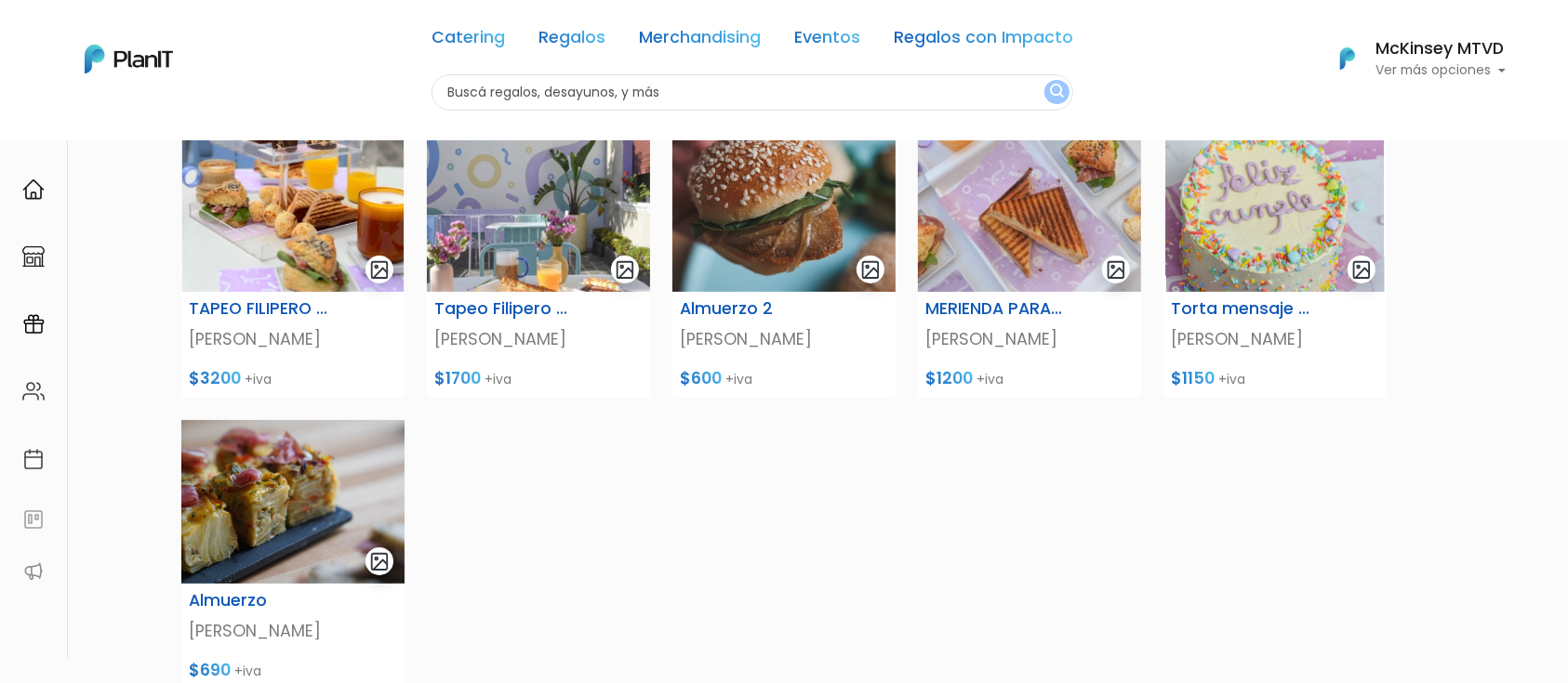
scroll to position [221, 0]
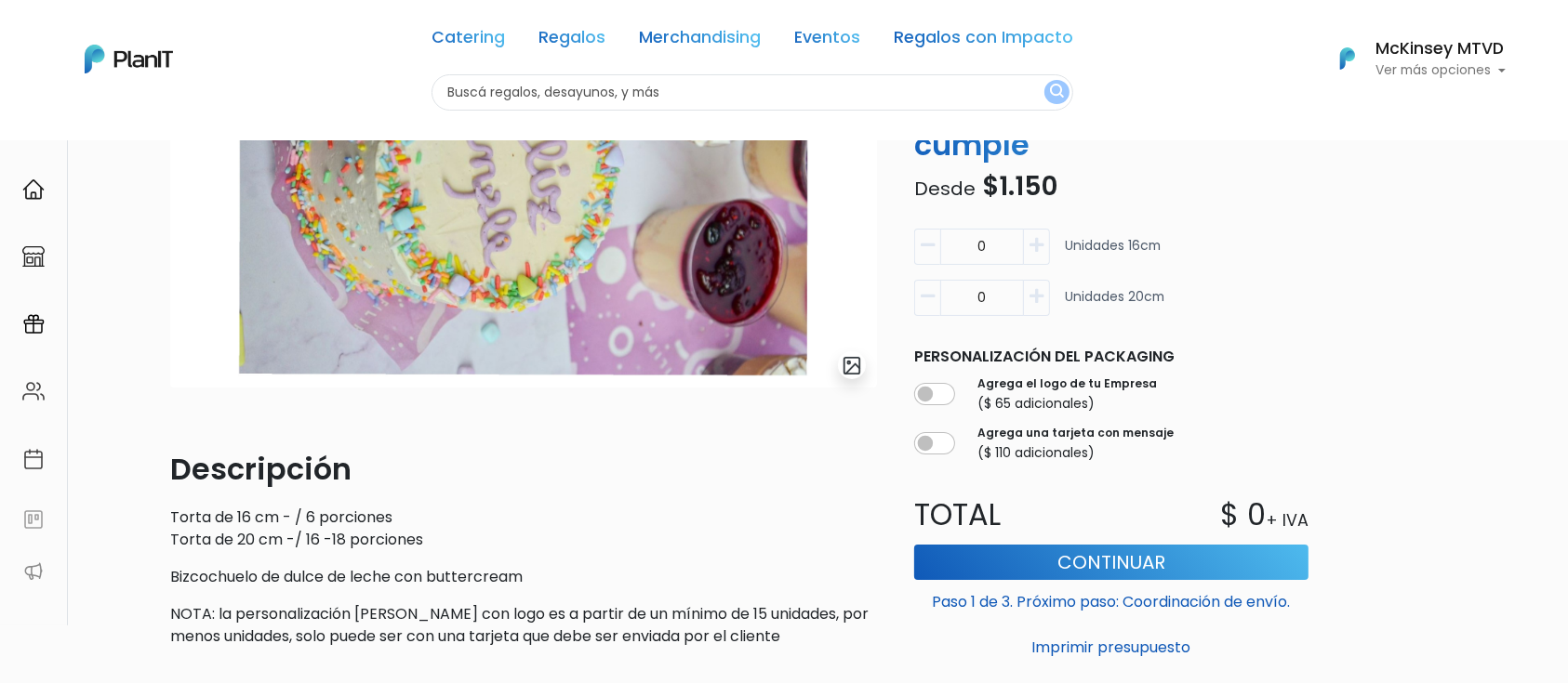
scroll to position [203, 0]
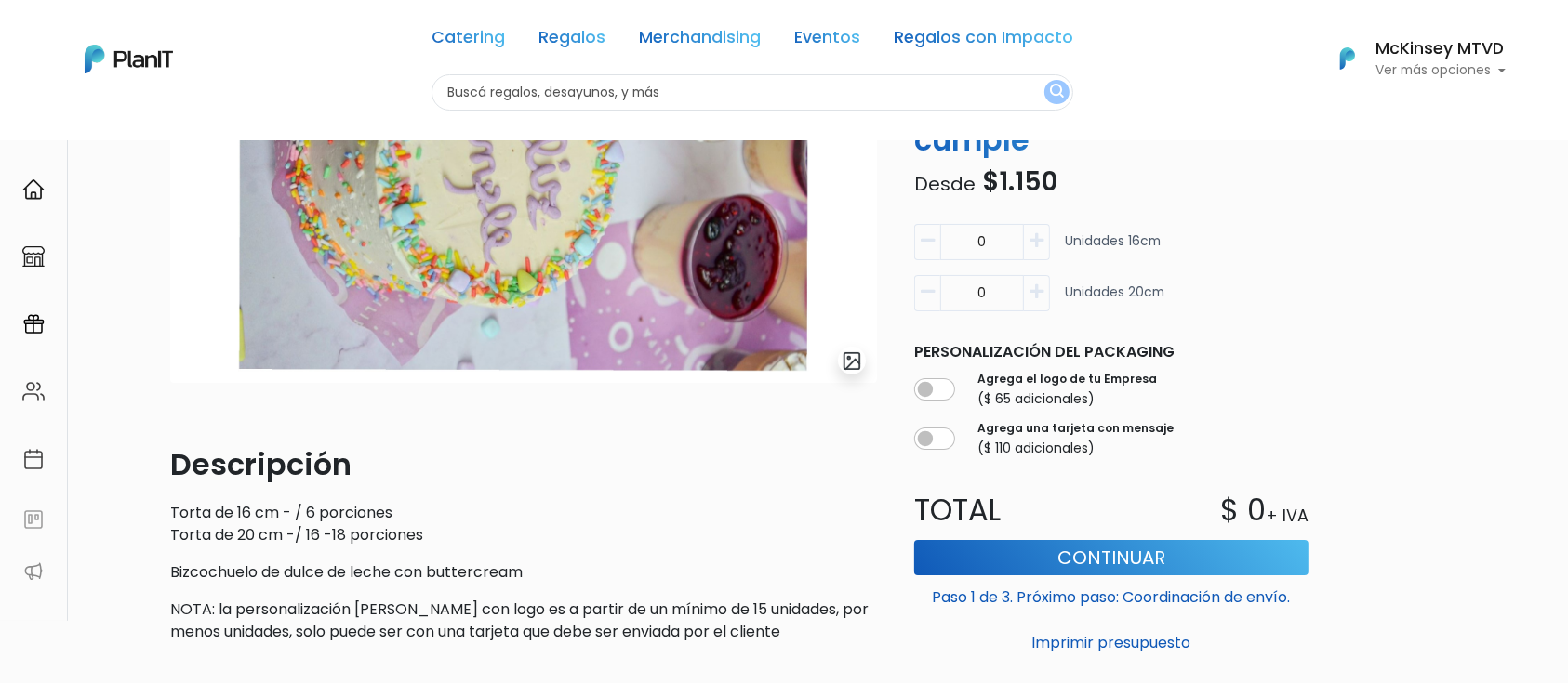
click at [1041, 294] on icon "button" at bounding box center [1036, 290] width 14 height 17
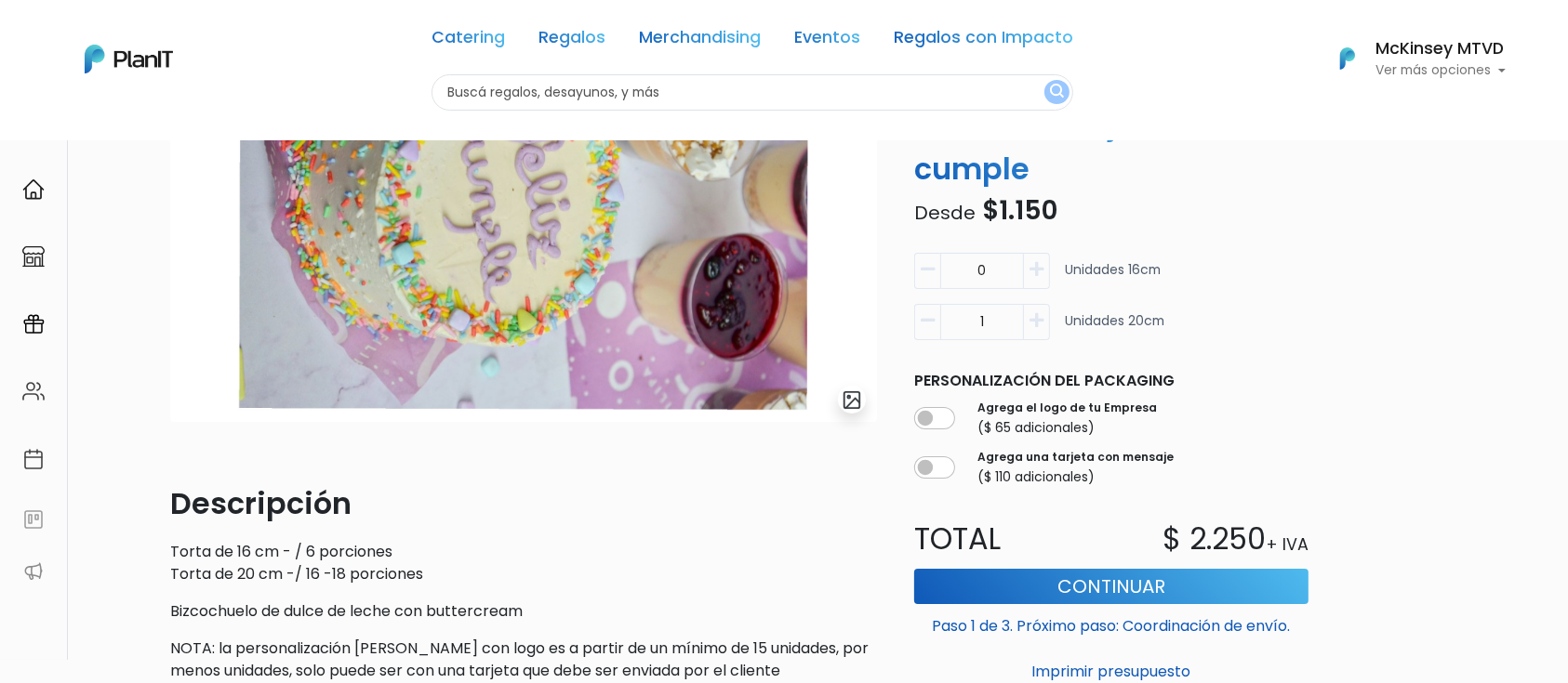
scroll to position [166, 0]
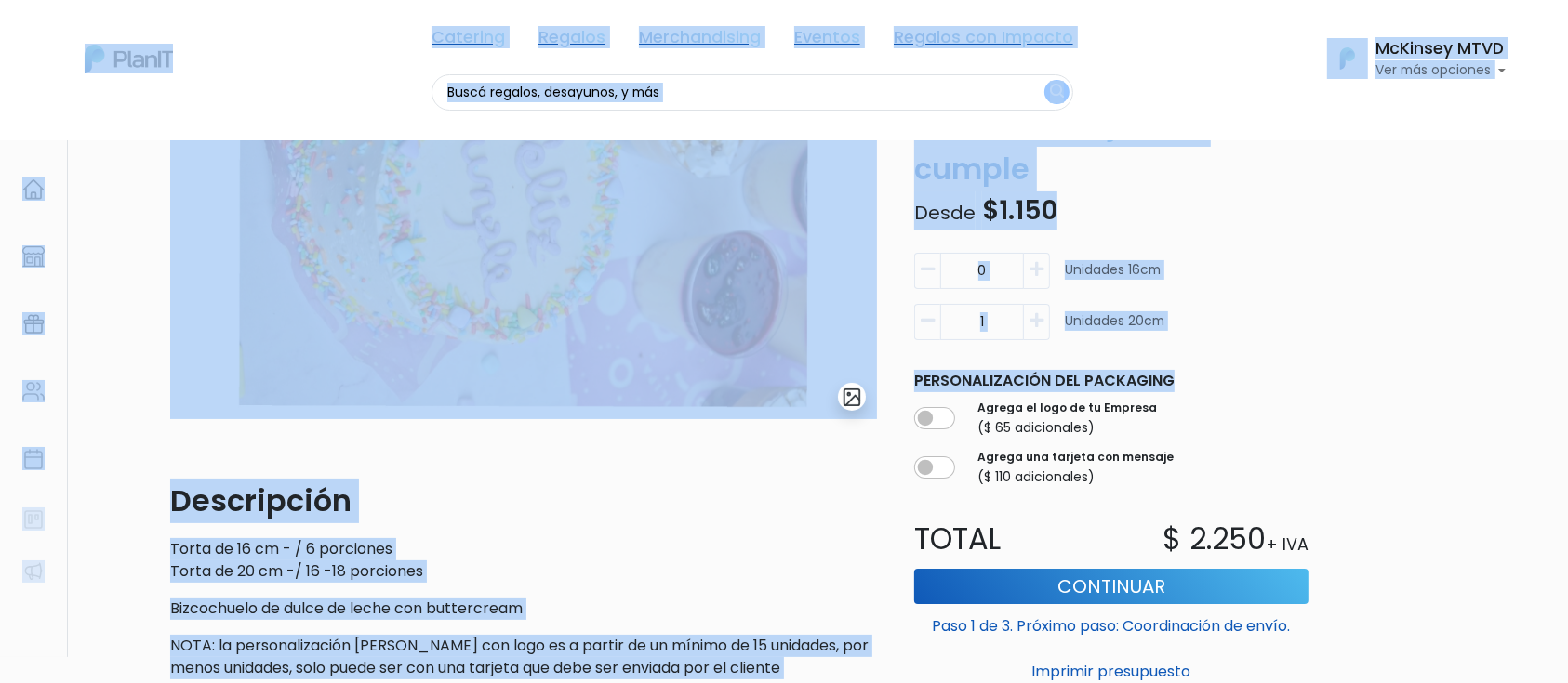
drag, startPoint x: 1567, startPoint y: 313, endPoint x: 1569, endPoint y: 242, distance: 71.0
click at [1567, 242] on html "Catering Regalos Merchandising Eventos Regalos con Impacto Catering Regalos Mer…" at bounding box center [784, 175] width 1568 height 683
click at [1286, 193] on p "Desde $1.150" at bounding box center [1111, 211] width 417 height 39
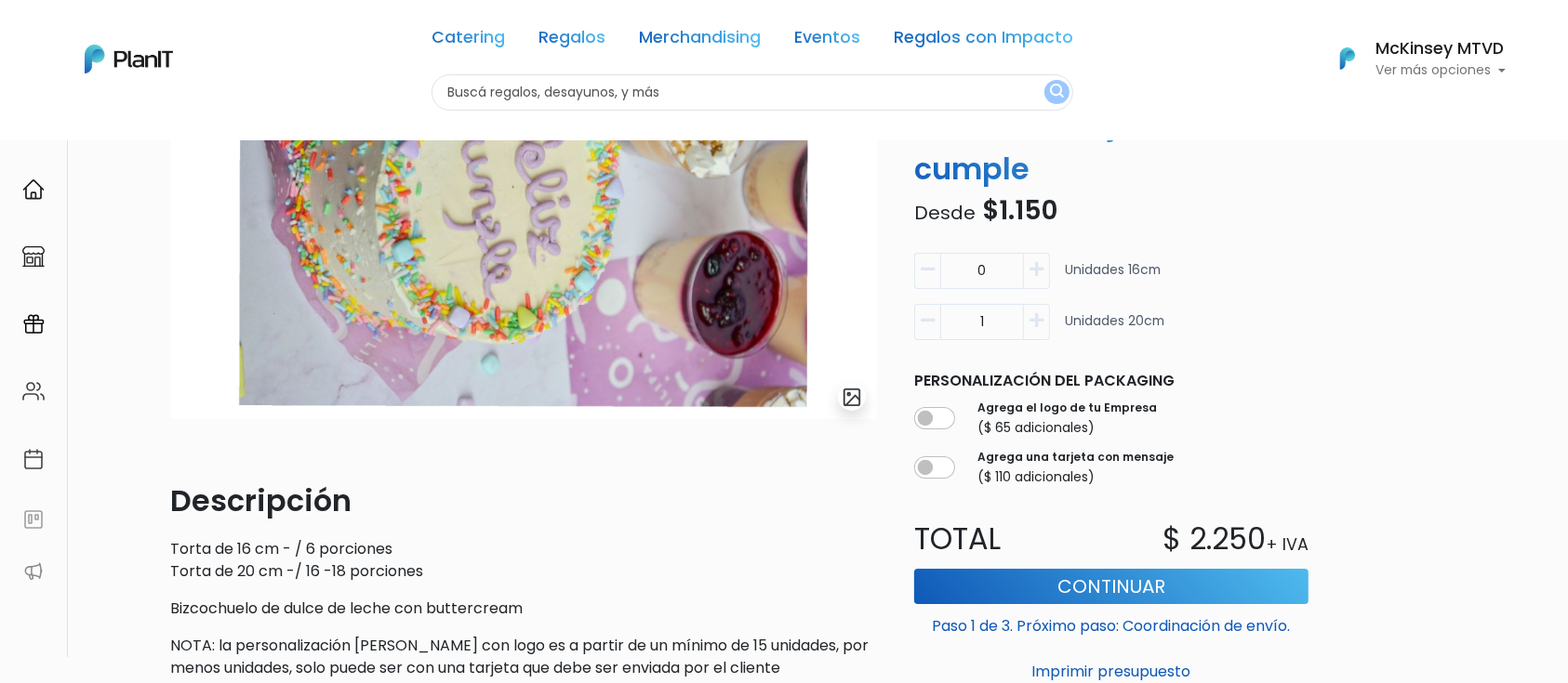
click at [1036, 320] on icon "button" at bounding box center [1036, 319] width 14 height 17
click at [930, 321] on icon "button" at bounding box center [927, 319] width 14 height 17
type input "1"
